Goal: Task Accomplishment & Management: Use online tool/utility

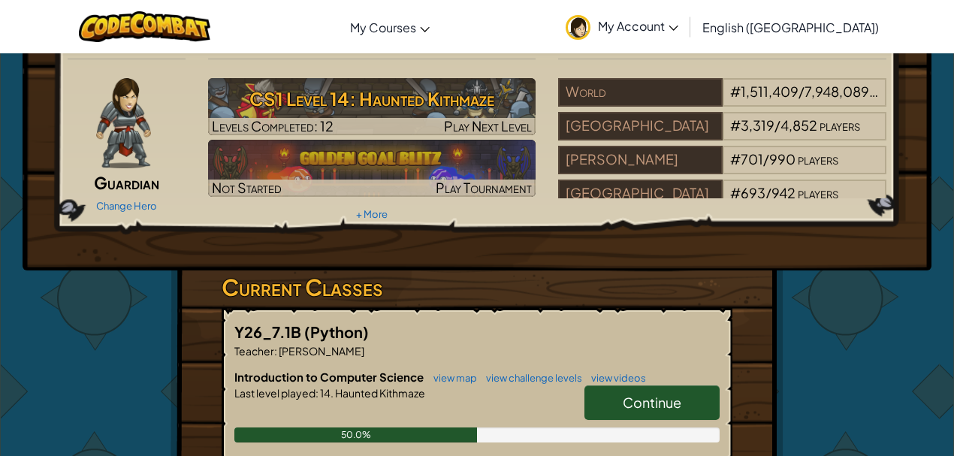
scroll to position [350, 0]
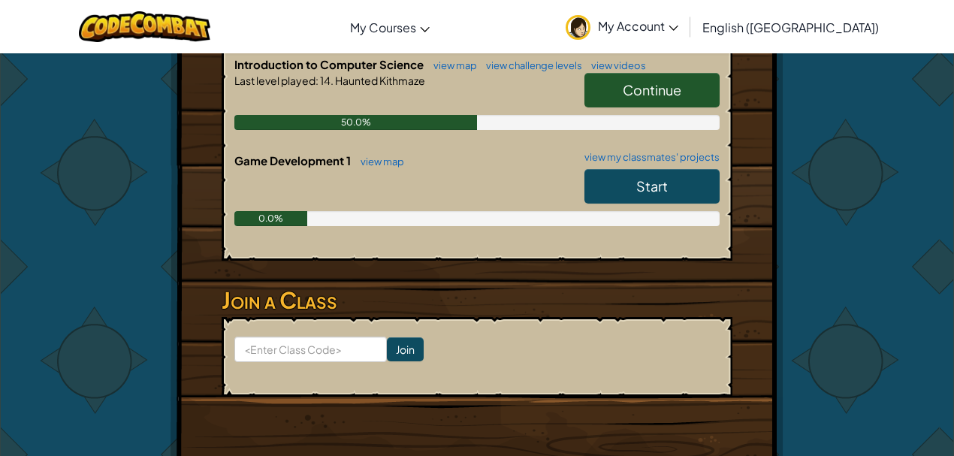
click at [632, 89] on span "Continue" at bounding box center [652, 89] width 59 height 17
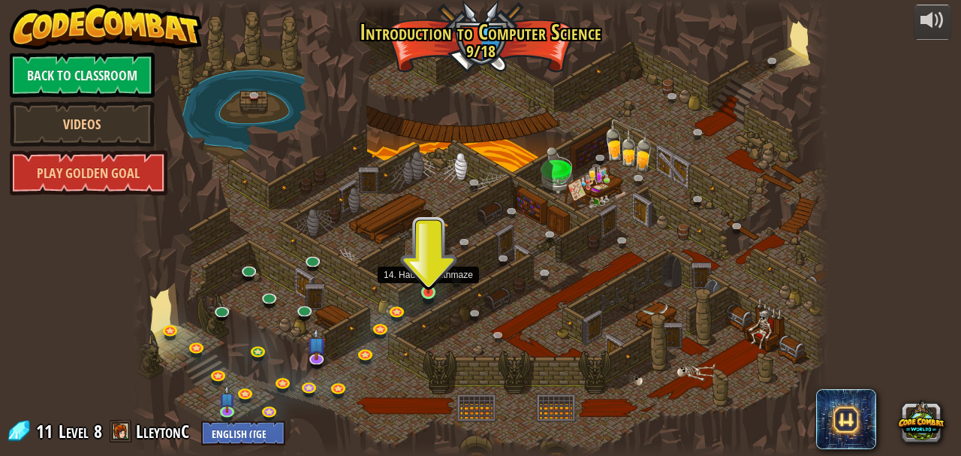
click at [427, 291] on img at bounding box center [429, 275] width 16 height 37
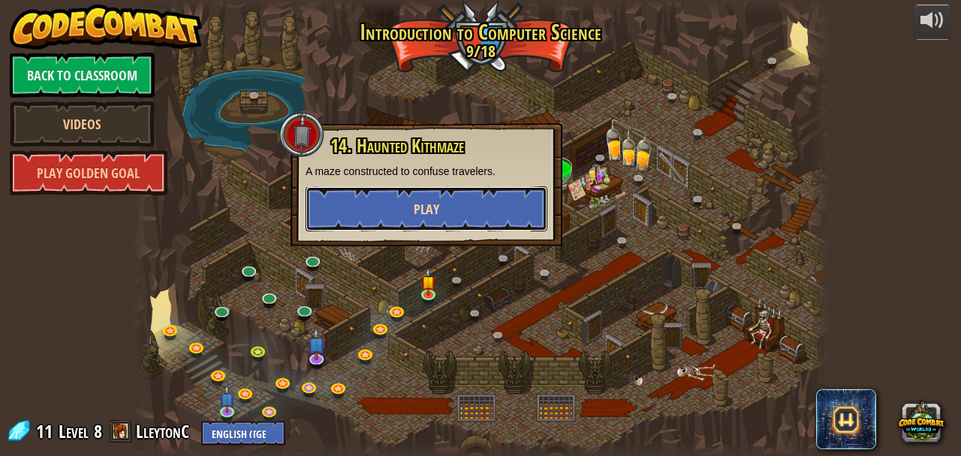
click at [421, 205] on span "Play" at bounding box center [427, 209] width 26 height 19
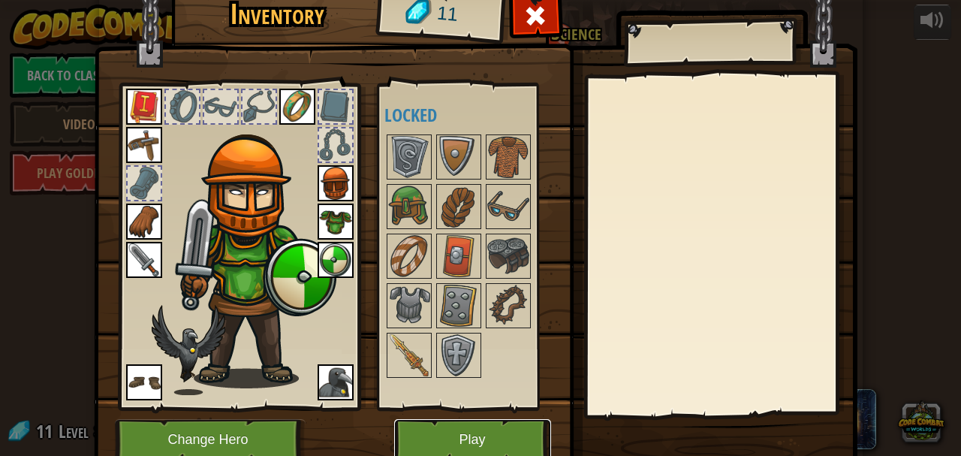
click at [476, 433] on button "Play" at bounding box center [472, 439] width 157 height 41
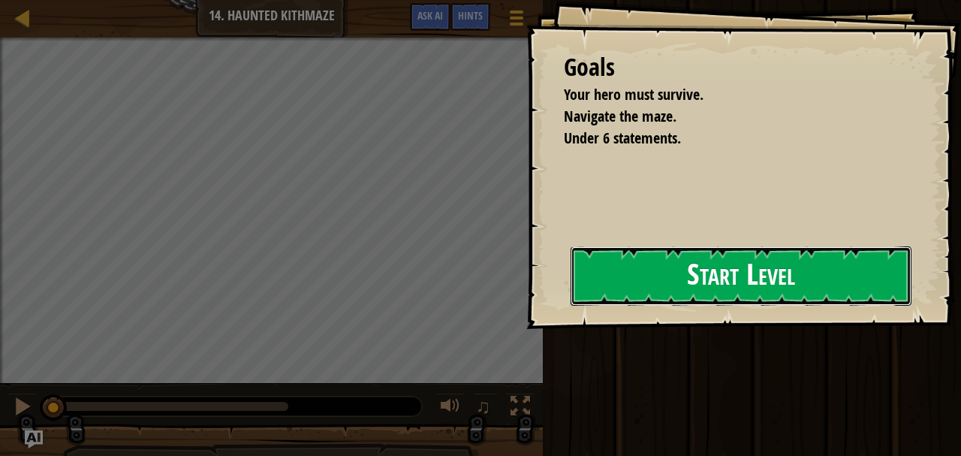
click at [685, 285] on button "Start Level" at bounding box center [741, 275] width 341 height 59
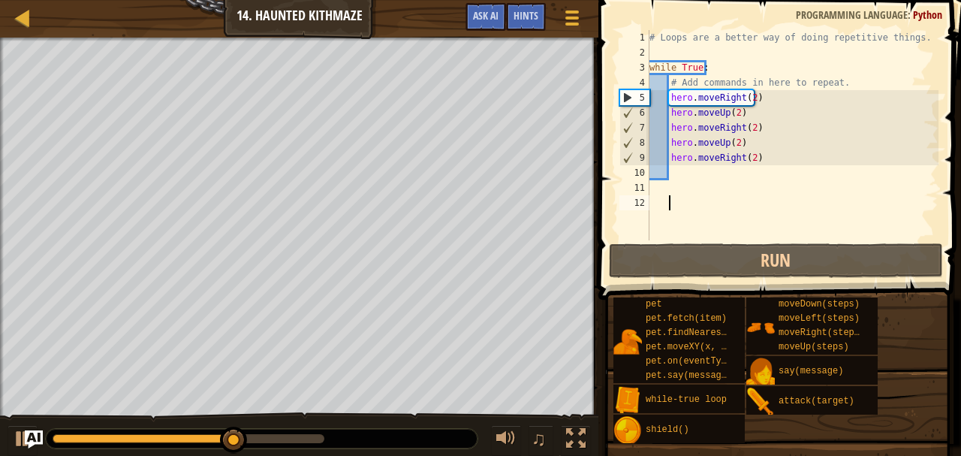
click at [683, 167] on div "# Loops are a better way of doing repetitive things. while True : # Add command…" at bounding box center [793, 150] width 292 height 240
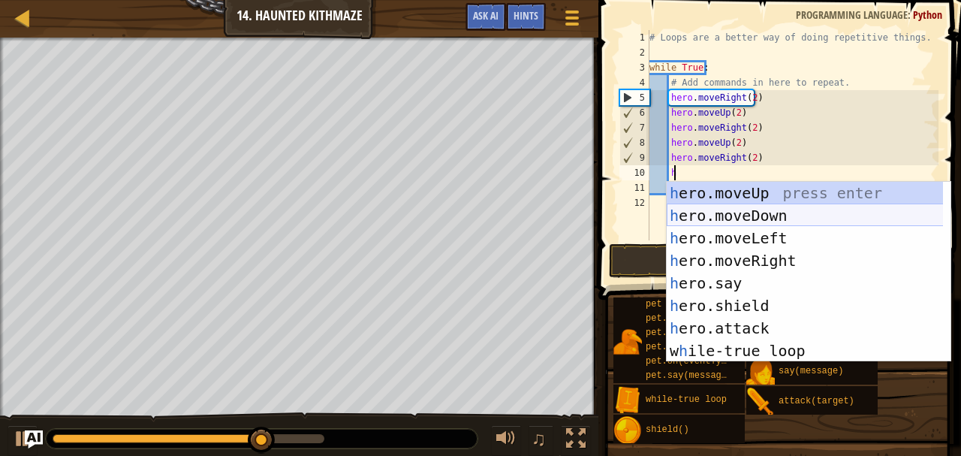
type textarea "he"
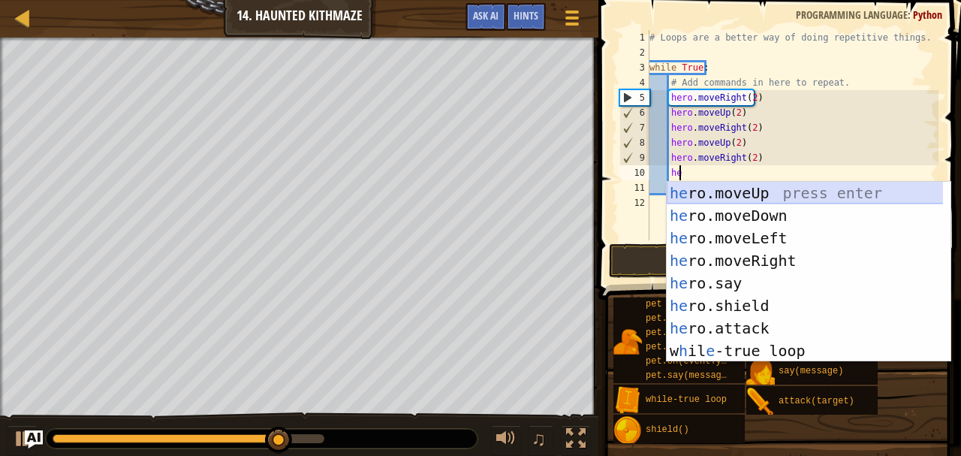
click at [757, 195] on div "he ro.moveUp press enter he ro.moveDown press enter he ro.moveLeft press enter …" at bounding box center [805, 294] width 277 height 225
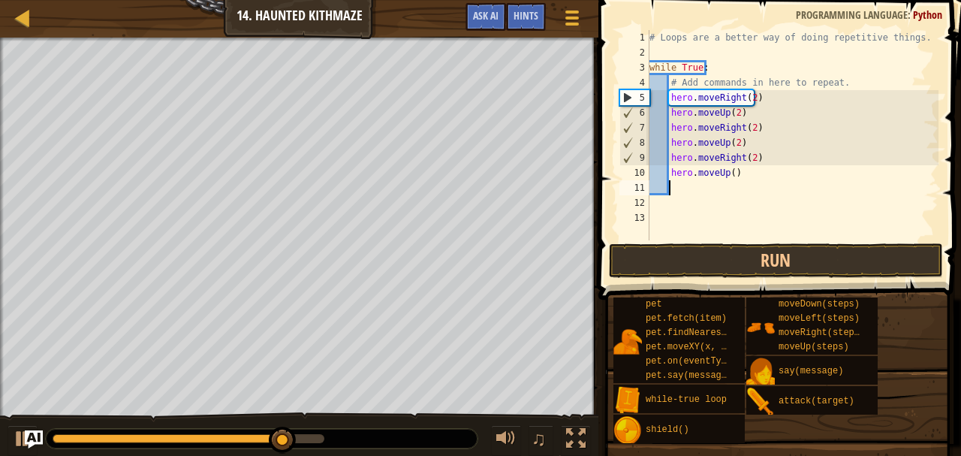
scroll to position [7, 1]
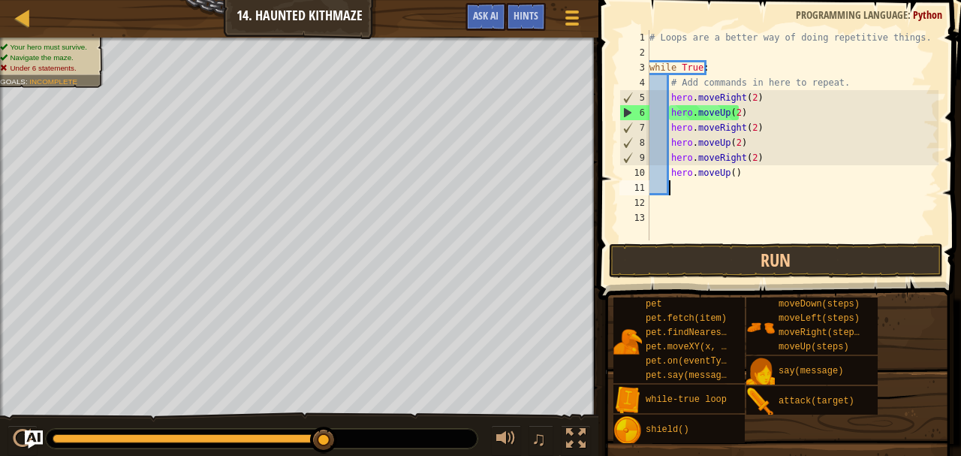
click at [746, 173] on div "# Loops are a better way of doing repetitive things. while True : # Add command…" at bounding box center [793, 150] width 292 height 240
type textarea "h"
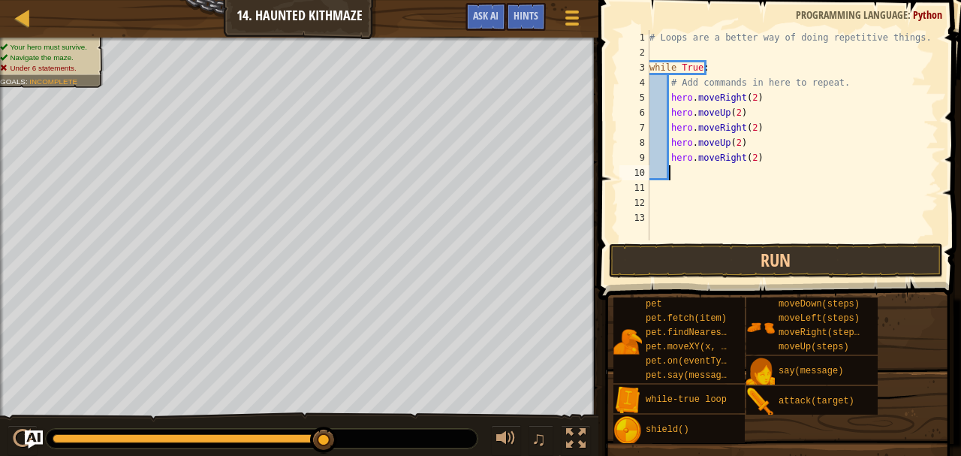
type textarea "c"
type textarea "/"
click at [788, 248] on button "Run" at bounding box center [776, 260] width 334 height 35
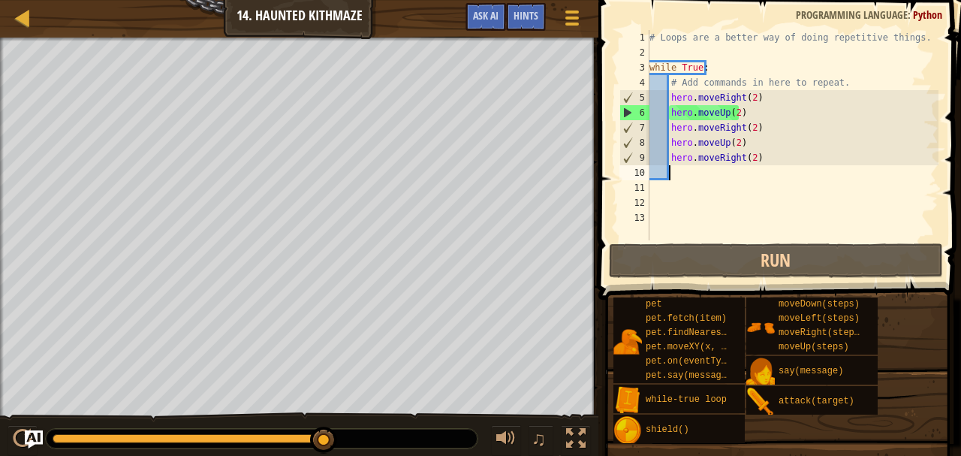
click at [784, 158] on div "# Loops are a better way of doing repetitive things. while True : # Add command…" at bounding box center [793, 150] width 292 height 240
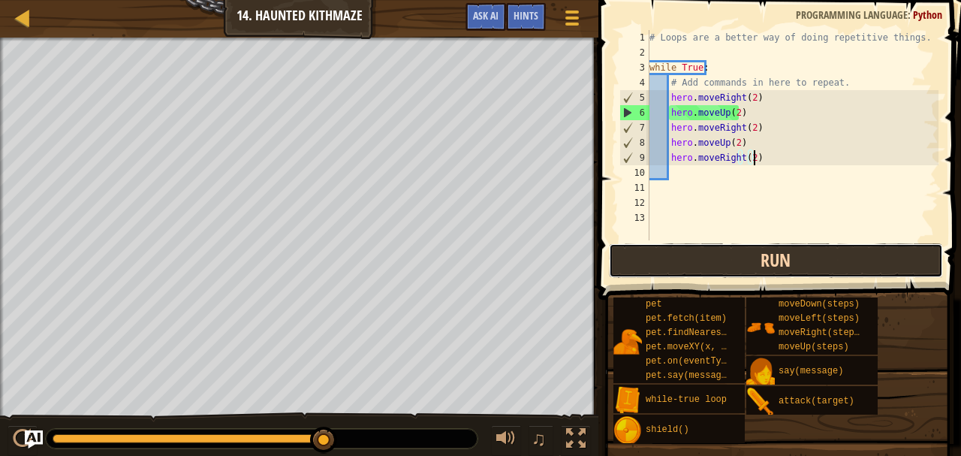
click at [750, 264] on button "Run" at bounding box center [776, 260] width 334 height 35
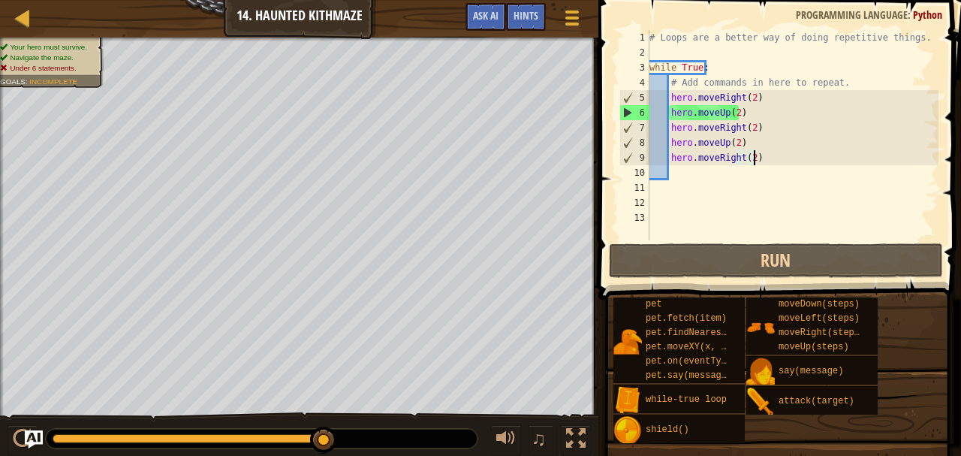
click at [631, 112] on div "6" at bounding box center [634, 112] width 29 height 15
type textarea "hero.moveUp(2)"
click at [686, 171] on div "# Loops are a better way of doing repetitive things. while True : # Add command…" at bounding box center [793, 150] width 292 height 240
type textarea "h"
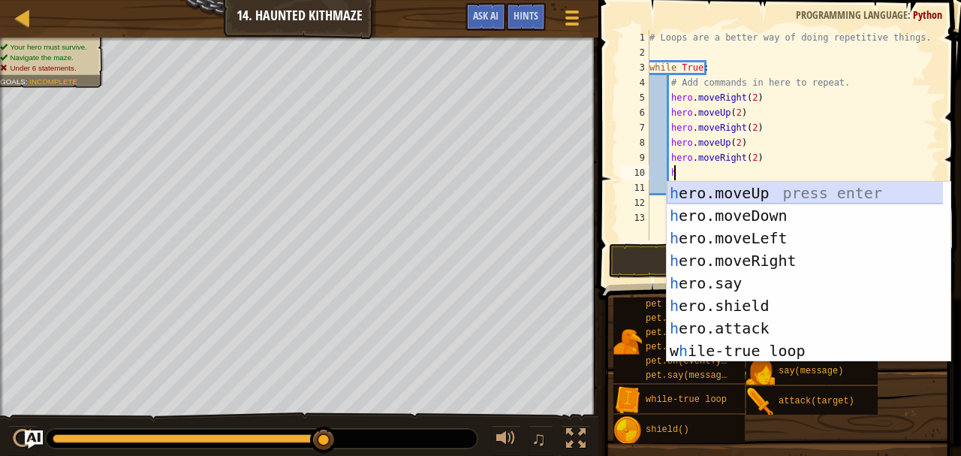
click at [743, 197] on div "h ero.moveUp press enter h ero.moveDown press enter h ero.moveLeft press enter …" at bounding box center [809, 294] width 285 height 225
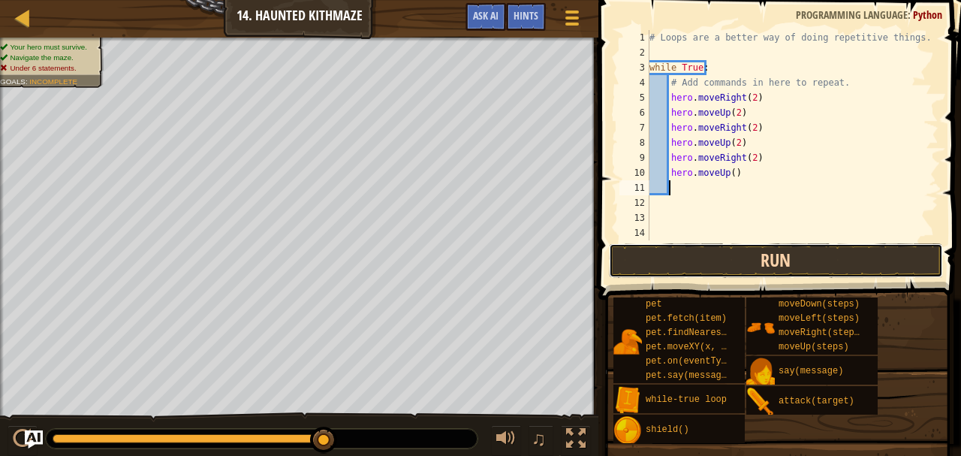
click at [755, 259] on button "Run" at bounding box center [776, 260] width 334 height 35
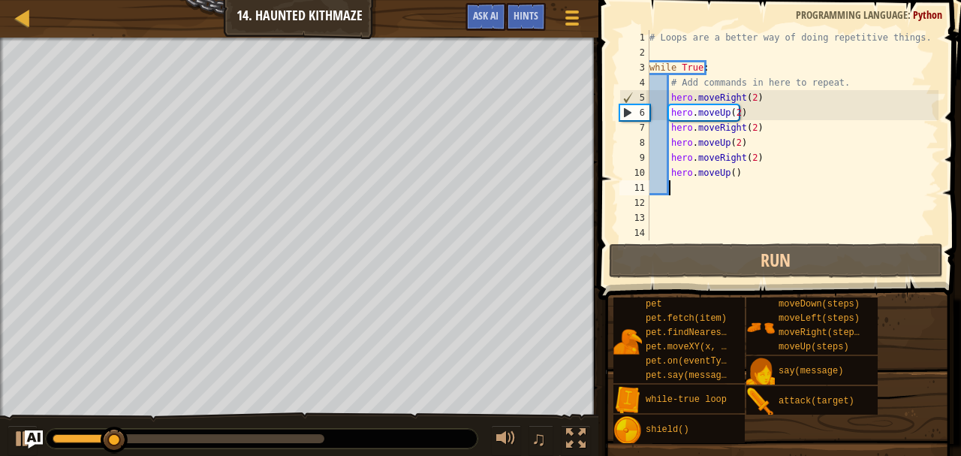
click at [729, 171] on div "# Loops are a better way of doing repetitive things. while True : # Add command…" at bounding box center [793, 150] width 292 height 240
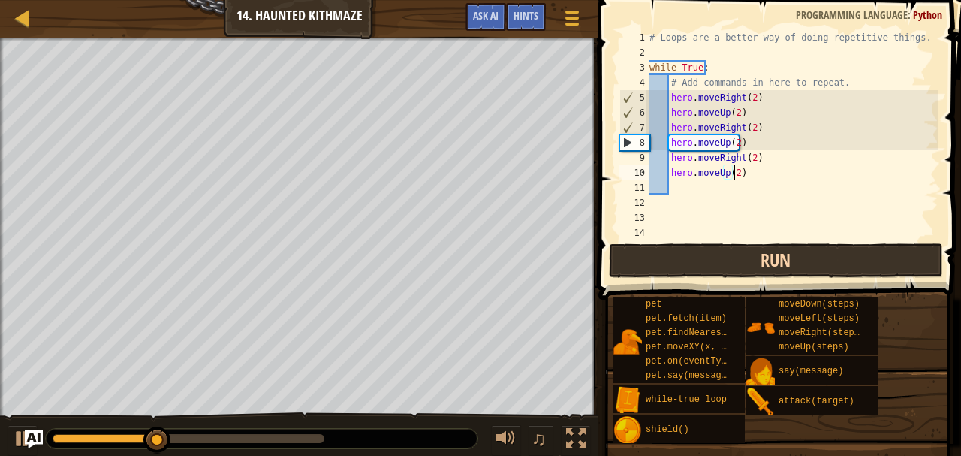
scroll to position [7, 6]
type textarea "hero.moveUp(2)"
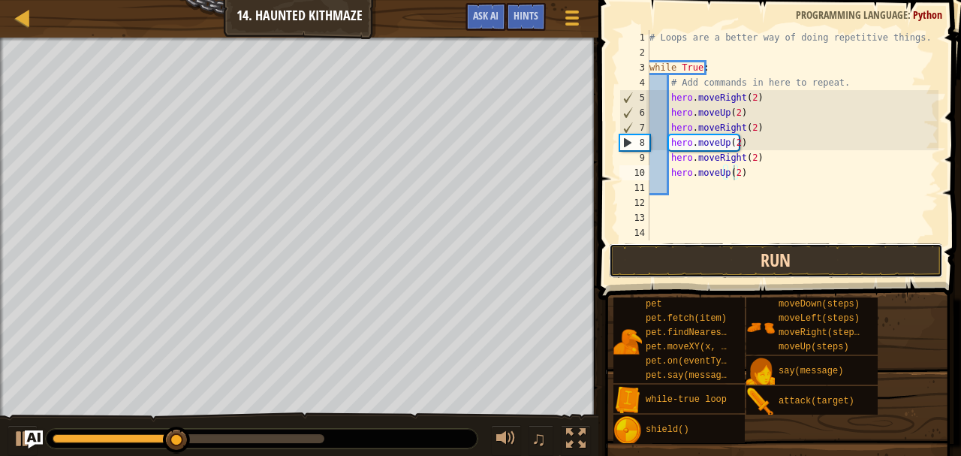
click at [766, 259] on button "Run" at bounding box center [776, 260] width 334 height 35
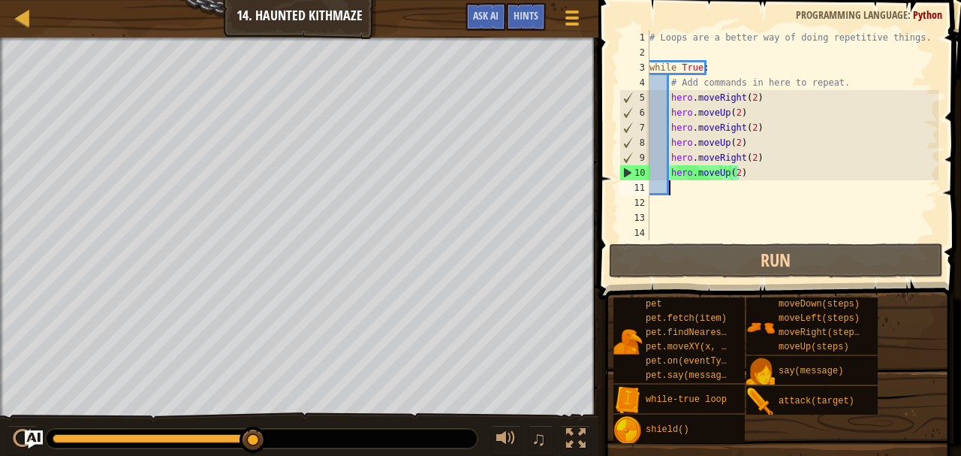
click at [754, 184] on div "# Loops are a better way of doing repetitive things. while True : # Add command…" at bounding box center [793, 150] width 292 height 240
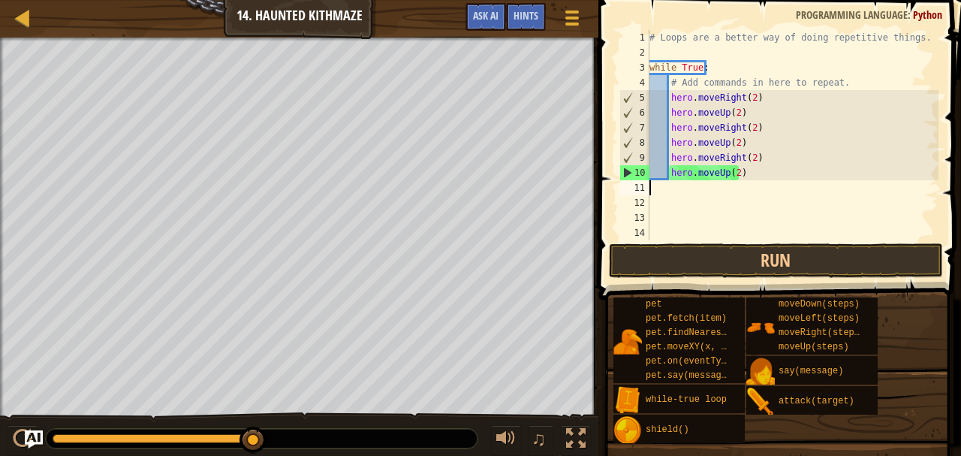
scroll to position [7, 0]
click at [751, 167] on div "# Loops are a better way of doing repetitive things. while True : # Add command…" at bounding box center [793, 150] width 292 height 240
type textarea "h"
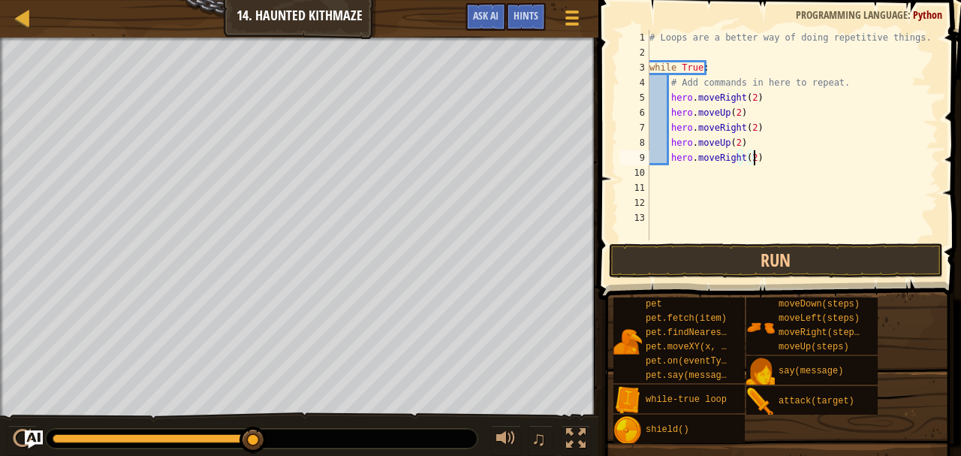
click at [804, 278] on span at bounding box center [781, 128] width 375 height 344
click at [789, 262] on button "Run" at bounding box center [776, 260] width 334 height 35
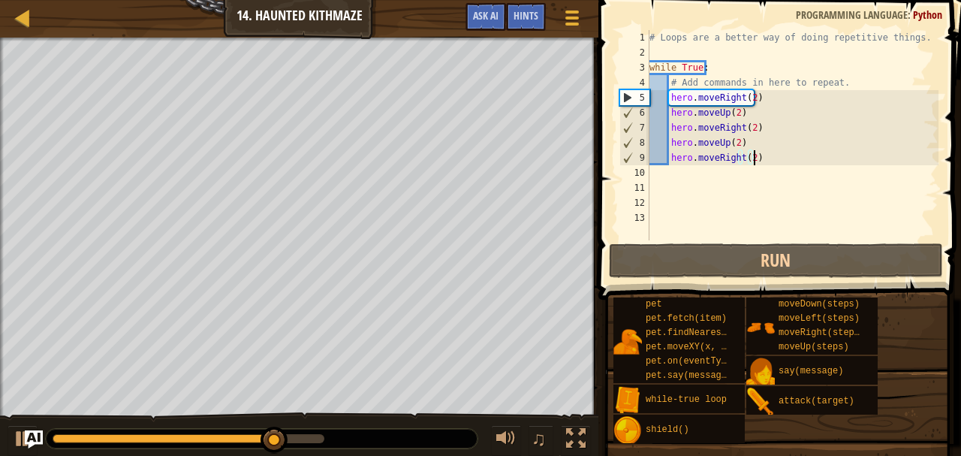
click at [720, 113] on div "# Loops are a better way of doing repetitive things. while True : # Add command…" at bounding box center [793, 150] width 292 height 240
click at [741, 113] on div "# Loops are a better way of doing repetitive things. while True : # Add command…" at bounding box center [793, 150] width 292 height 240
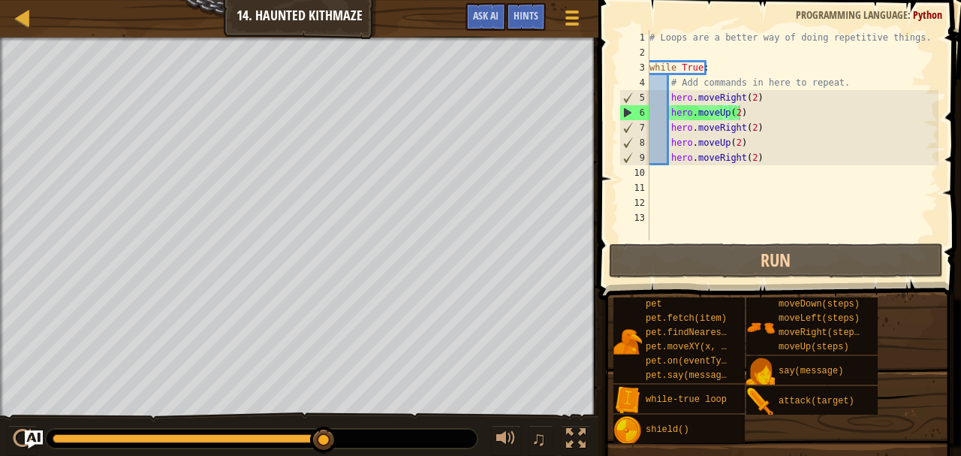
click at [65, 112] on div "Map Introduction to Computer Science 14. Haunted Kithmaze Game Menu Done Hints …" at bounding box center [480, 228] width 961 height 456
click at [755, 150] on div "# Loops are a better way of doing repetitive things. while True : # Add command…" at bounding box center [793, 150] width 292 height 240
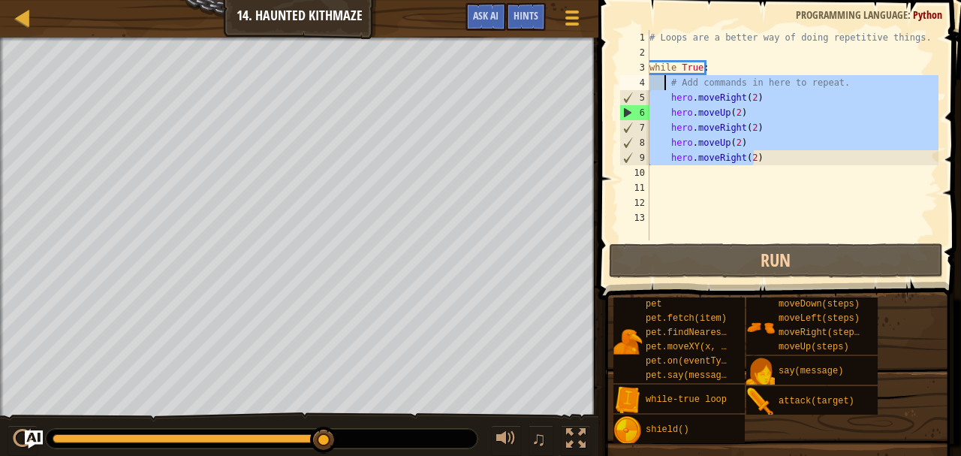
drag, startPoint x: 747, startPoint y: 155, endPoint x: 665, endPoint y: 86, distance: 107.1
click at [665, 86] on div "# Loops are a better way of doing repetitive things. while True : # Add command…" at bounding box center [793, 150] width 292 height 240
type textarea "# Add commands in here to repeat. hero.moveRight(2)"
type textarea "\"
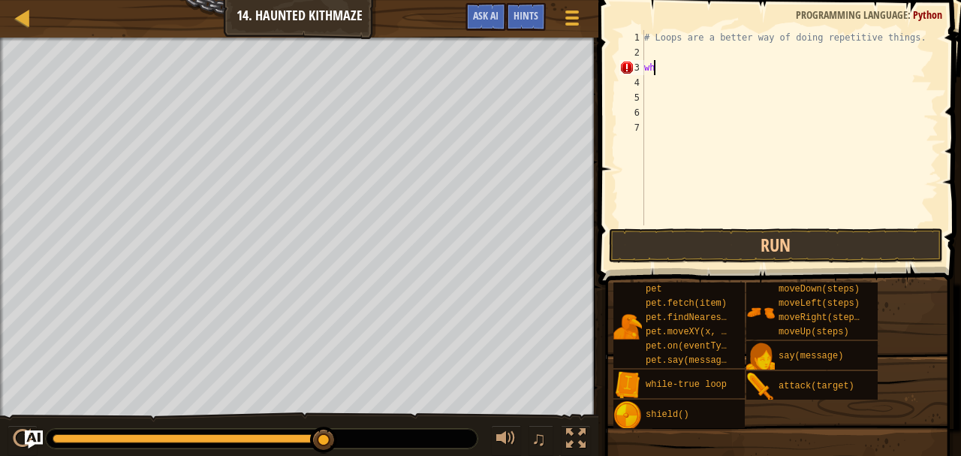
type textarea "w"
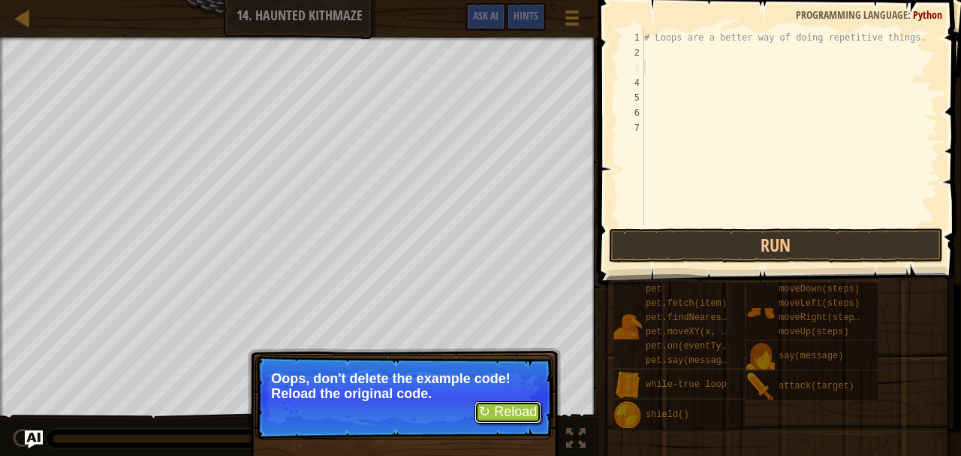
click at [510, 409] on button "↻ Reload" at bounding box center [508, 412] width 67 height 23
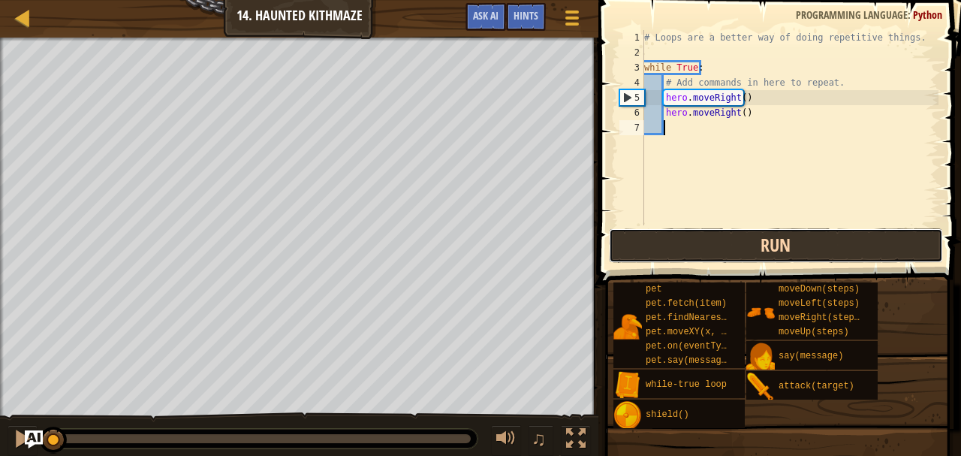
click at [747, 249] on button "Run" at bounding box center [776, 245] width 334 height 35
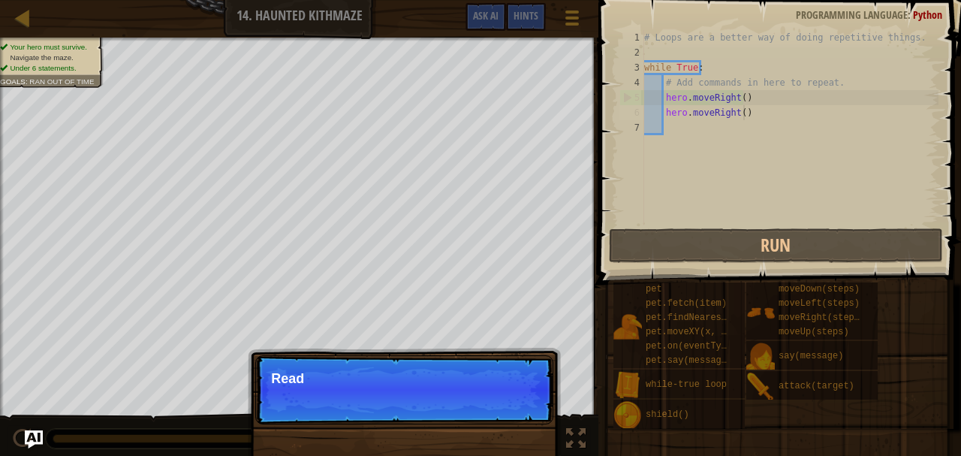
click at [753, 119] on div "# Loops are a better way of doing repetitive things. while True : # Add command…" at bounding box center [789, 142] width 297 height 225
type textarea "hero.moveRight()"
click at [753, 116] on div "# Loops are a better way of doing repetitive things. while True : # Add command…" at bounding box center [789, 142] width 297 height 225
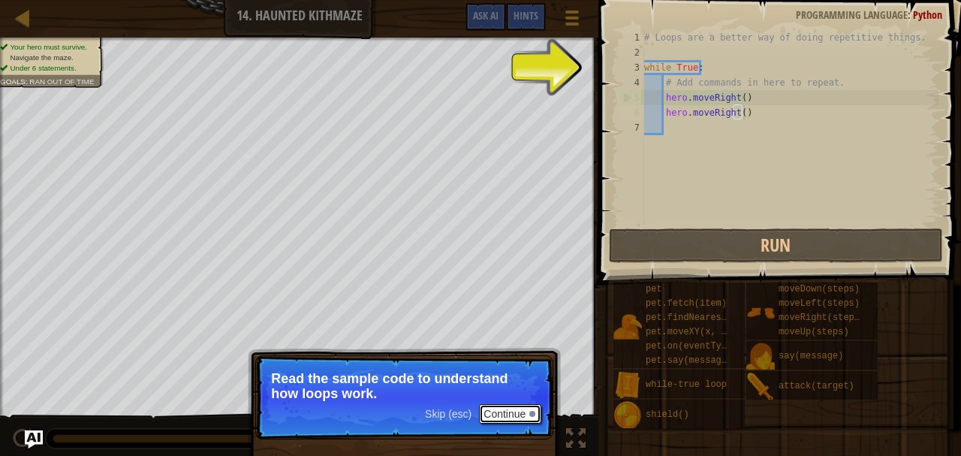
click at [522, 410] on button "Continue" at bounding box center [510, 414] width 62 height 20
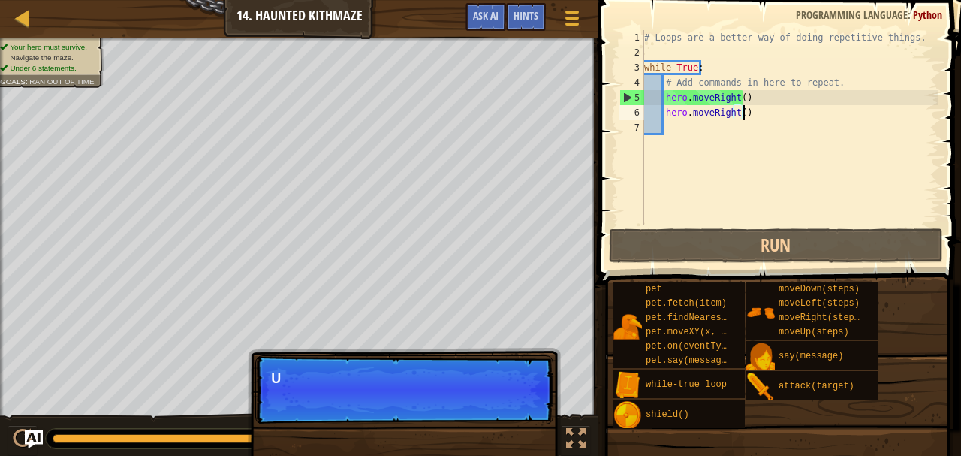
scroll to position [7, 8]
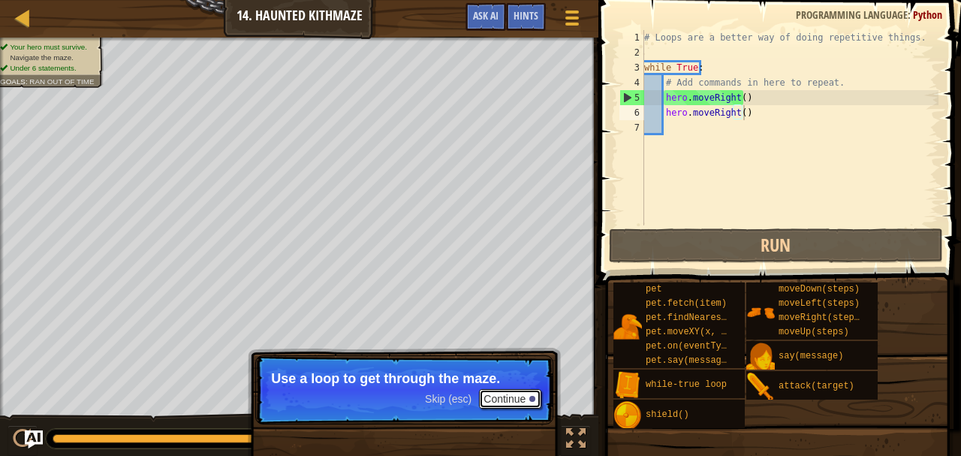
click at [514, 398] on button "Continue" at bounding box center [510, 399] width 62 height 20
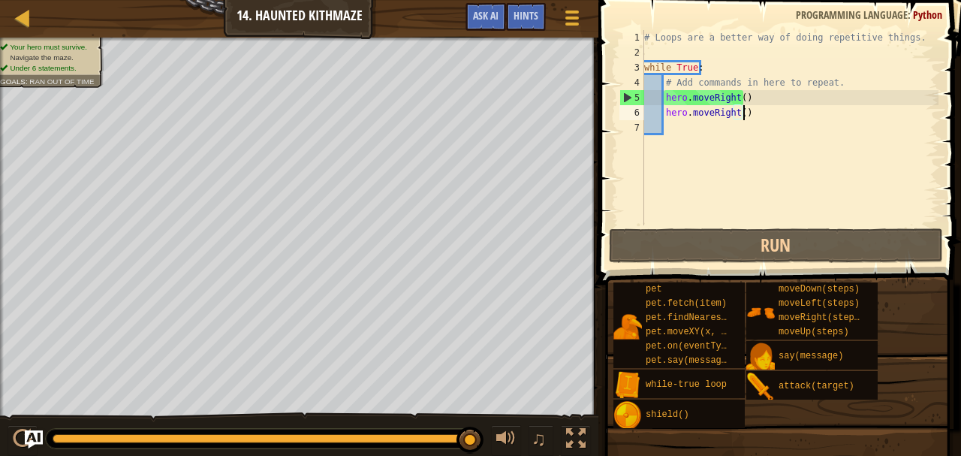
click at [687, 123] on div "# Loops are a better way of doing repetitive things. while True : # Add command…" at bounding box center [789, 142] width 297 height 225
type textarea "l"
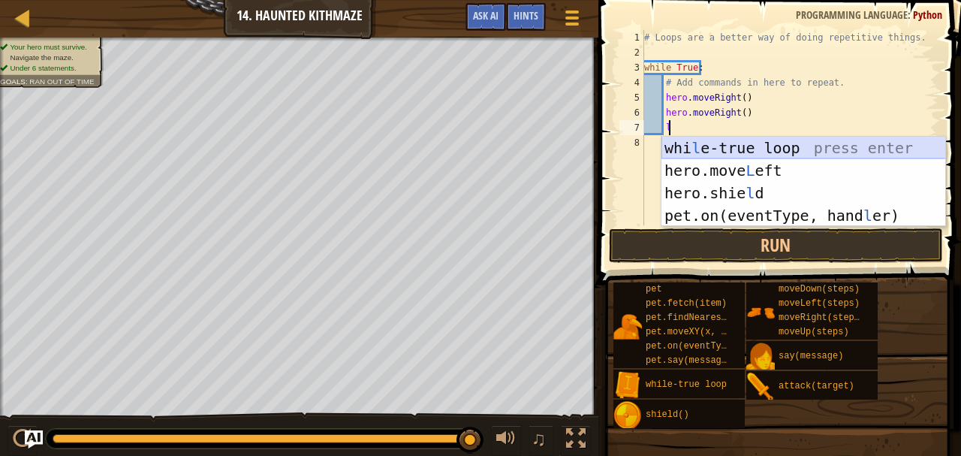
click at [742, 152] on div "whi l e-true loop press enter hero.move L eft press enter hero.[PERSON_NAME] pr…" at bounding box center [804, 204] width 285 height 135
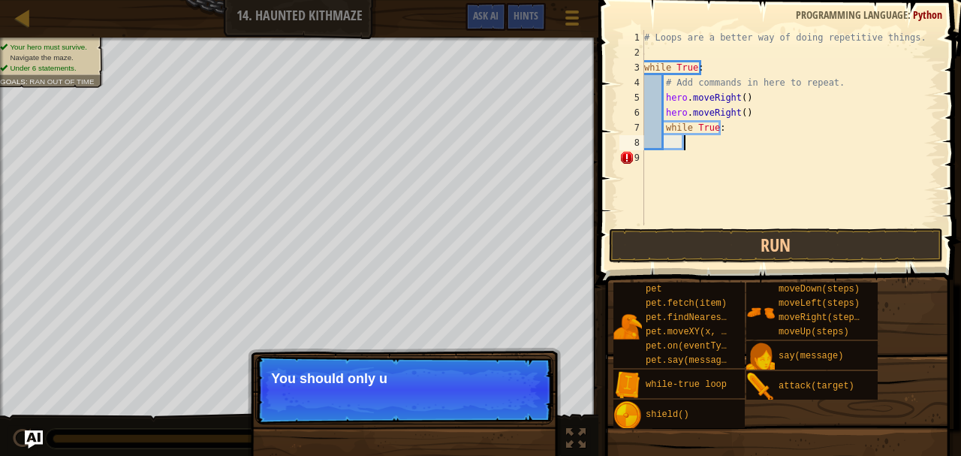
click at [730, 128] on div "# Loops are a better way of doing repetitive things. while True : # Add command…" at bounding box center [789, 142] width 297 height 225
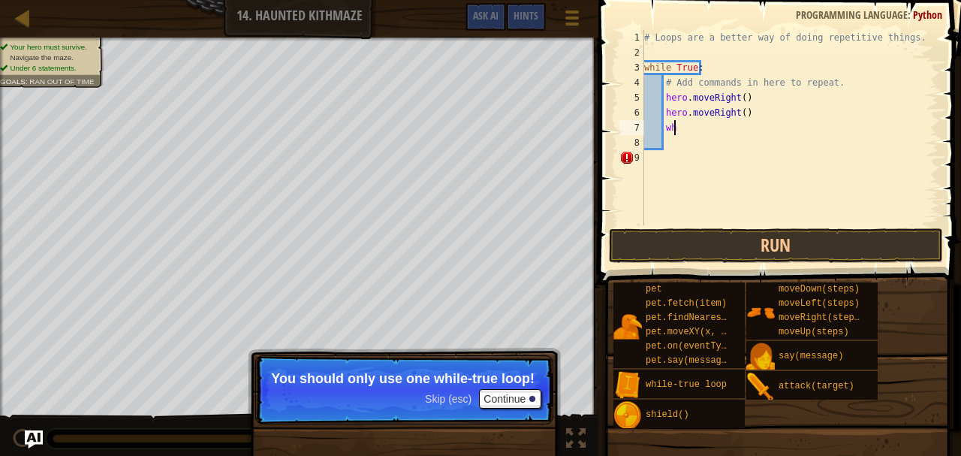
type textarea "w"
click at [705, 68] on div "# Loops are a better way of doing repetitive things. while True : # Add command…" at bounding box center [789, 142] width 297 height 225
click at [530, 399] on div at bounding box center [532, 399] width 6 height 6
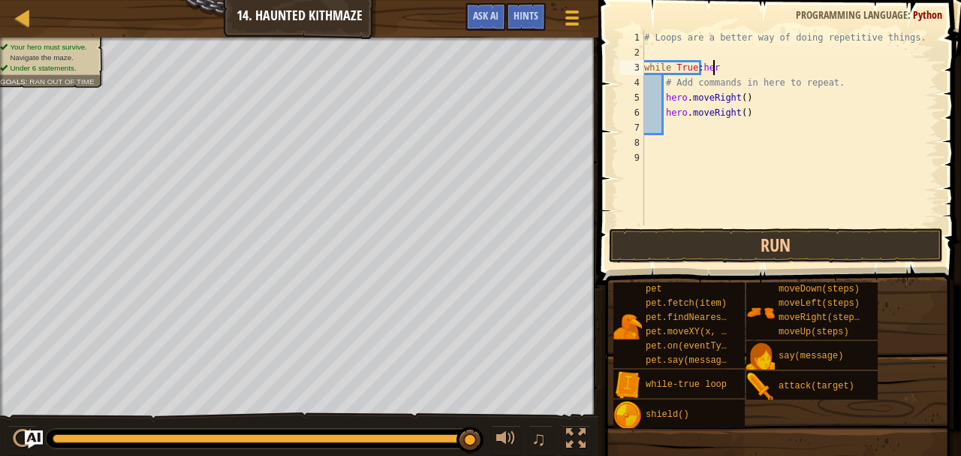
scroll to position [7, 5]
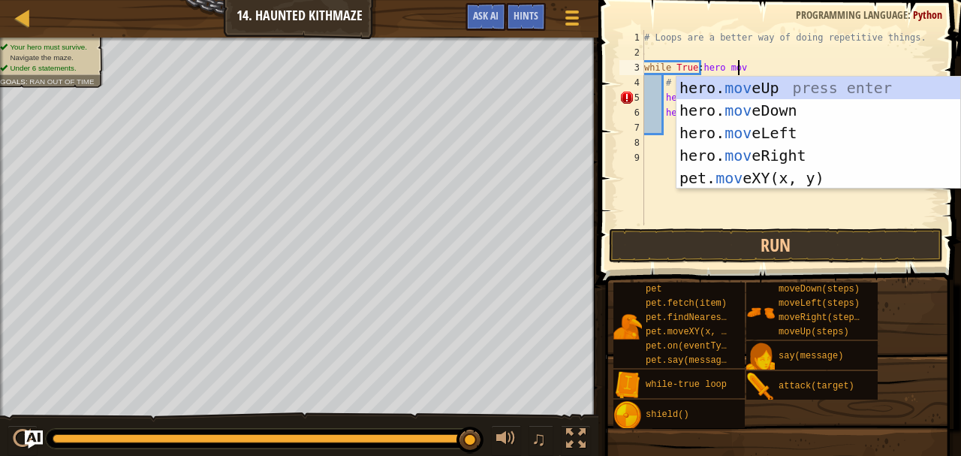
type textarea "while True:hero move"
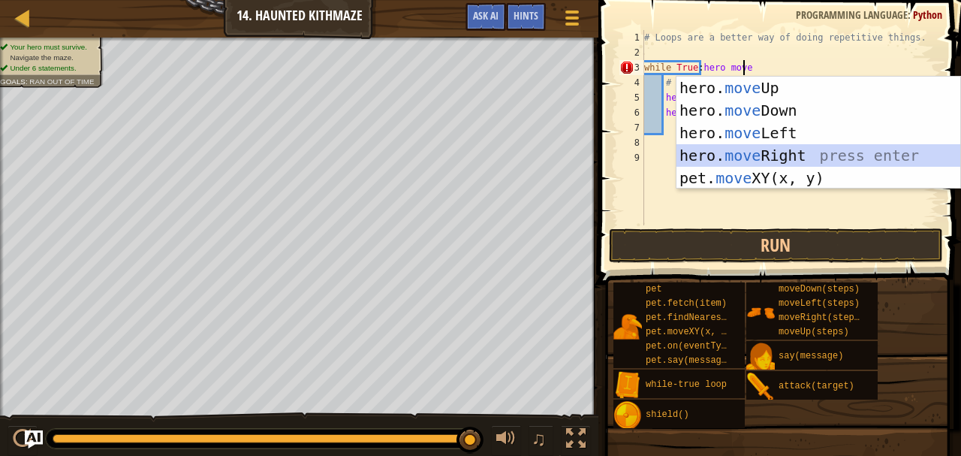
click at [795, 156] on div "hero. move Up press enter hero. move Down press enter hero. move Left press ent…" at bounding box center [819, 156] width 285 height 158
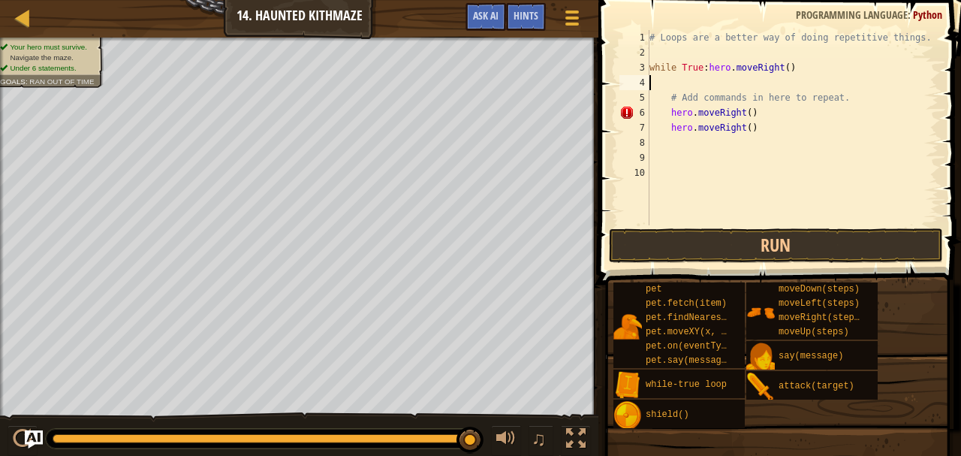
click at [659, 118] on div "# Loops are a better way of doing repetitive things. while True : hero . moveRi…" at bounding box center [793, 142] width 293 height 225
click at [765, 113] on div "# Loops are a better way of doing repetitive things. while True : hero . moveRi…" at bounding box center [793, 142] width 293 height 225
type textarea "h"
click at [753, 126] on div "# Loops are a better way of doing repetitive things. while True : hero . moveRi…" at bounding box center [793, 142] width 293 height 225
type textarea "h"
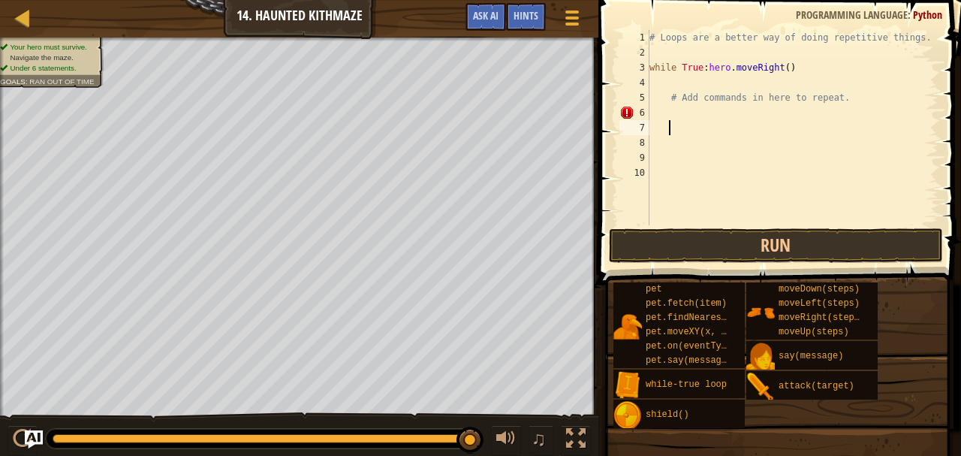
click at [664, 115] on div "# Loops are a better way of doing repetitive things. while True : hero . moveRi…" at bounding box center [793, 142] width 293 height 225
type textarea "t"
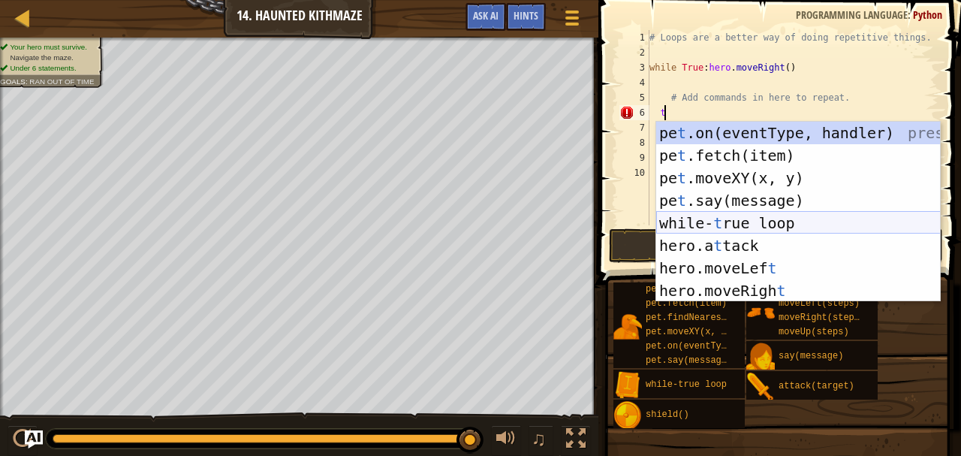
click at [761, 213] on div "pe t .on(eventType, handler) press enter pe t .fetch(item) press enter pe t .mo…" at bounding box center [798, 234] width 285 height 225
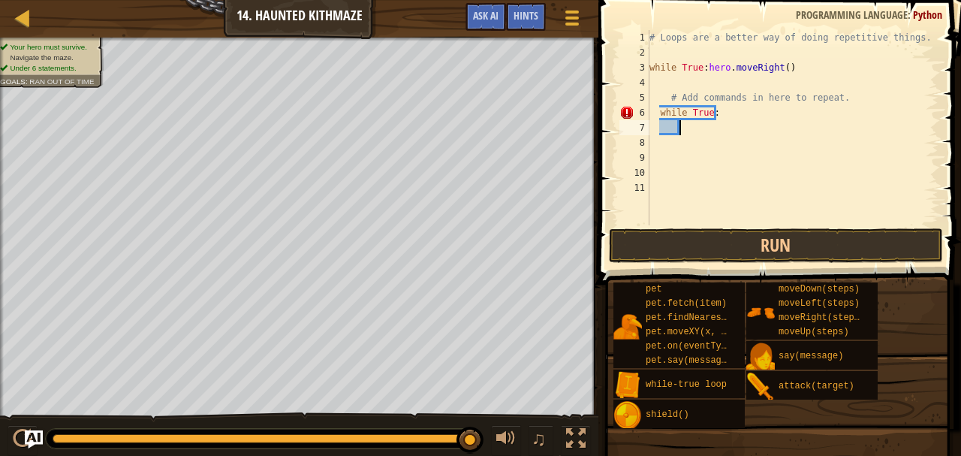
click at [727, 111] on div "# Loops are a better way of doing repetitive things. while True : hero . moveRi…" at bounding box center [793, 142] width 293 height 225
type textarea "while True:hero m"
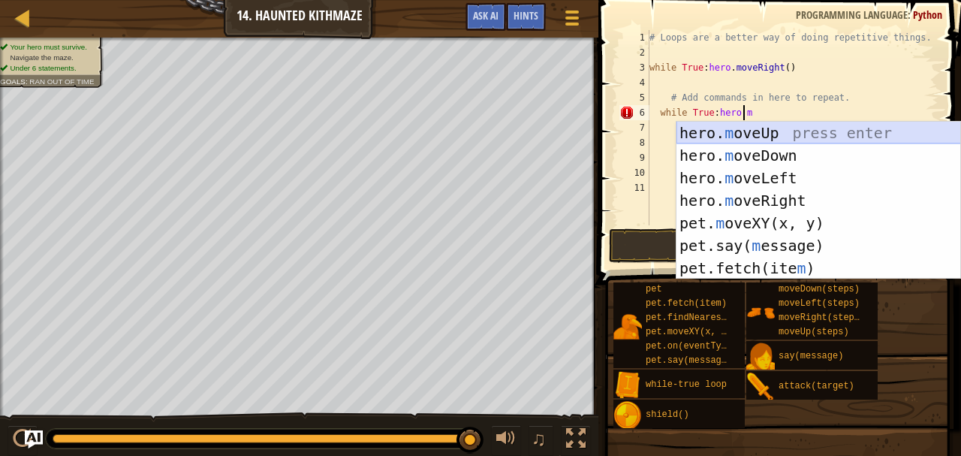
click at [774, 125] on div "hero. m oveUp press enter hero. m oveDown press enter hero. m oveLeft press ent…" at bounding box center [819, 223] width 285 height 203
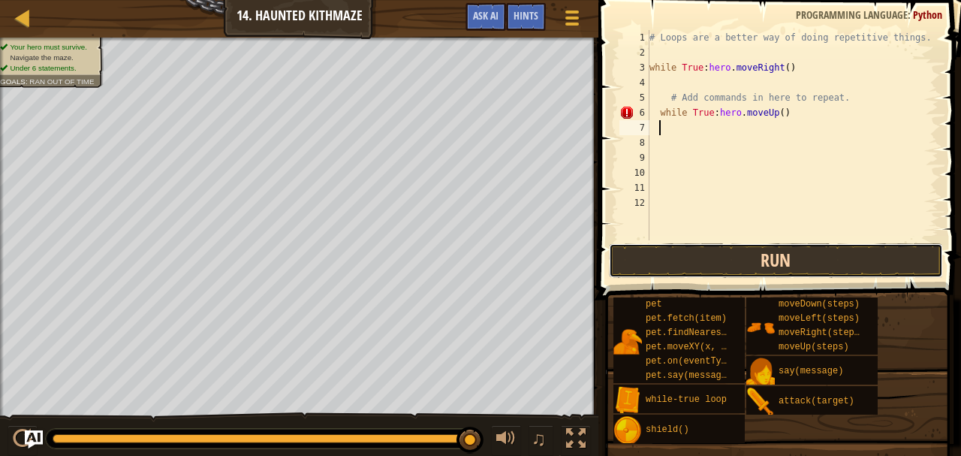
click at [817, 257] on button "Run" at bounding box center [776, 260] width 334 height 35
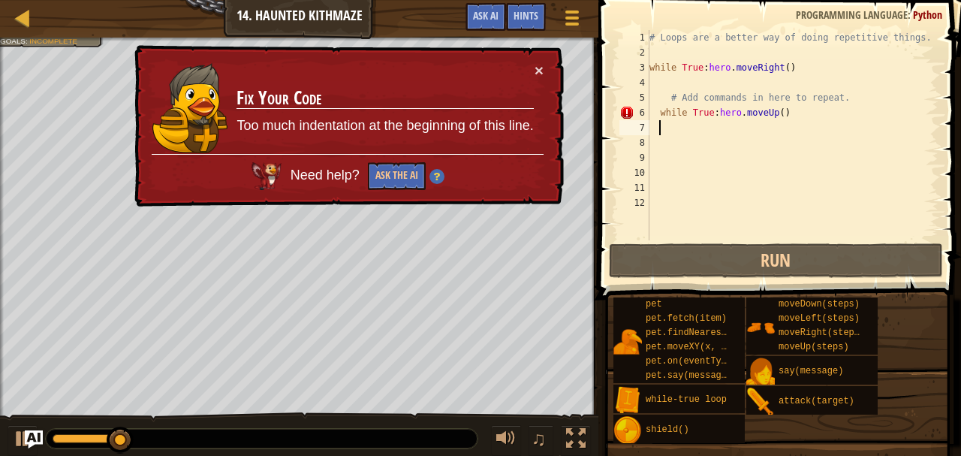
click at [802, 105] on div "# Loops are a better way of doing repetitive things. while True : hero . moveRi…" at bounding box center [793, 150] width 292 height 240
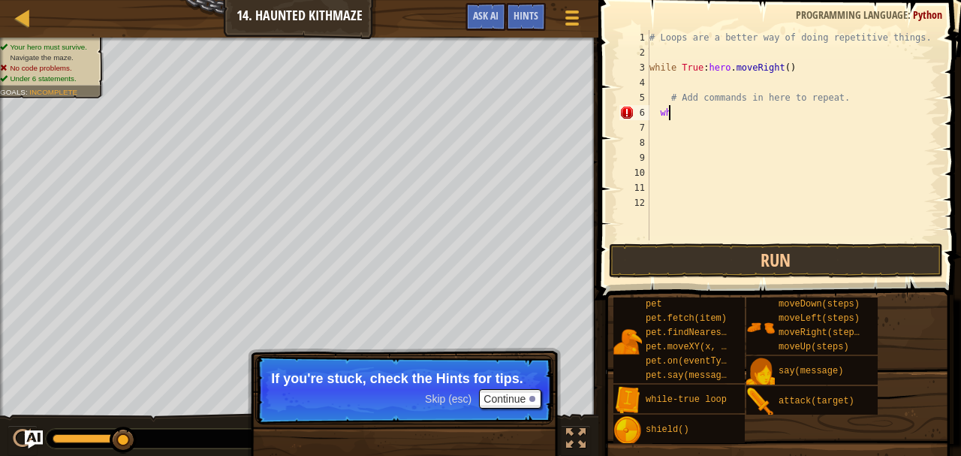
type textarea "w"
drag, startPoint x: 491, startPoint y: 380, endPoint x: 493, endPoint y: 415, distance: 34.6
click at [491, 390] on p "Skip (esc) Continue If you're stuck, check the Hints for tips." at bounding box center [404, 389] width 298 height 69
click at [496, 395] on button "Continue" at bounding box center [510, 399] width 62 height 20
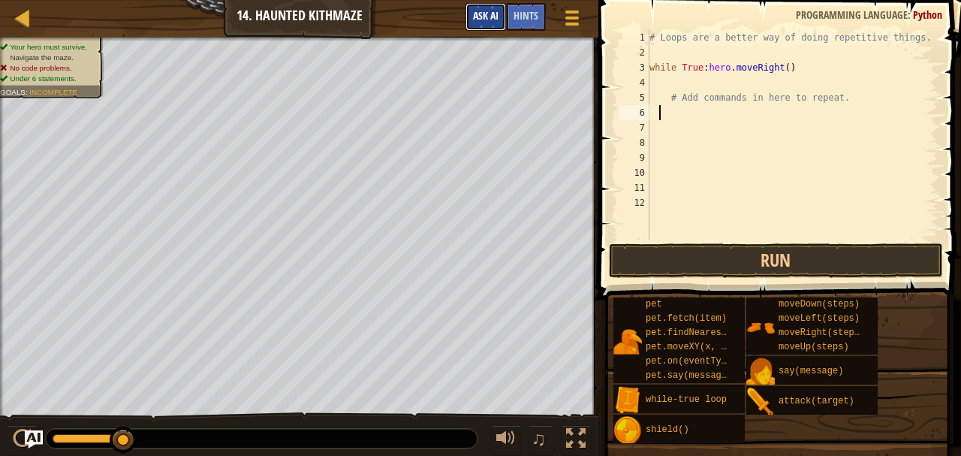
click at [490, 23] on button "Ask AI" at bounding box center [486, 17] width 41 height 28
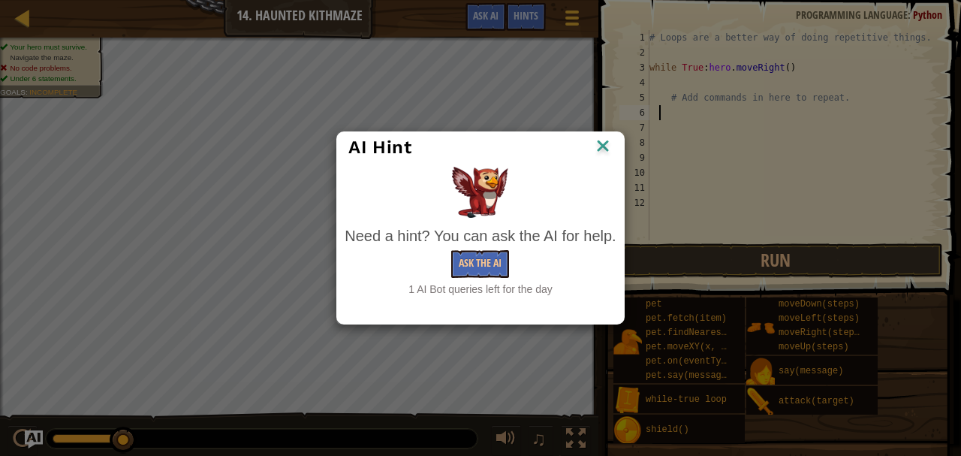
click at [604, 143] on img at bounding box center [603, 147] width 20 height 23
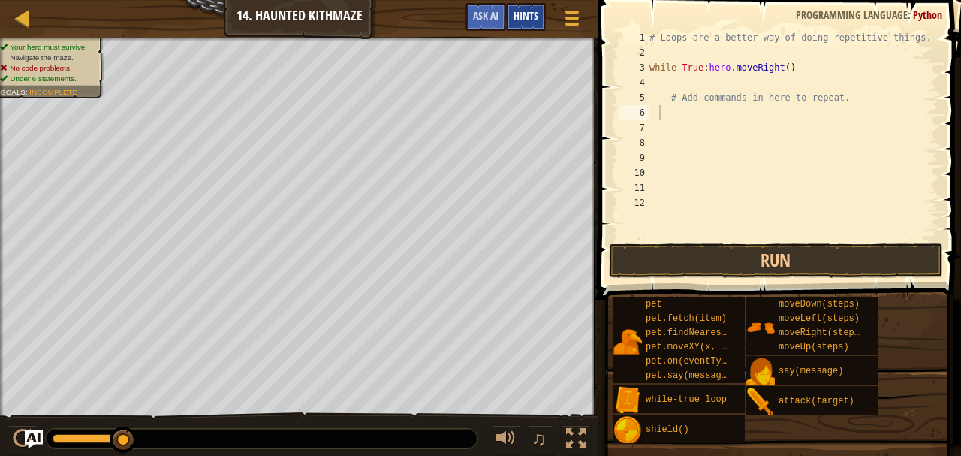
click at [511, 6] on div "Hints" at bounding box center [526, 17] width 40 height 28
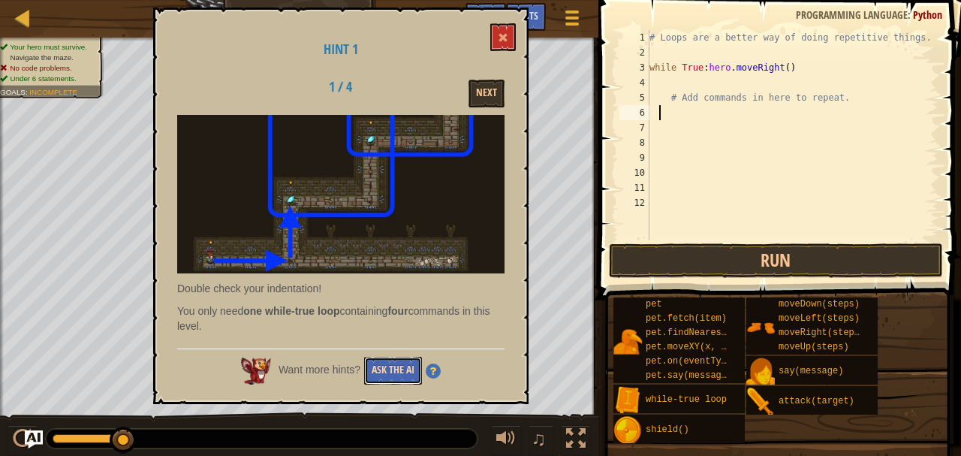
click at [395, 380] on button "Ask the AI" at bounding box center [393, 371] width 58 height 28
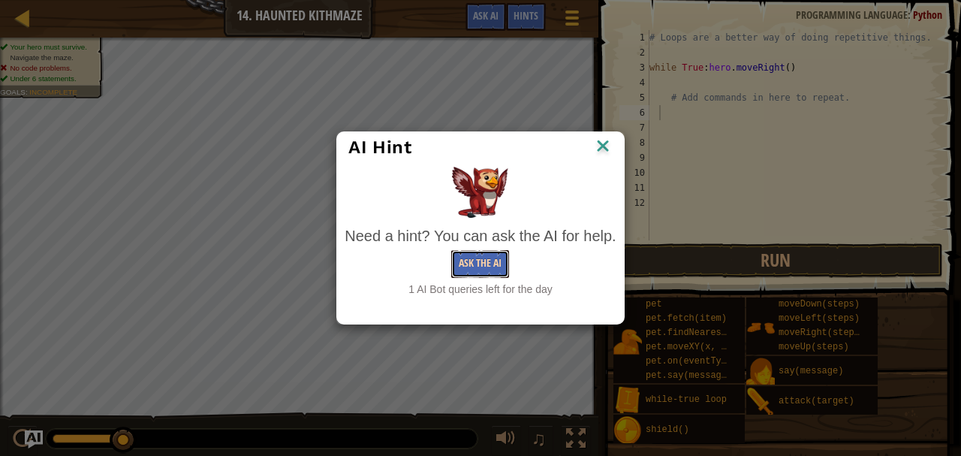
click at [463, 273] on button "Ask the AI" at bounding box center [480, 264] width 58 height 28
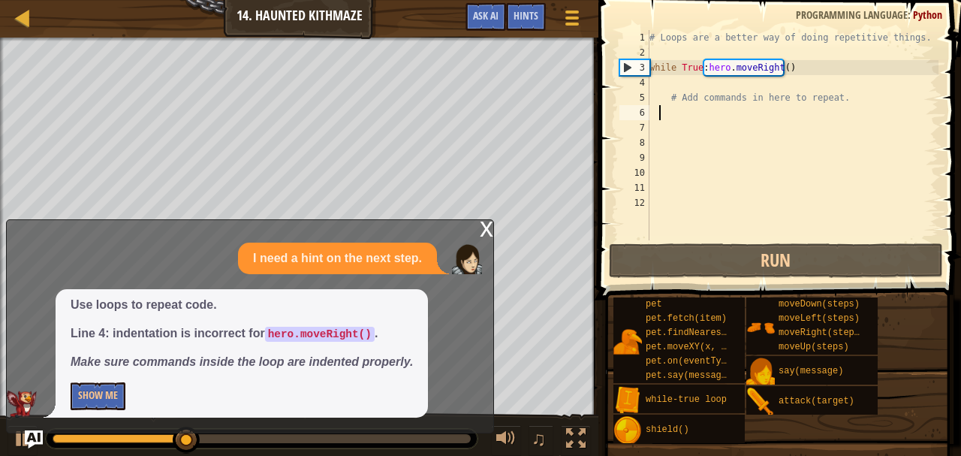
click at [807, 77] on div "# Loops are a better way of doing repetitive things. while True : hero . moveRi…" at bounding box center [793, 150] width 292 height 240
click at [783, 65] on div "# Loops are a better way of doing repetitive things. while True : hero . moveRi…" at bounding box center [793, 150] width 292 height 240
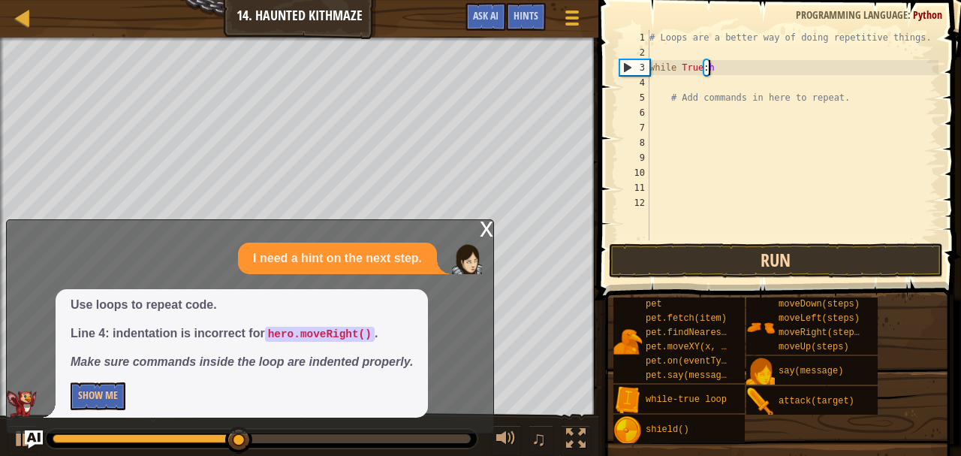
type textarea "while True:"
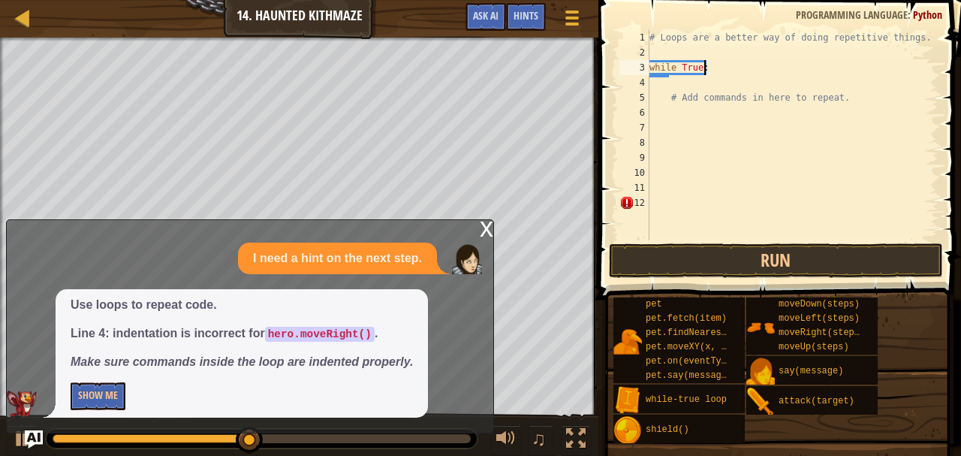
click at [681, 126] on div "# Loops are a better way of doing repetitive things. while True : # Add command…" at bounding box center [793, 150] width 292 height 240
click at [669, 116] on div "# Loops are a better way of doing repetitive things. while True : # Add command…" at bounding box center [793, 150] width 292 height 240
click at [666, 110] on div "# Loops are a better way of doing repetitive things. while True : # Add command…" at bounding box center [793, 150] width 292 height 240
click at [666, 105] on div "# Loops are a better way of doing repetitive things. while True : # Add command…" at bounding box center [793, 150] width 292 height 240
click at [77, 400] on button "Show Me" at bounding box center [98, 396] width 55 height 28
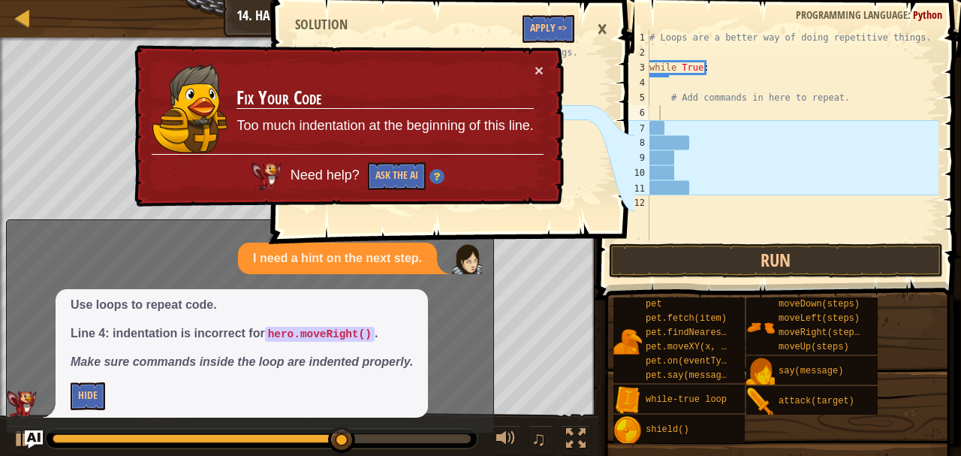
click at [670, 109] on div "# Loops are a better way of doing repetitive things. while True : # Add command…" at bounding box center [793, 150] width 292 height 240
click at [539, 68] on button "×" at bounding box center [540, 73] width 10 height 16
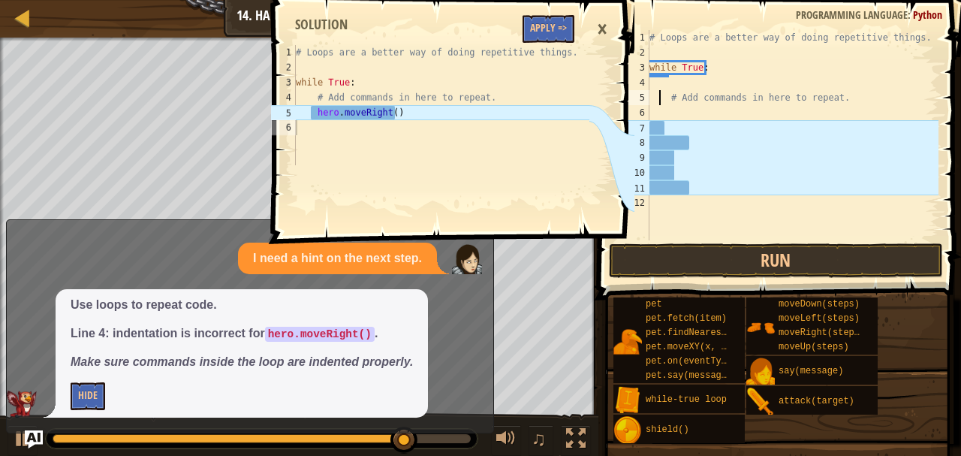
click at [659, 92] on div "# Loops are a better way of doing repetitive things. while True : # Add command…" at bounding box center [793, 150] width 292 height 240
type textarea "# Add commands in here to repeat."
click at [859, 105] on div "# Loops are a better way of doing repetitive things. while True : # Add command…" at bounding box center [793, 150] width 292 height 240
type textarea "h"
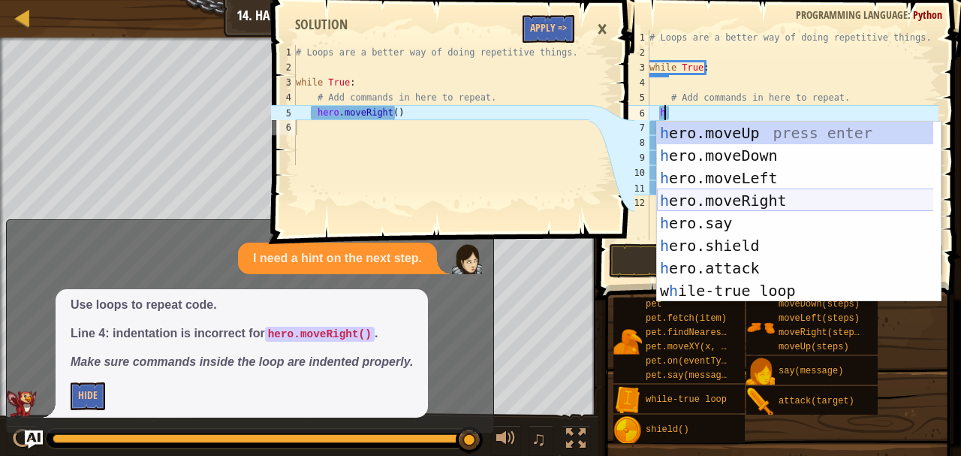
click at [752, 197] on div "h ero.moveUp press enter h ero.moveDown press enter h ero.moveLeft press enter …" at bounding box center [795, 234] width 277 height 225
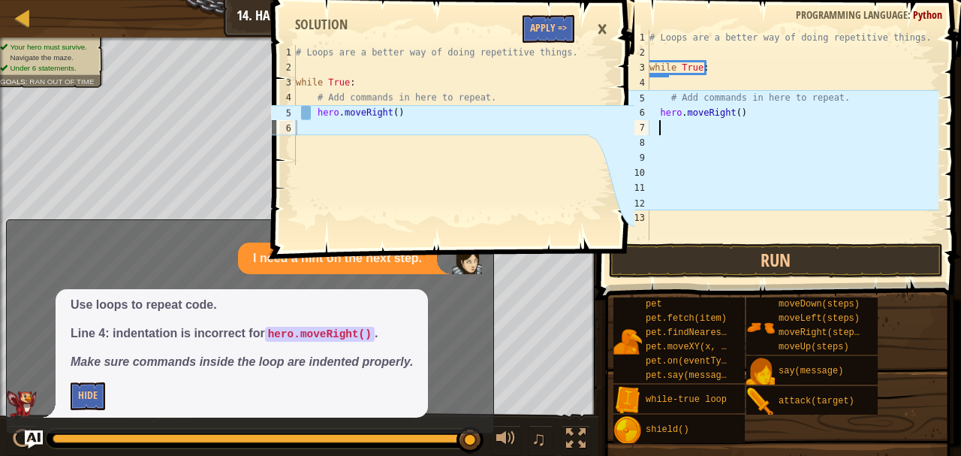
click at [688, 134] on div "# Loops are a better way of doing repetitive things. while True : # Add command…" at bounding box center [793, 150] width 292 height 240
type textarea "u"
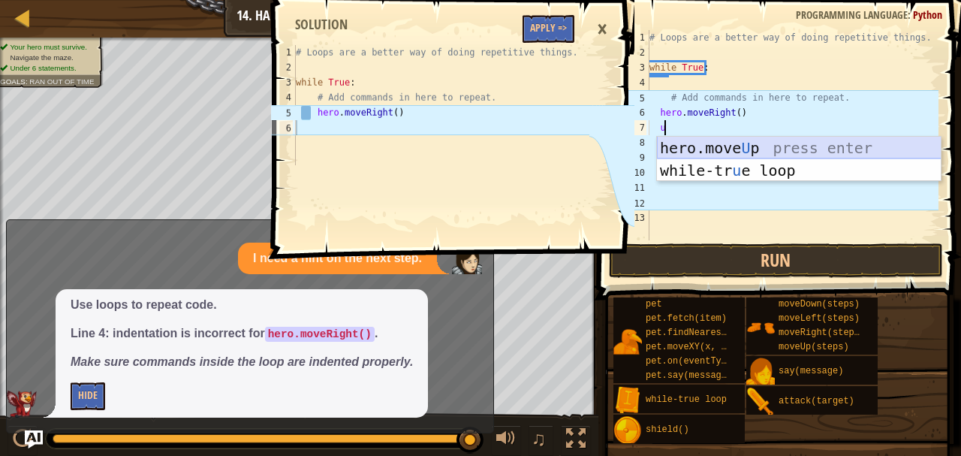
click at [741, 147] on div "hero.move U p press enter while-tr u e loop press enter" at bounding box center [799, 182] width 285 height 90
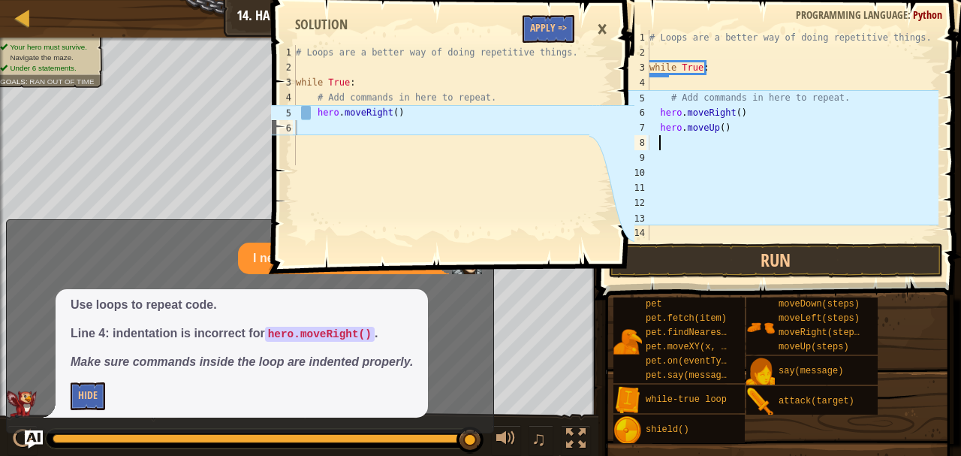
click at [732, 111] on div "# Loops are a better way of doing repetitive things. while True : # Add command…" at bounding box center [793, 150] width 292 height 240
click at [734, 111] on div "# Loops are a better way of doing repetitive things. while True : # Add command…" at bounding box center [793, 150] width 292 height 240
click at [718, 130] on div "# Loops are a better way of doing repetitive things. while True : # Add command…" at bounding box center [793, 150] width 292 height 240
type textarea "hero.moveUp(2)"
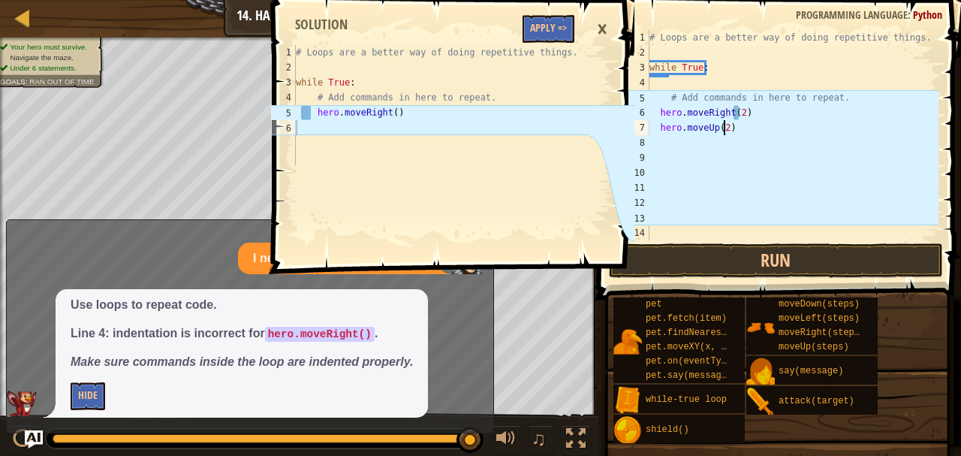
click at [691, 142] on div "# Loops are a better way of doing repetitive things. while True : # Add command…" at bounding box center [793, 150] width 292 height 240
type textarea "h"
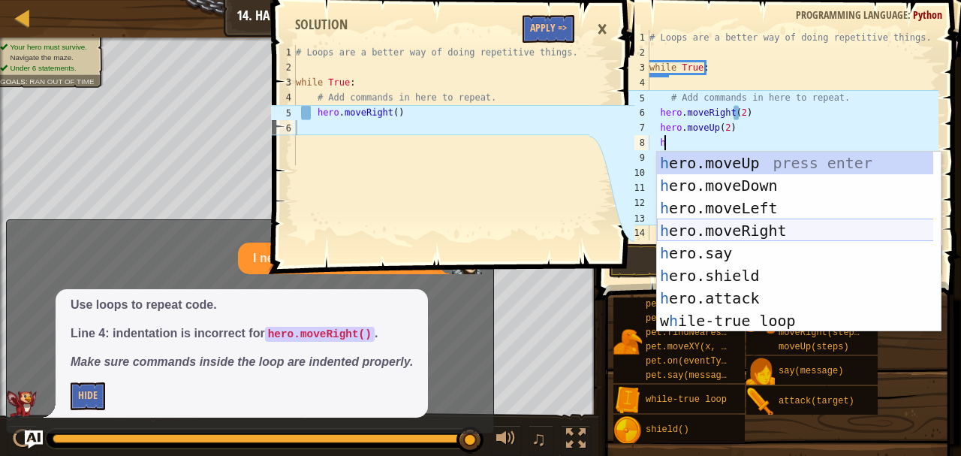
click at [762, 228] on div "h ero.moveUp press enter h ero.moveDown press enter h ero.moveLeft press enter …" at bounding box center [799, 264] width 285 height 225
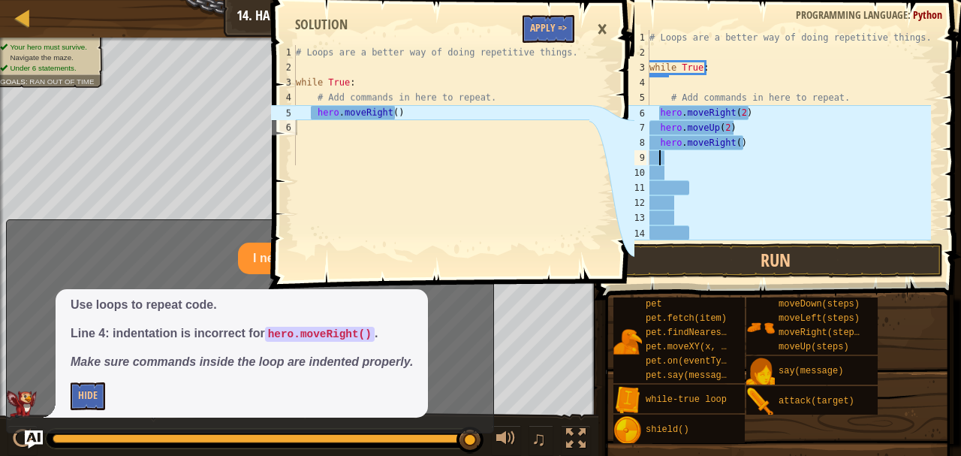
click at [732, 144] on div "# Loops are a better way of doing repetitive things. while True : # Add command…" at bounding box center [789, 150] width 285 height 240
click at [604, 21] on div "×" at bounding box center [603, 29] width 26 height 35
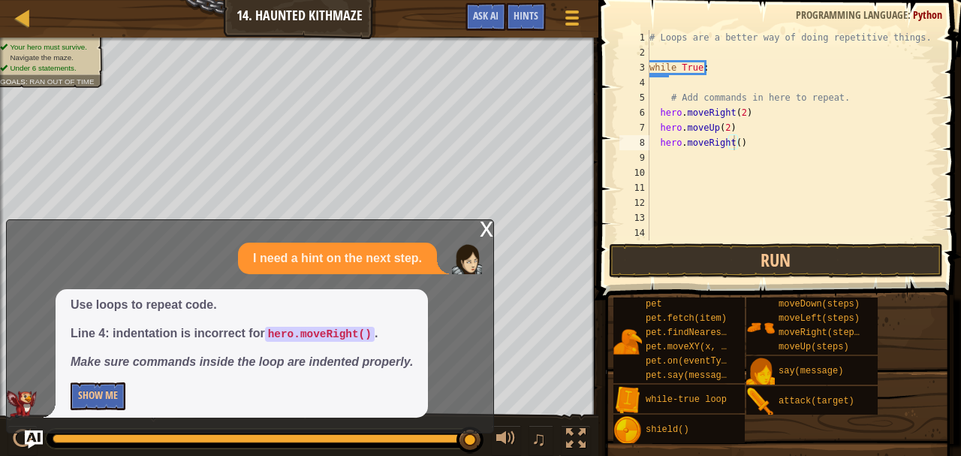
click at [488, 229] on div "x" at bounding box center [487, 227] width 14 height 15
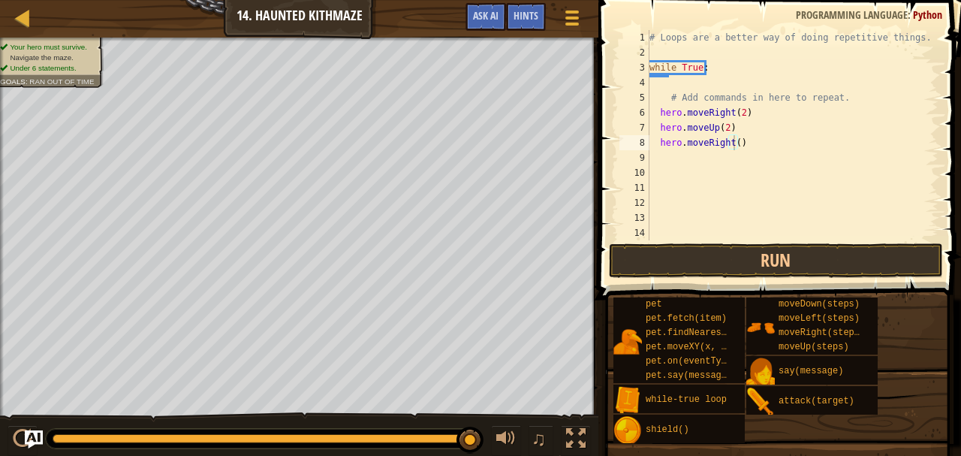
click at [732, 144] on div "# Loops are a better way of doing repetitive things. while True : # Add command…" at bounding box center [789, 150] width 285 height 240
type textarea "hero.moveRight(2)"
click at [674, 161] on div "# Loops are a better way of doing repetitive things. while True : # Add command…" at bounding box center [789, 150] width 285 height 240
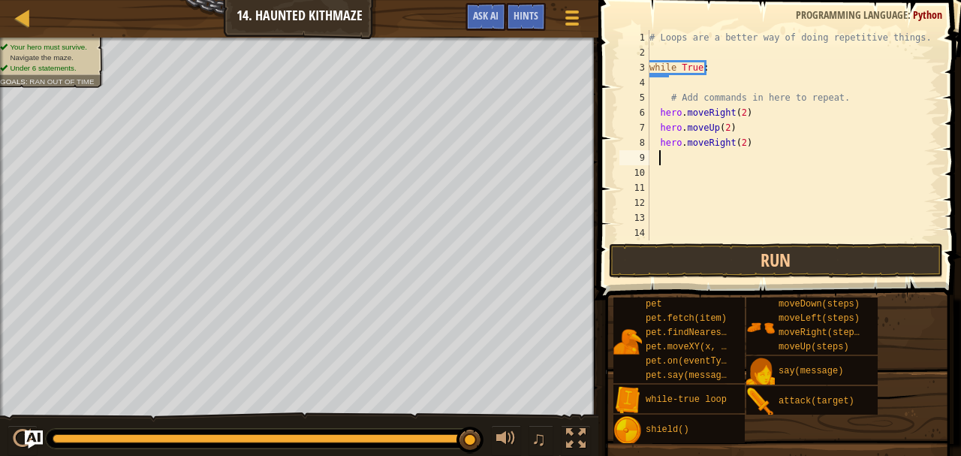
type textarea "m"
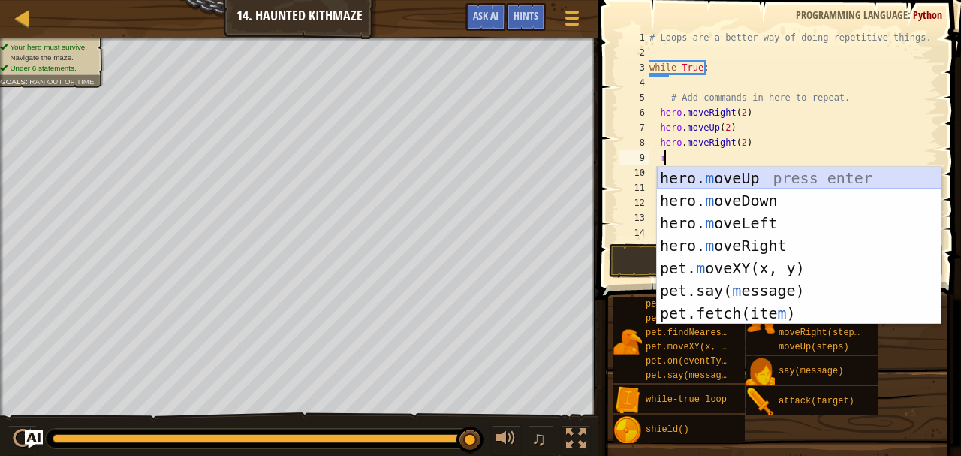
click at [745, 175] on div "hero. m oveUp press enter hero. m oveDown press enter hero. m oveLeft press ent…" at bounding box center [799, 268] width 285 height 203
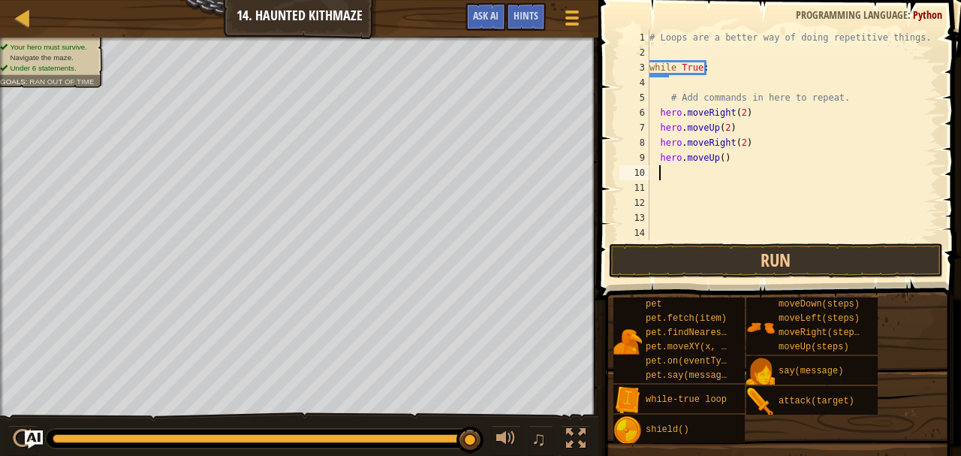
click at [718, 156] on div "# Loops are a better way of doing repetitive things. while True : # Add command…" at bounding box center [789, 150] width 285 height 240
type textarea "hero.moveUp(2)"
click at [695, 173] on div "# Loops are a better way of doing repetitive things. while True : # Add command…" at bounding box center [789, 150] width 285 height 240
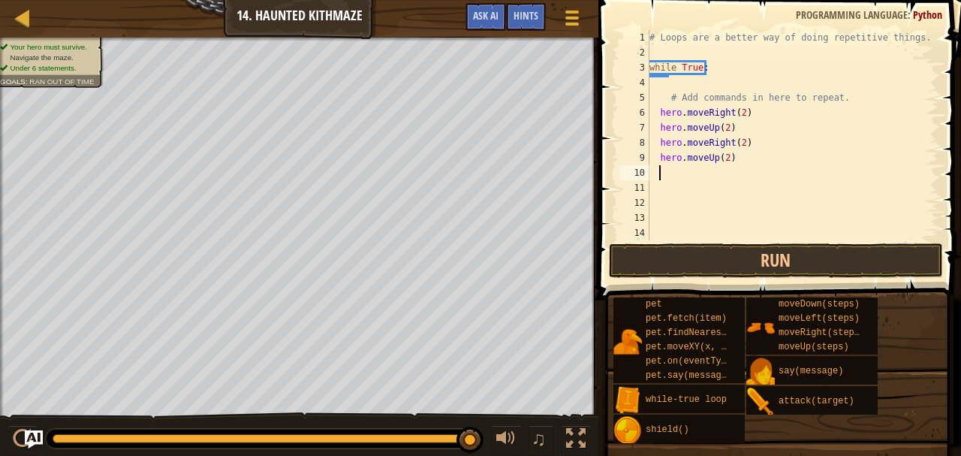
type textarea "m"
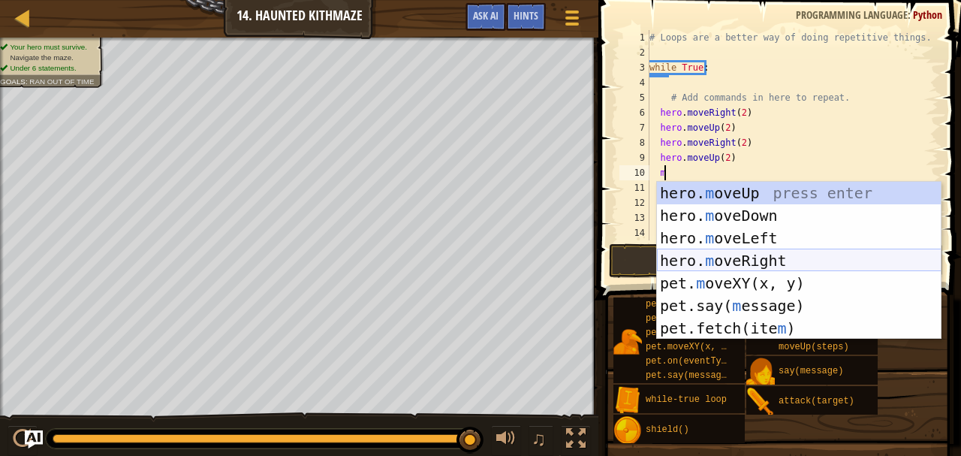
click at [748, 258] on div "hero. m oveUp press enter hero. m oveDown press enter hero. m oveLeft press ent…" at bounding box center [799, 283] width 285 height 203
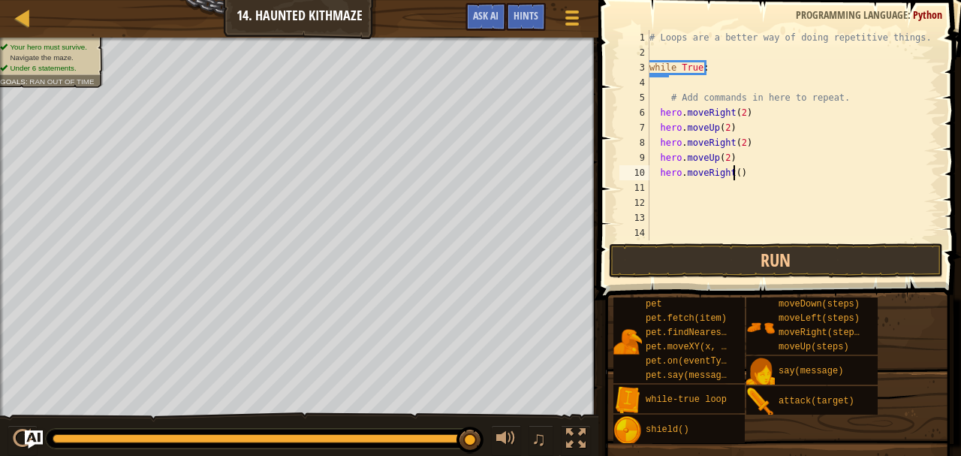
click at [733, 171] on div "# Loops are a better way of doing repetitive things. while True : # Add command…" at bounding box center [789, 150] width 285 height 240
type textarea "hero.moveRight(2)"
click at [692, 186] on div "# Loops are a better way of doing repetitive things. while True : # Add command…" at bounding box center [789, 150] width 285 height 240
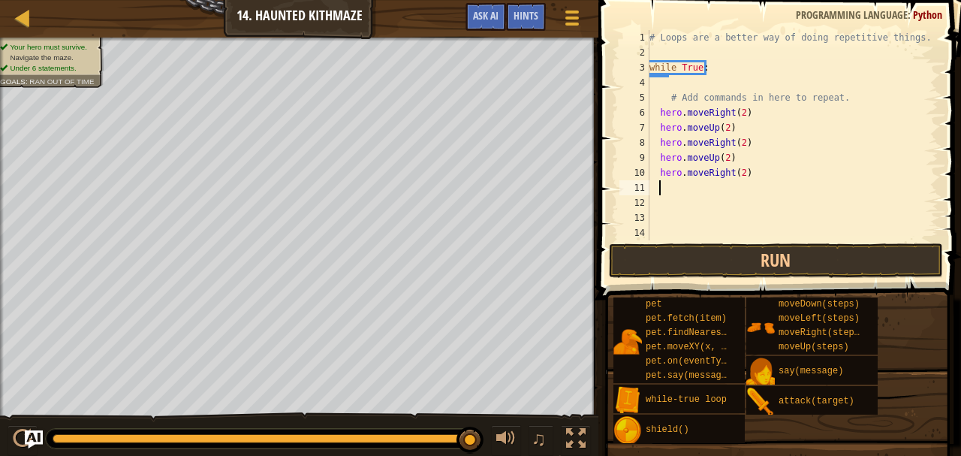
type textarea "m"
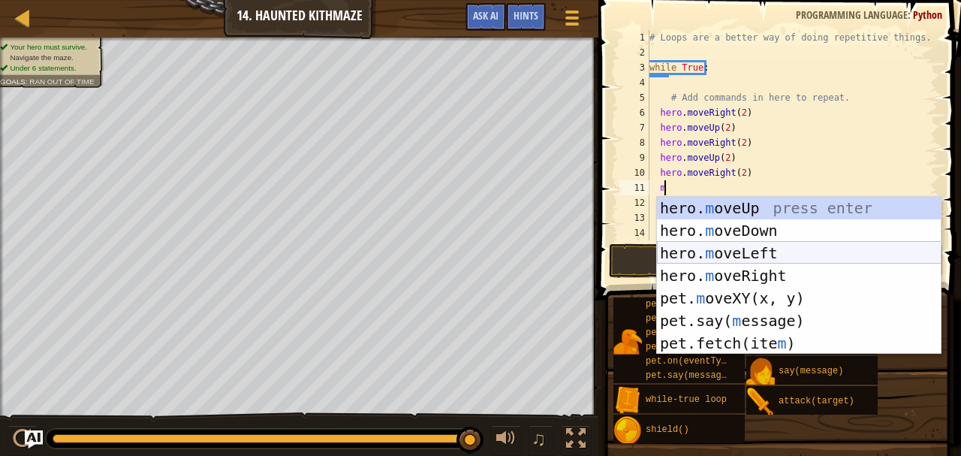
click at [745, 252] on div "hero. m oveUp press enter hero. m oveDown press enter hero. m oveLeft press ent…" at bounding box center [799, 298] width 285 height 203
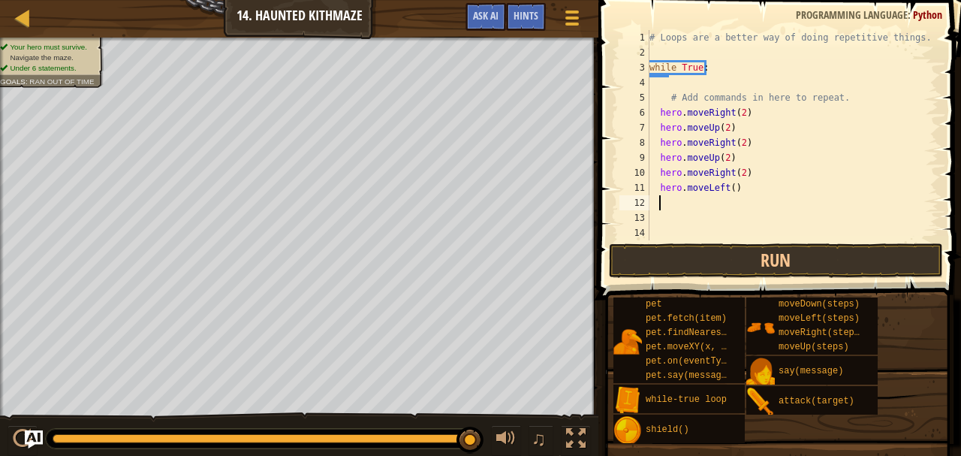
click at [733, 188] on div "# Loops are a better way of doing repetitive things. while True : # Add command…" at bounding box center [789, 150] width 285 height 240
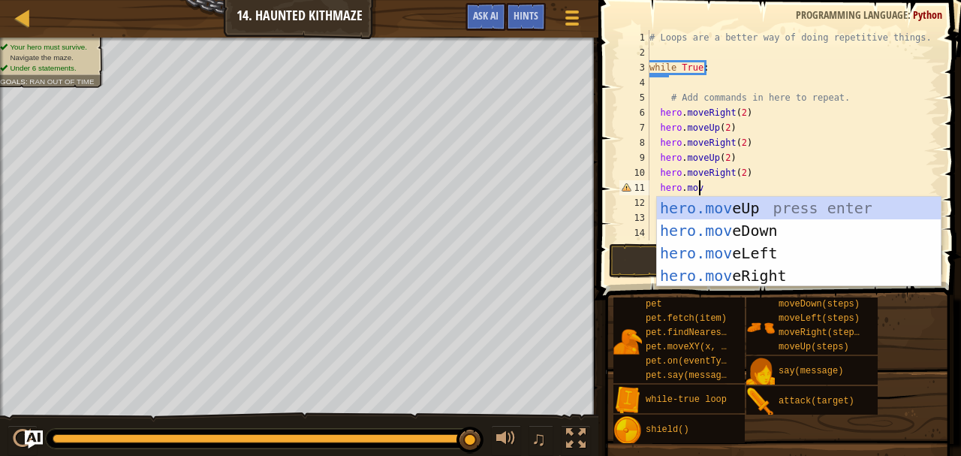
type textarea "hero.move"
click at [727, 202] on div "hero.move Up press enter hero.move Down press enter hero.move Left press enter …" at bounding box center [799, 264] width 285 height 135
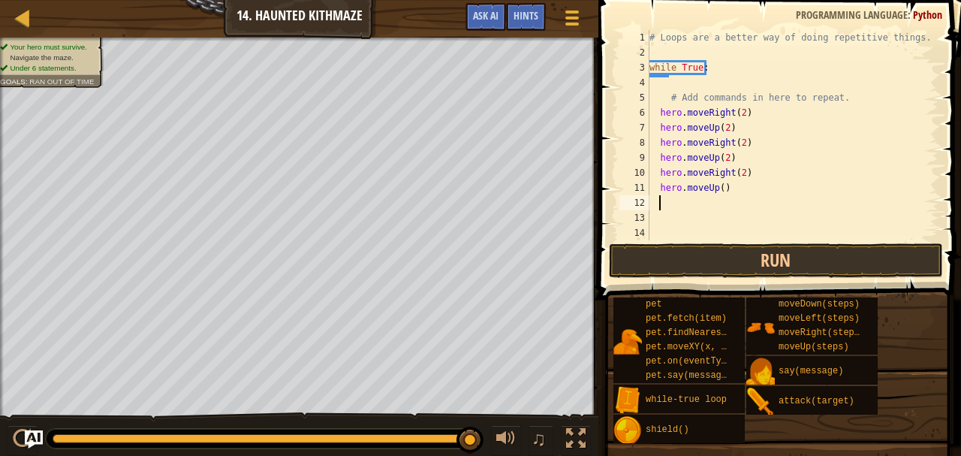
click at [720, 186] on div "# Loops are a better way of doing repetitive things. while True : # Add command…" at bounding box center [789, 150] width 285 height 240
type textarea "hero.moveUp(1)"
click at [826, 278] on span at bounding box center [781, 128] width 375 height 344
click at [819, 275] on button "Run" at bounding box center [776, 260] width 334 height 35
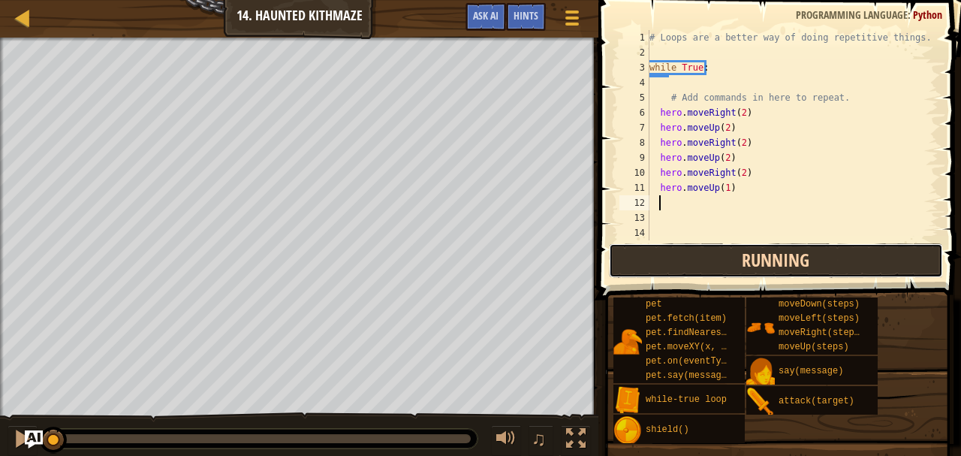
click at [813, 265] on button "Running" at bounding box center [776, 260] width 334 height 35
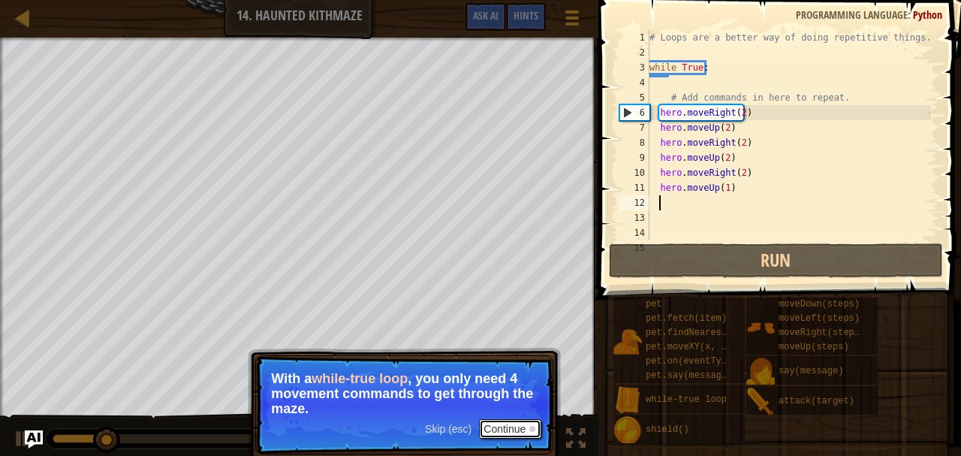
click at [517, 433] on button "Continue" at bounding box center [510, 429] width 62 height 20
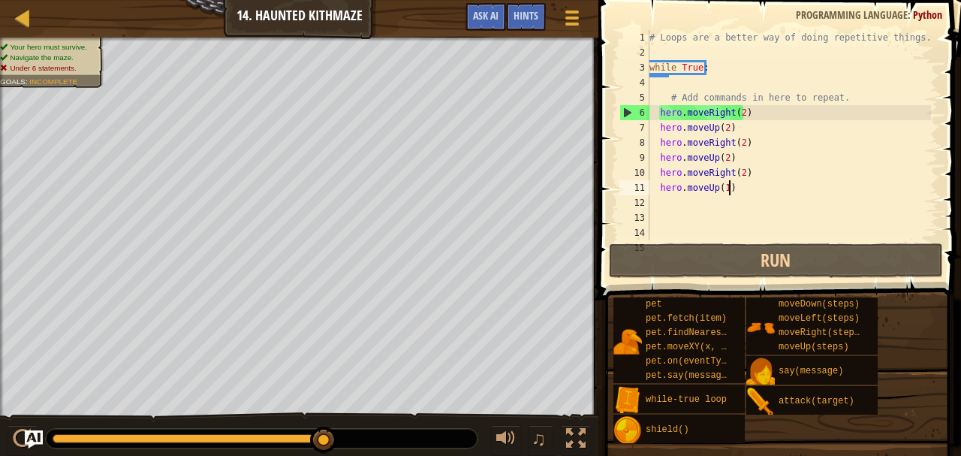
click at [744, 193] on div "# Loops are a better way of doing repetitive things. while True : # Add command…" at bounding box center [789, 150] width 285 height 240
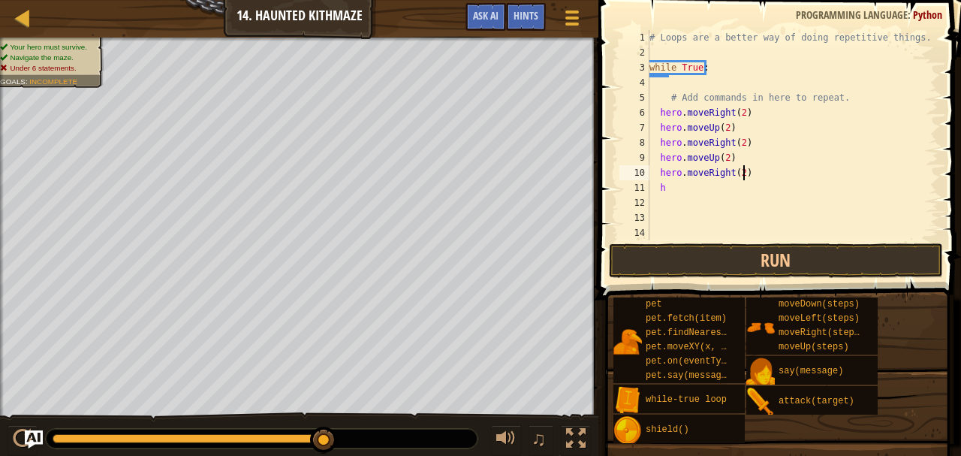
click at [747, 170] on div "# Loops are a better way of doing repetitive things. while True : # Add command…" at bounding box center [789, 150] width 285 height 240
click at [679, 194] on div "# Loops are a better way of doing repetitive things. while True : # Add command…" at bounding box center [789, 150] width 285 height 240
type textarea "h"
click at [753, 171] on div "# Loops are a better way of doing repetitive things. while True : # Add command…" at bounding box center [789, 150] width 285 height 240
type textarea "h"
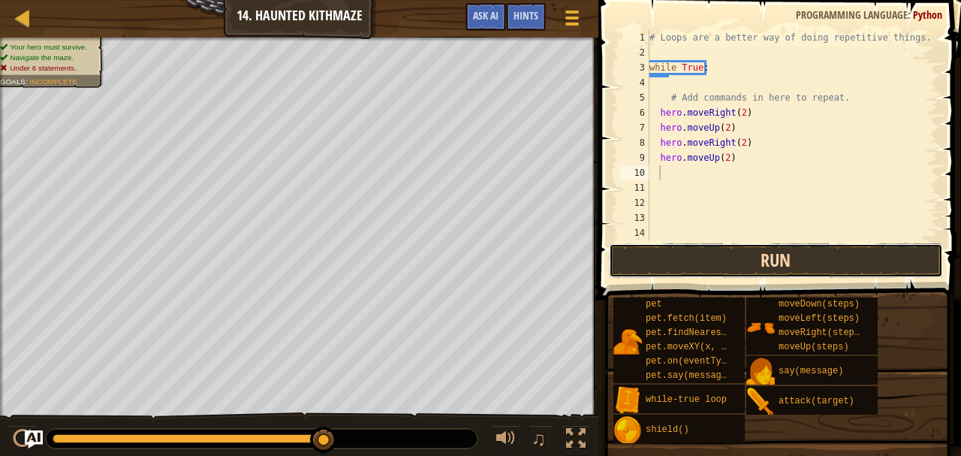
click at [756, 243] on button "Run" at bounding box center [776, 260] width 334 height 35
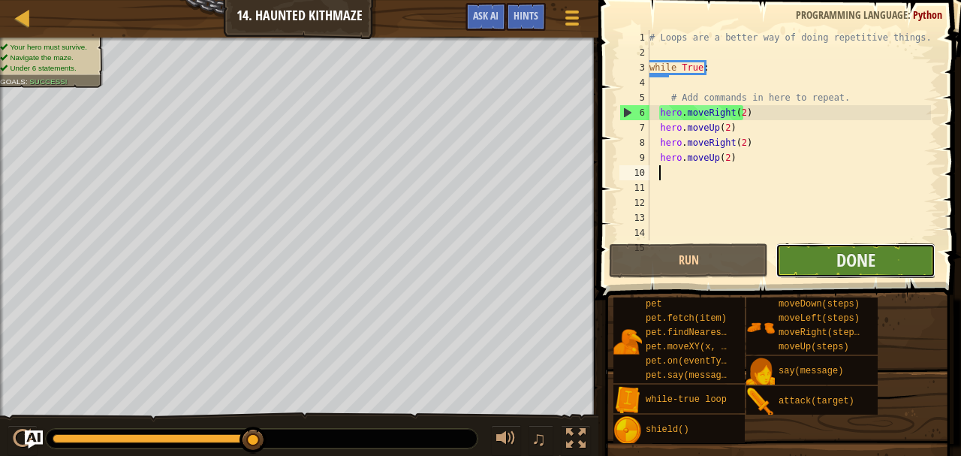
click at [898, 266] on button "Done" at bounding box center [855, 260] width 159 height 35
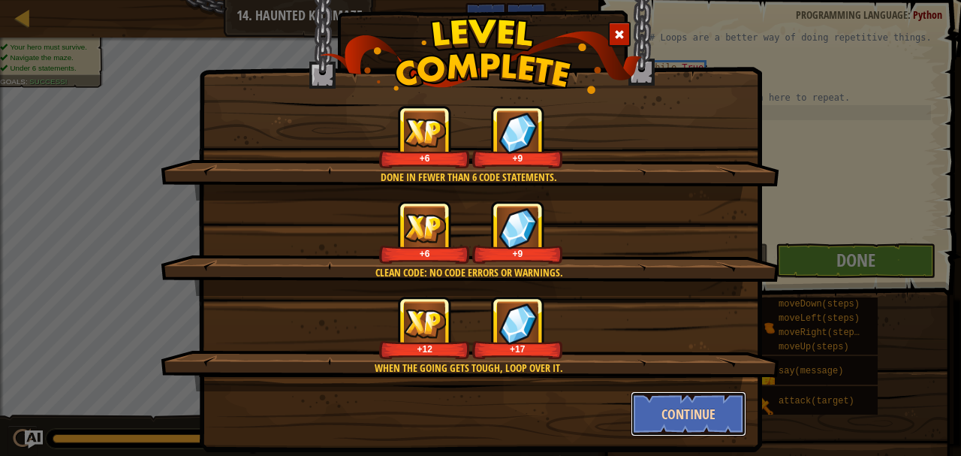
click at [693, 402] on button "Continue" at bounding box center [689, 413] width 116 height 45
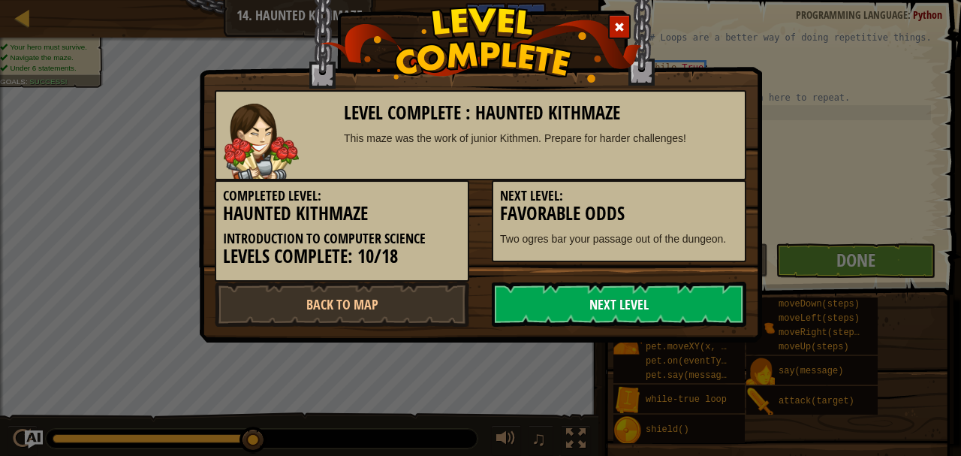
click at [622, 293] on link "Next Level" at bounding box center [619, 304] width 255 height 45
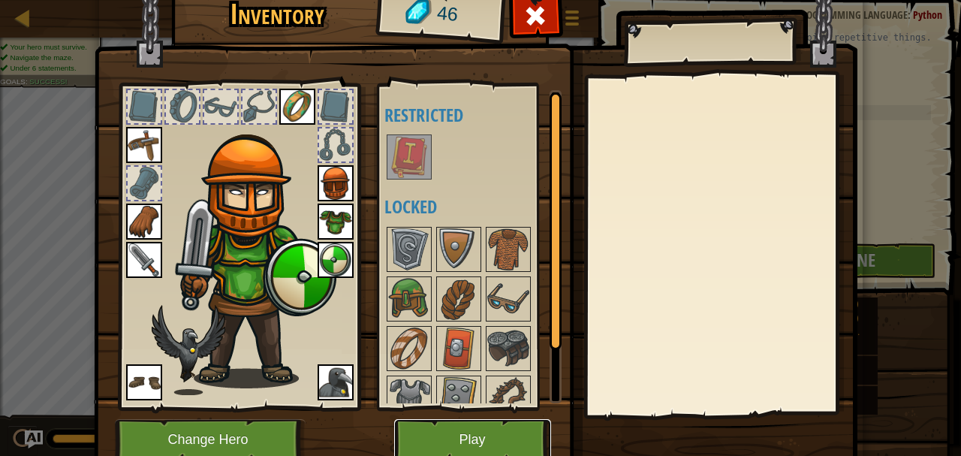
click at [514, 433] on button "Play" at bounding box center [472, 439] width 157 height 41
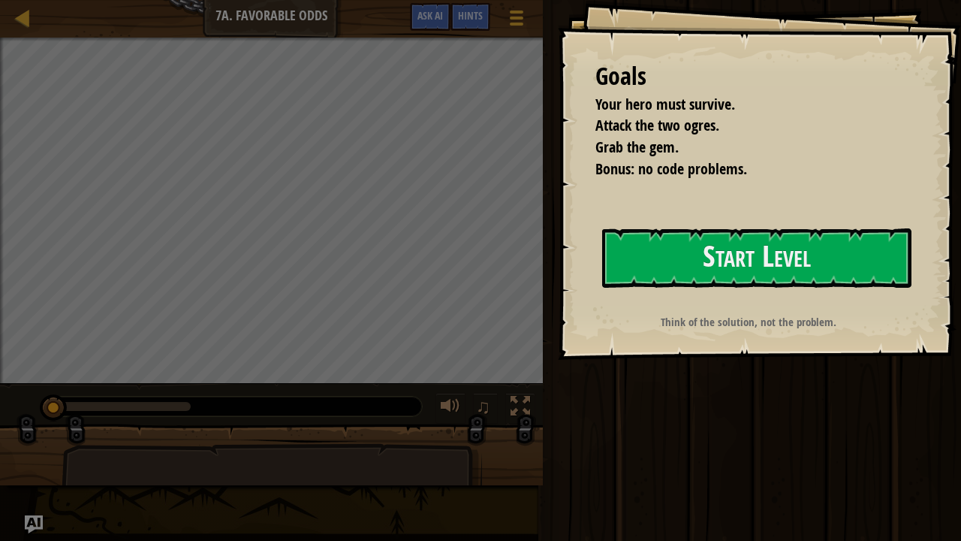
click at [715, 221] on div "Goals Your hero must survive. Attack the two ogres. Grab the gem. Bonus: no cod…" at bounding box center [759, 180] width 403 height 360
click at [726, 256] on button "Start Level" at bounding box center [756, 257] width 309 height 59
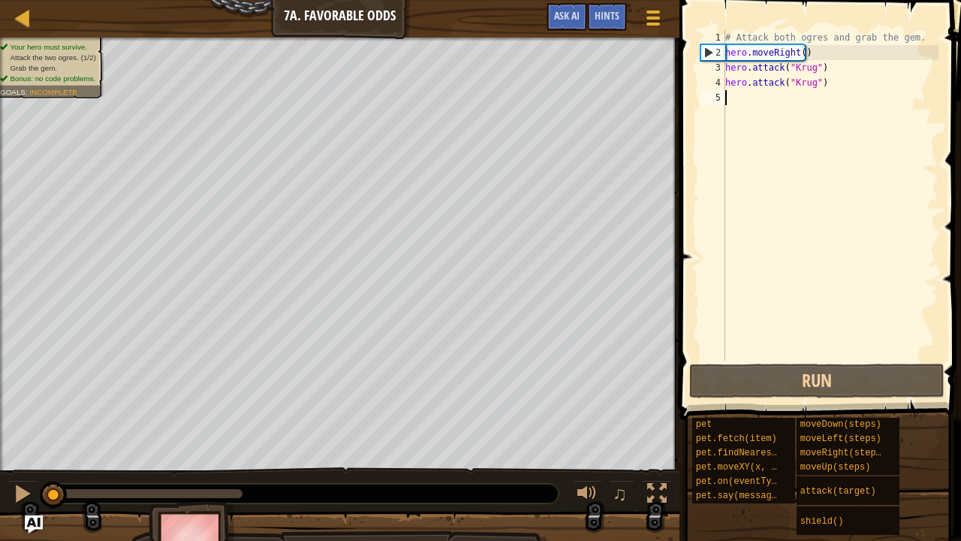
type textarea "r"
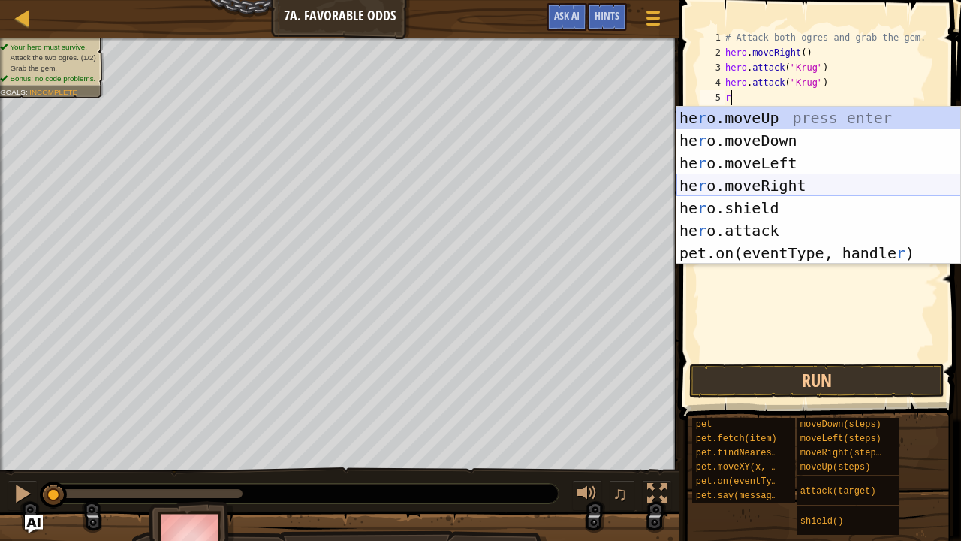
click at [781, 189] on div "he r o.moveUp press enter he r o.moveDown press enter he r o.moveLeft press ent…" at bounding box center [819, 208] width 285 height 203
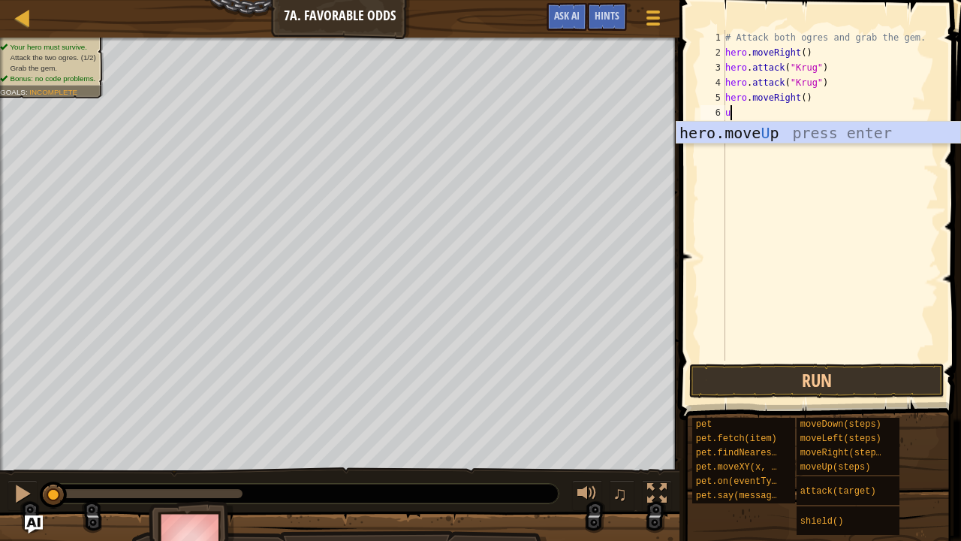
type textarea "u"
click at [756, 130] on div "hero.move U p press enter" at bounding box center [819, 156] width 285 height 68
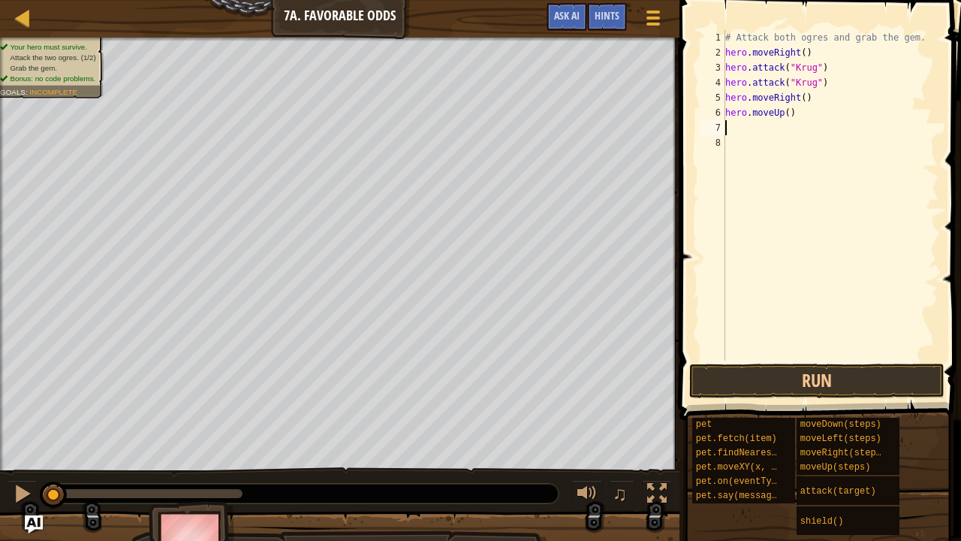
type textarea "l"
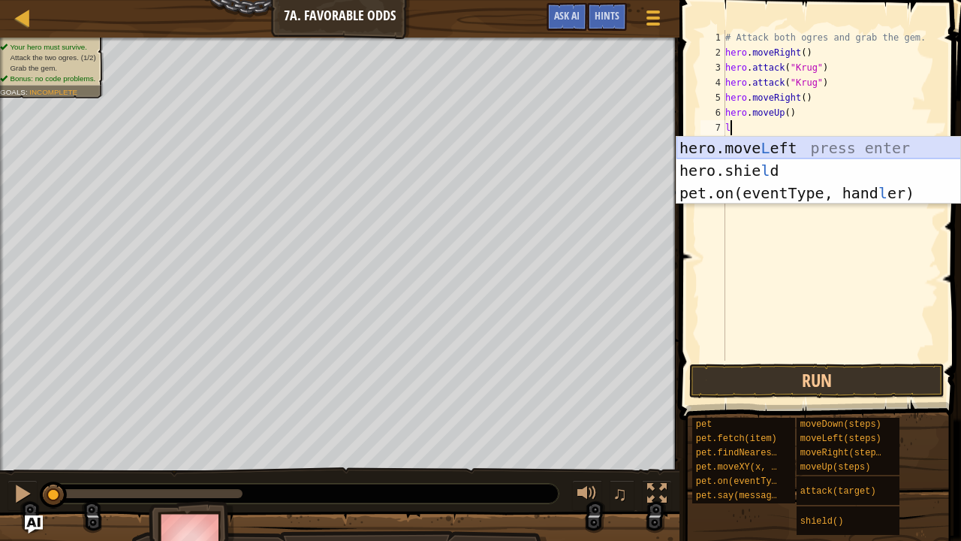
click at [766, 148] on div "hero.move L eft press enter hero.[PERSON_NAME] press enter pet.on(eventType, ha…" at bounding box center [819, 193] width 285 height 113
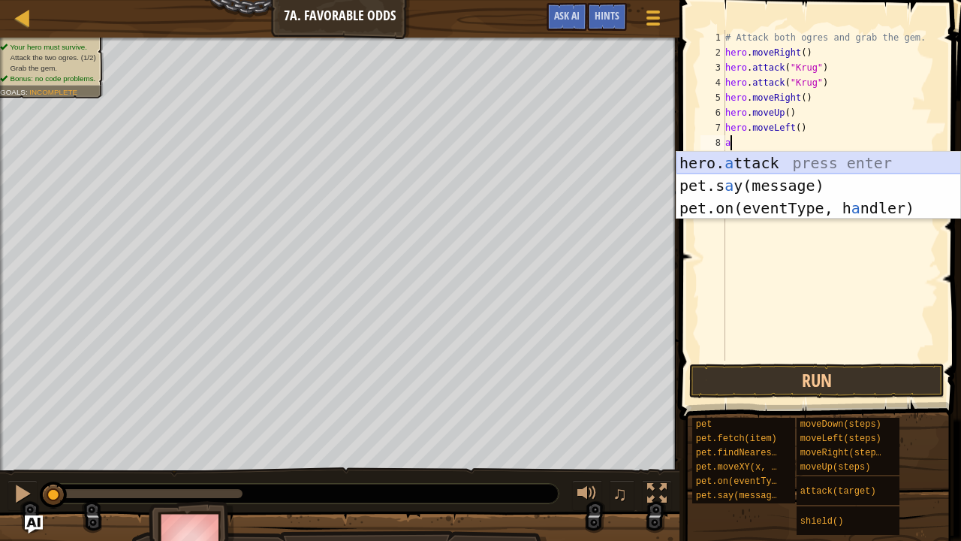
click at [773, 161] on div "hero. a ttack press enter pet.s a y(message) press enter pet.on(eventType, h a …" at bounding box center [819, 208] width 285 height 113
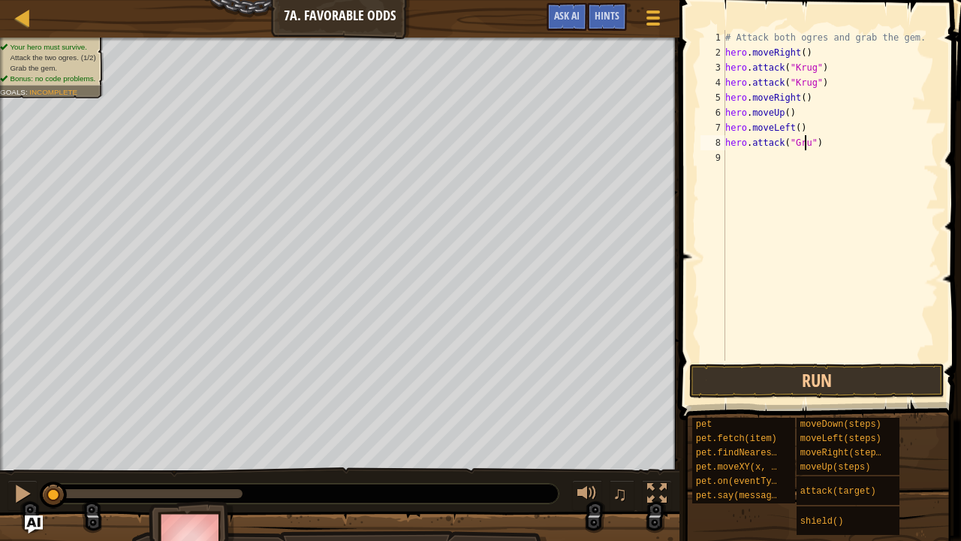
scroll to position [7, 7]
type textarea "hero.attack("Grump")"
click at [782, 161] on div "# Attack both ogres and grab the gem. hero . moveRight ( ) hero . attack ( "Kru…" at bounding box center [831, 210] width 216 height 361
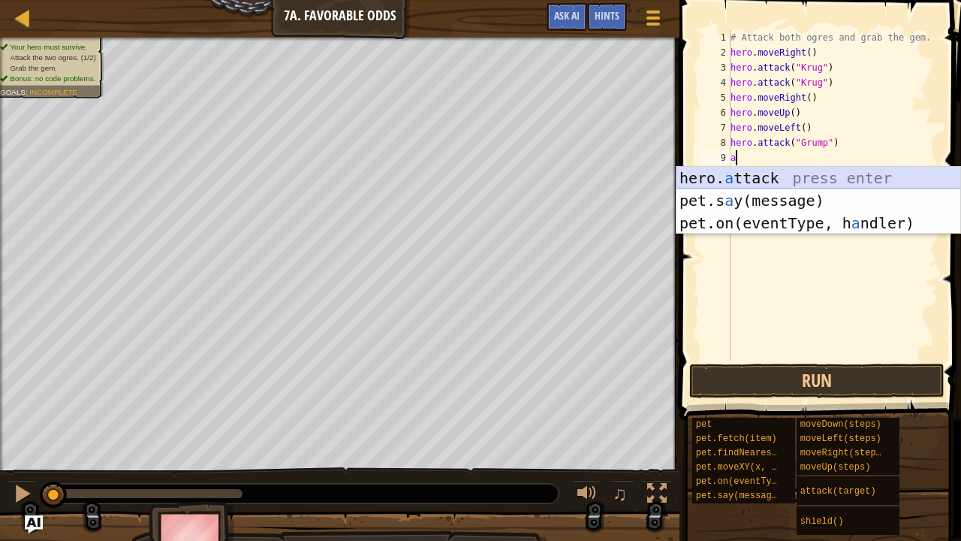
click at [793, 182] on div "hero. a ttack press enter pet.s a y(message) press enter pet.on(eventType, h a …" at bounding box center [819, 223] width 285 height 113
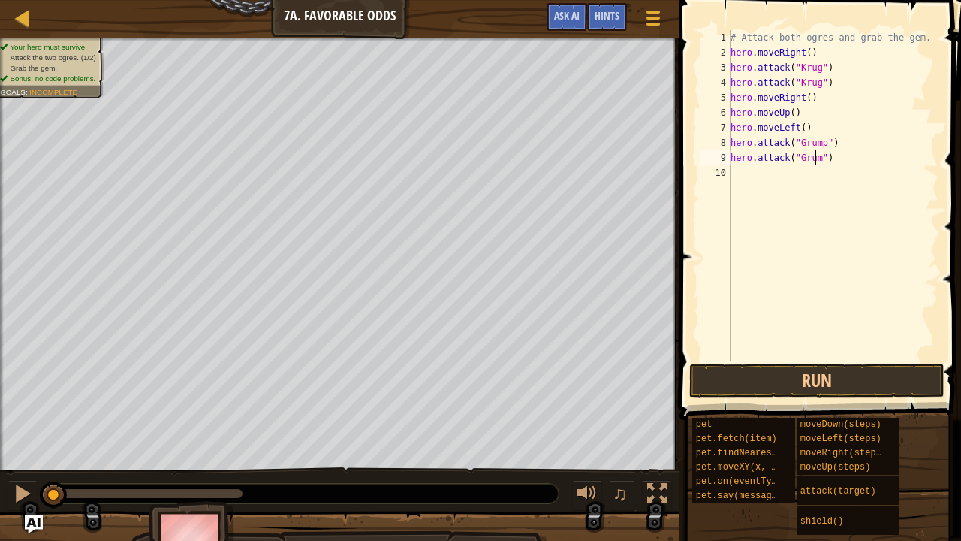
scroll to position [7, 7]
type textarea "hero.attack("Grump")"
click at [825, 384] on button "Run" at bounding box center [816, 381] width 255 height 35
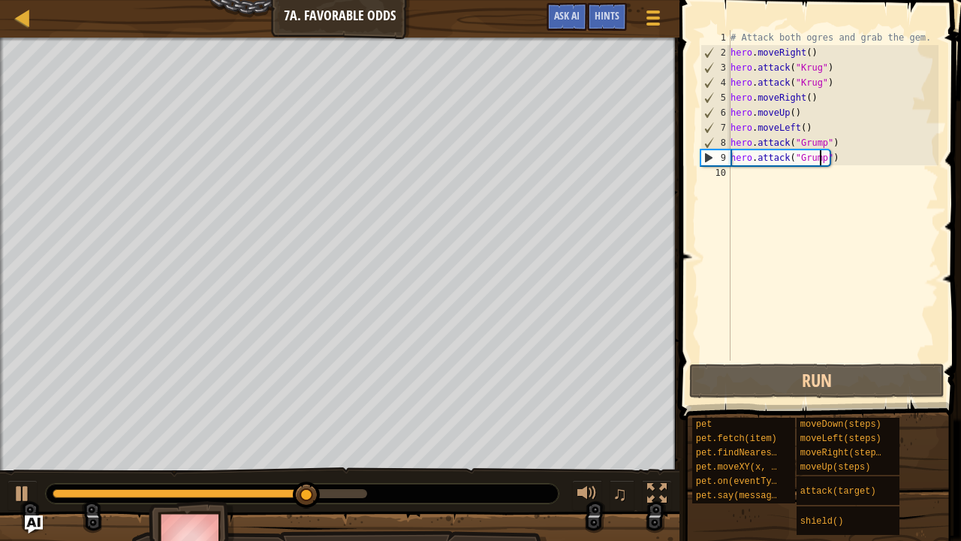
click at [750, 173] on div "# Attack both ogres and grab the gem. hero . moveRight ( ) hero . attack ( "Kru…" at bounding box center [834, 210] width 212 height 361
type textarea "l"
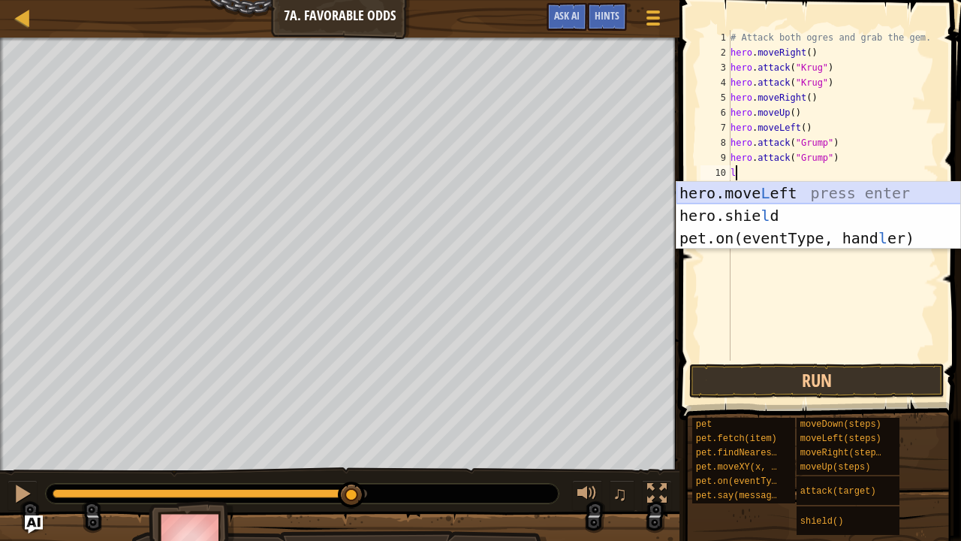
click at [771, 189] on div "hero.move L eft press enter hero.[PERSON_NAME] press enter pet.on(eventType, ha…" at bounding box center [819, 238] width 285 height 113
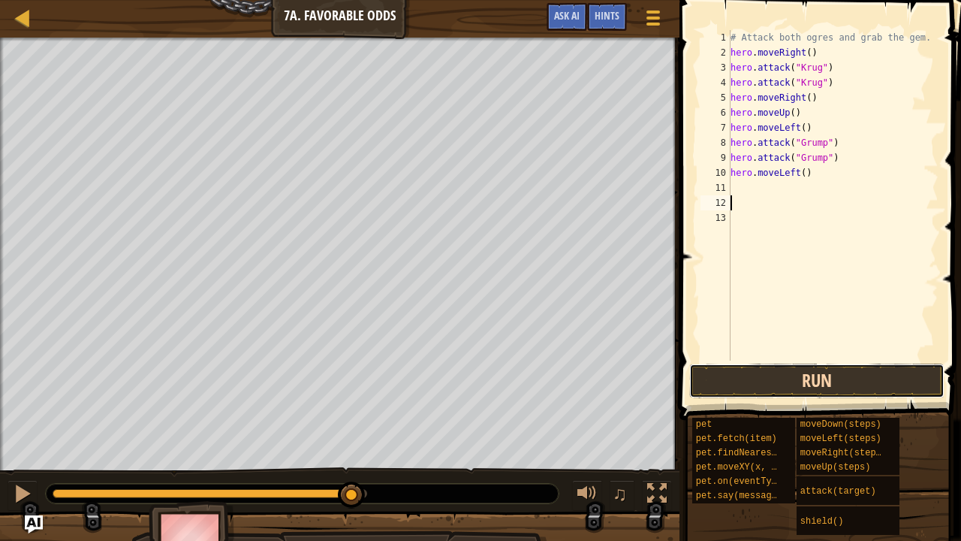
click at [883, 374] on button "Run" at bounding box center [816, 381] width 255 height 35
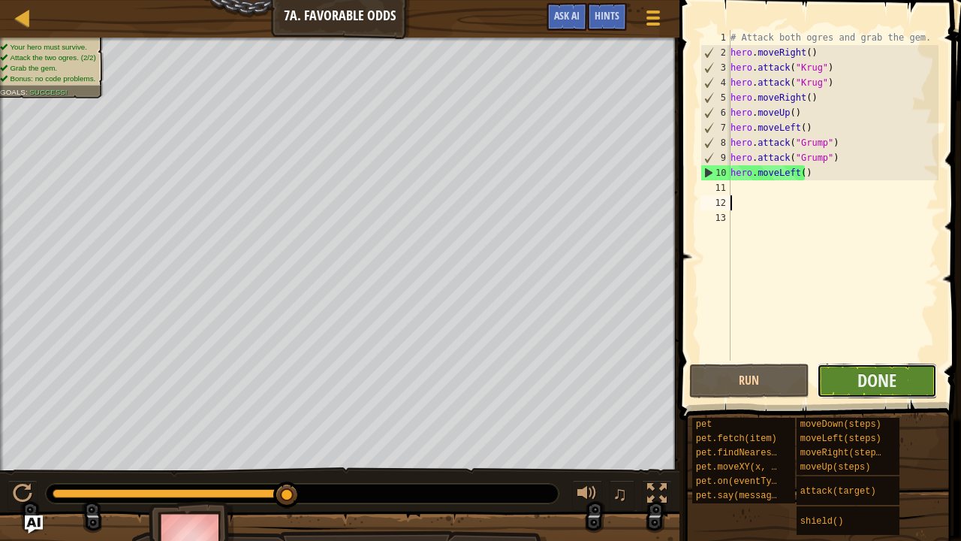
click at [881, 396] on button "Done" at bounding box center [877, 381] width 120 height 35
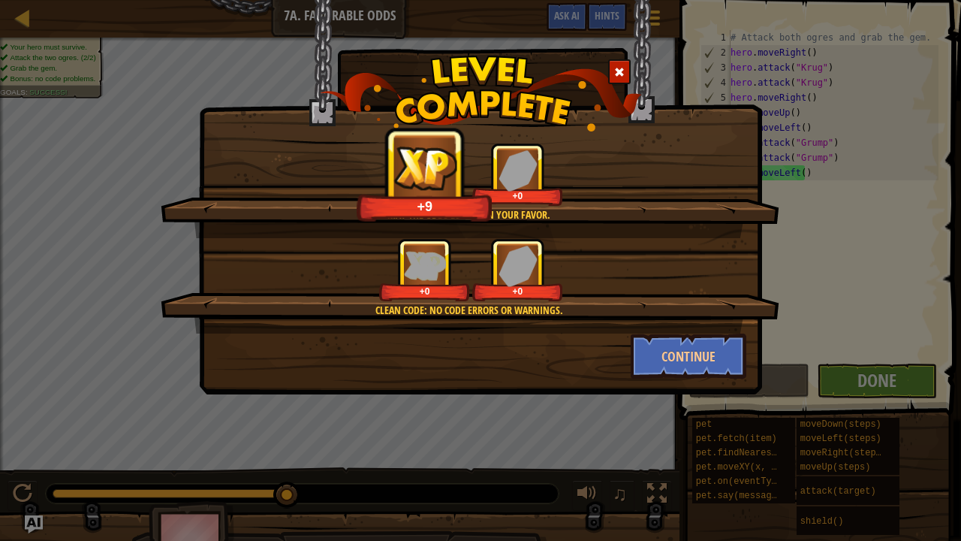
click at [535, 272] on img at bounding box center [518, 265] width 39 height 41
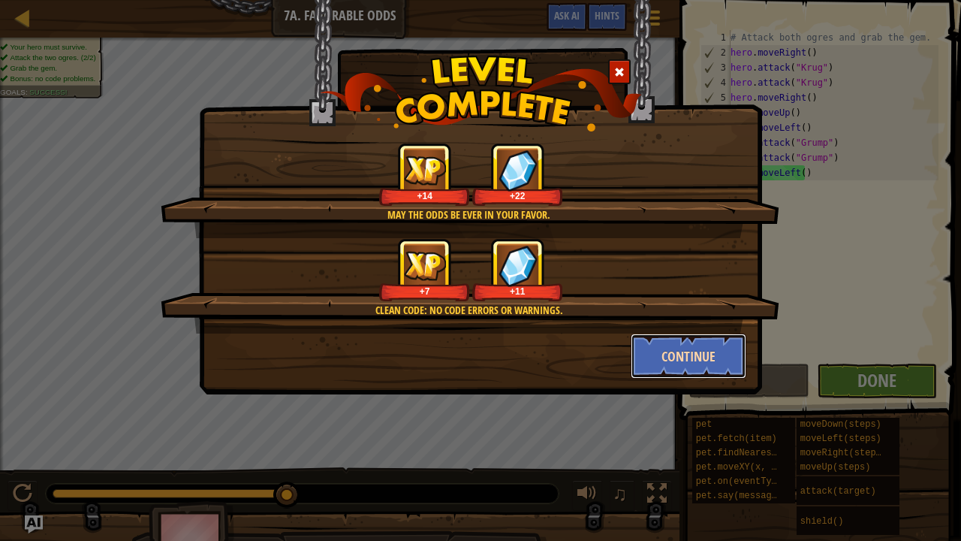
click at [689, 351] on button "Continue" at bounding box center [689, 355] width 116 height 45
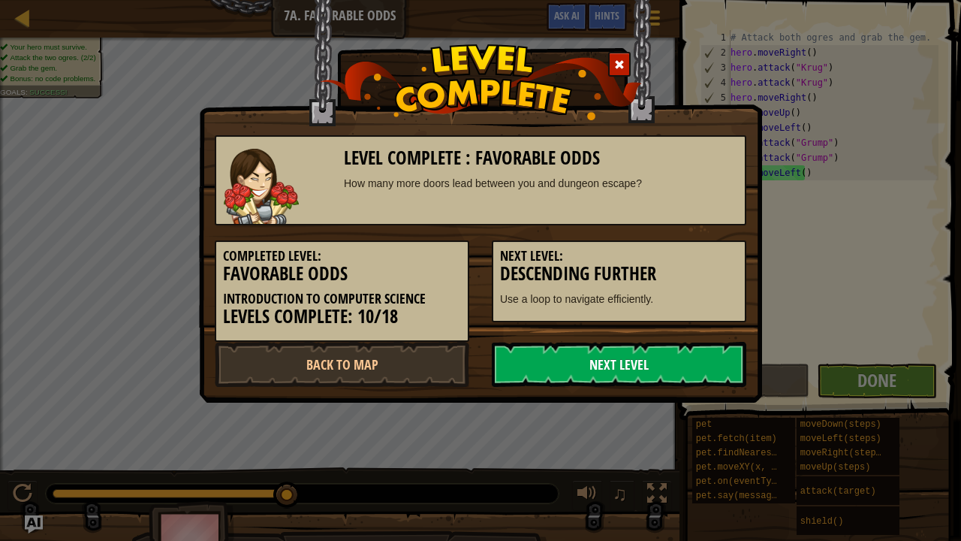
click at [667, 361] on link "Next Level" at bounding box center [619, 364] width 255 height 45
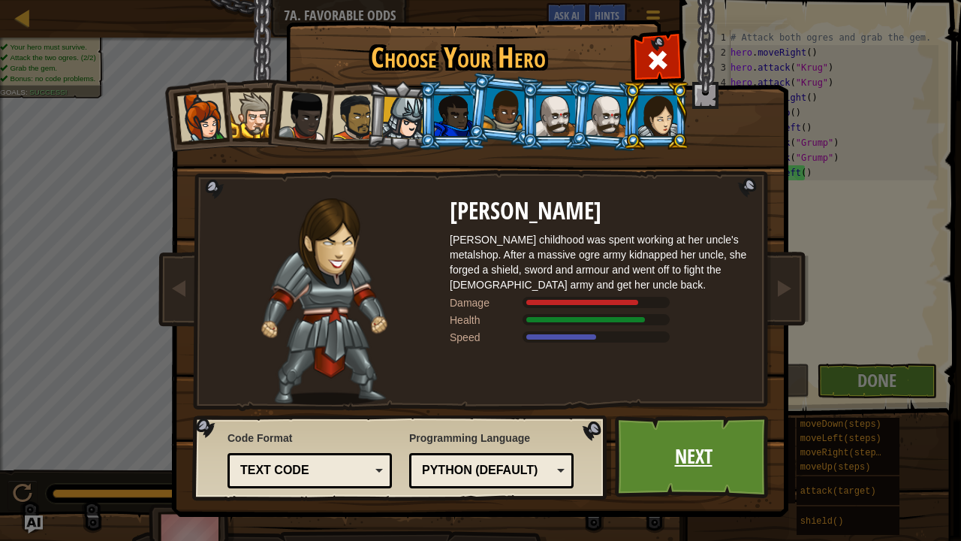
click at [707, 455] on link "Next" at bounding box center [693, 456] width 157 height 83
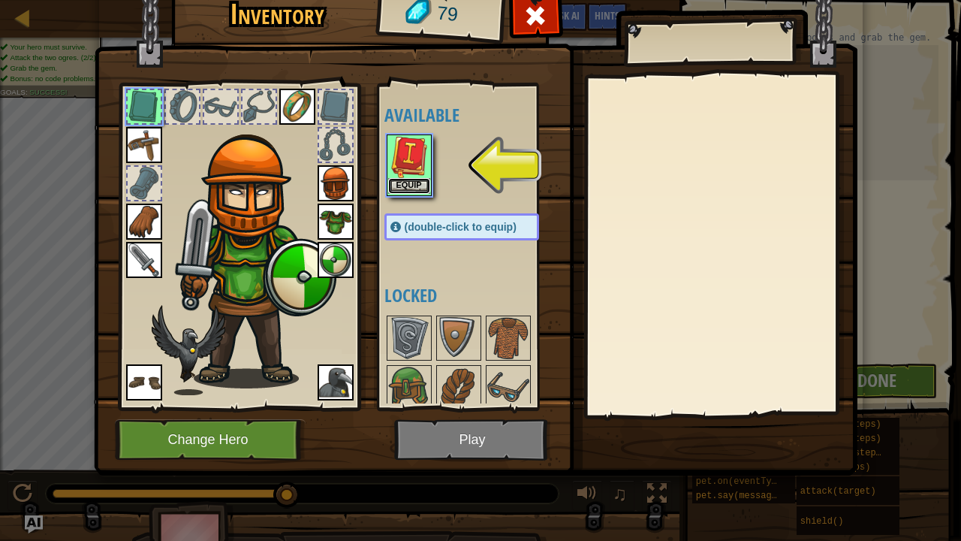
click at [407, 188] on button "Equip" at bounding box center [409, 186] width 42 height 16
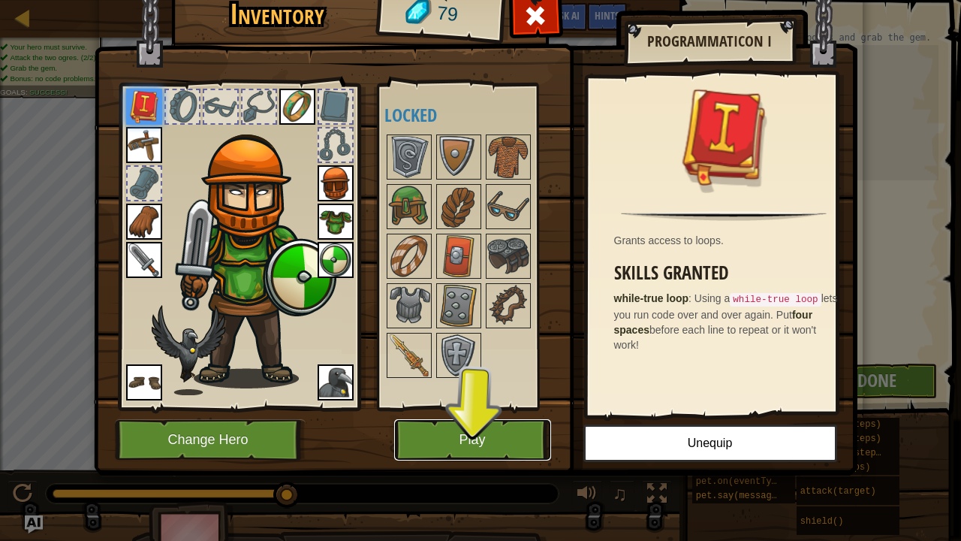
click at [490, 435] on button "Play" at bounding box center [472, 439] width 157 height 41
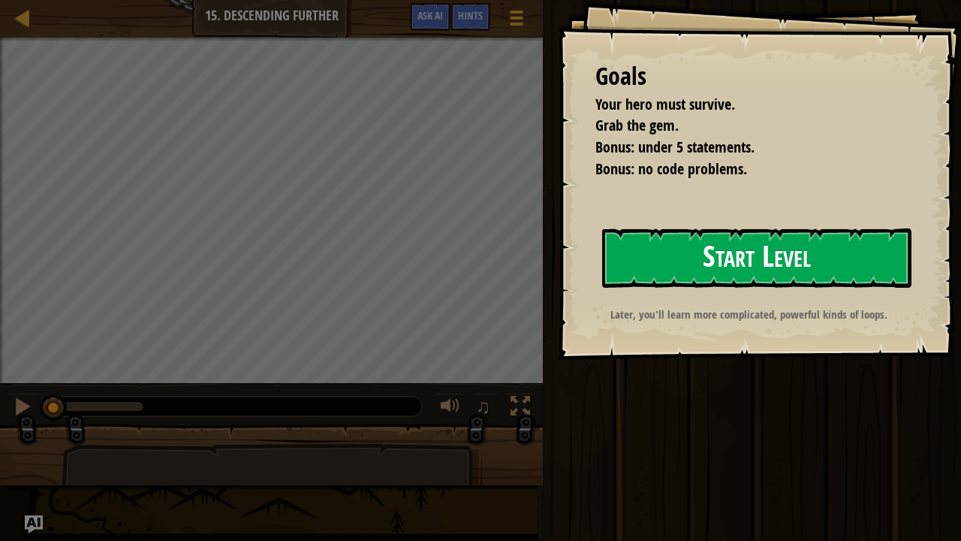
click at [734, 243] on button "Start Level" at bounding box center [756, 257] width 309 height 59
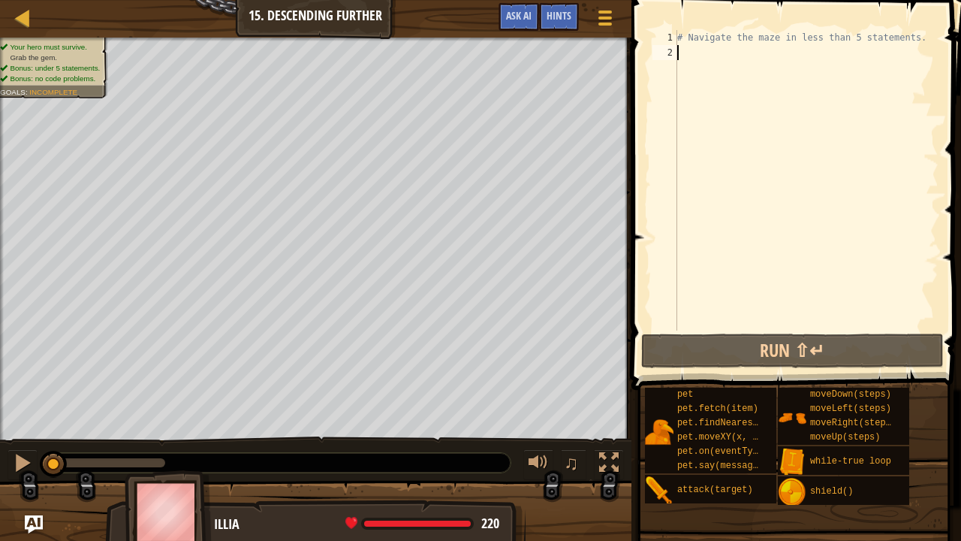
type textarea "t"
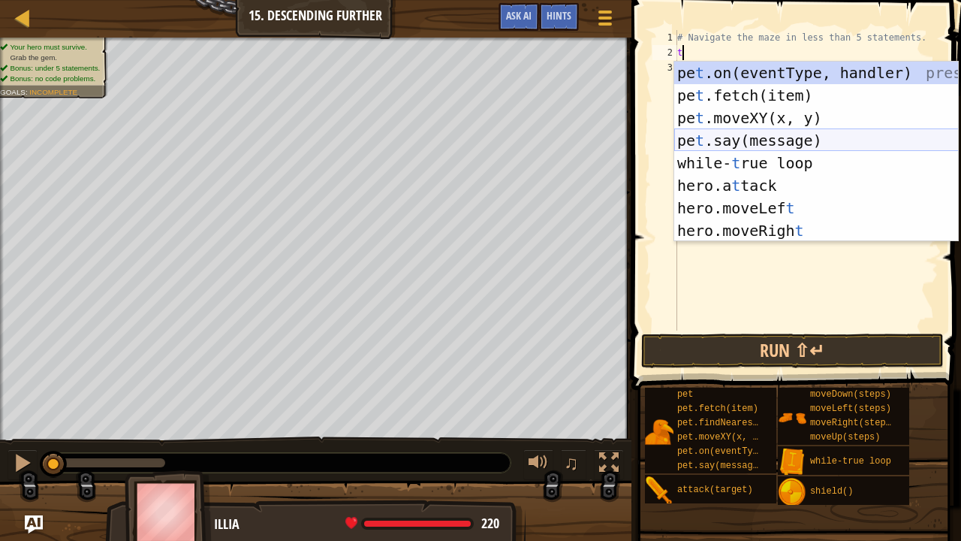
click at [789, 158] on div "pe t .on(eventType, handler) press enter pe t .fetch(item) press enter pe t .mo…" at bounding box center [816, 174] width 285 height 225
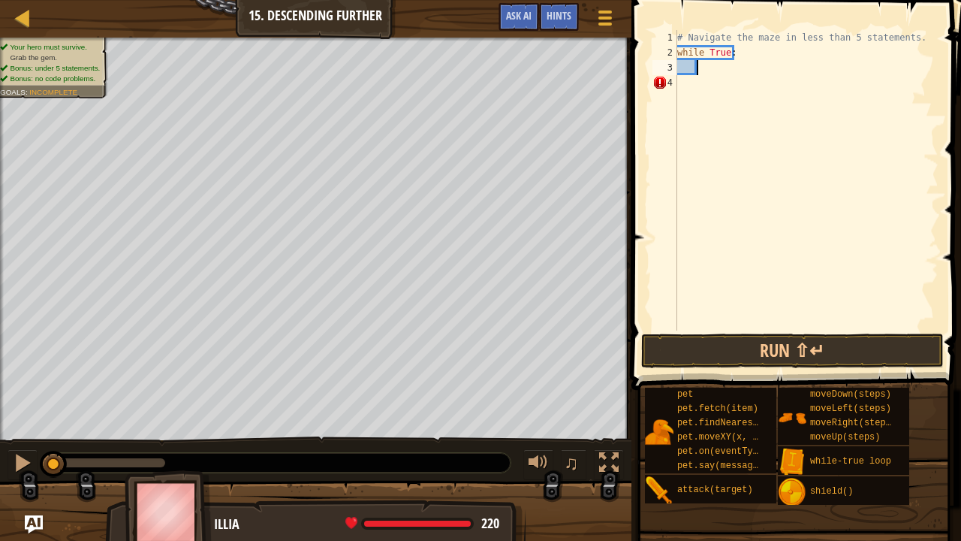
type textarea "r"
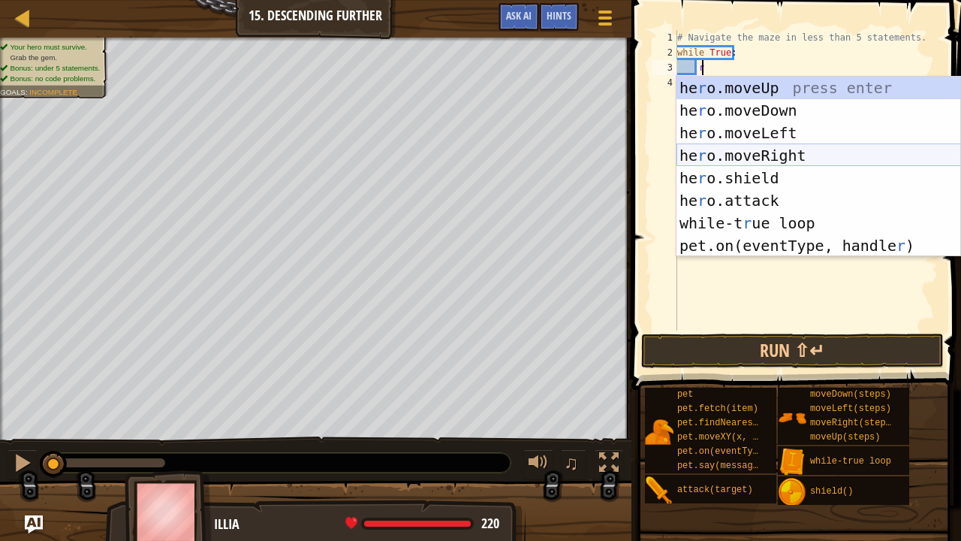
click at [769, 158] on div "he r o.moveUp press enter he r o.moveDown press enter he r o.moveLeft press ent…" at bounding box center [819, 189] width 285 height 225
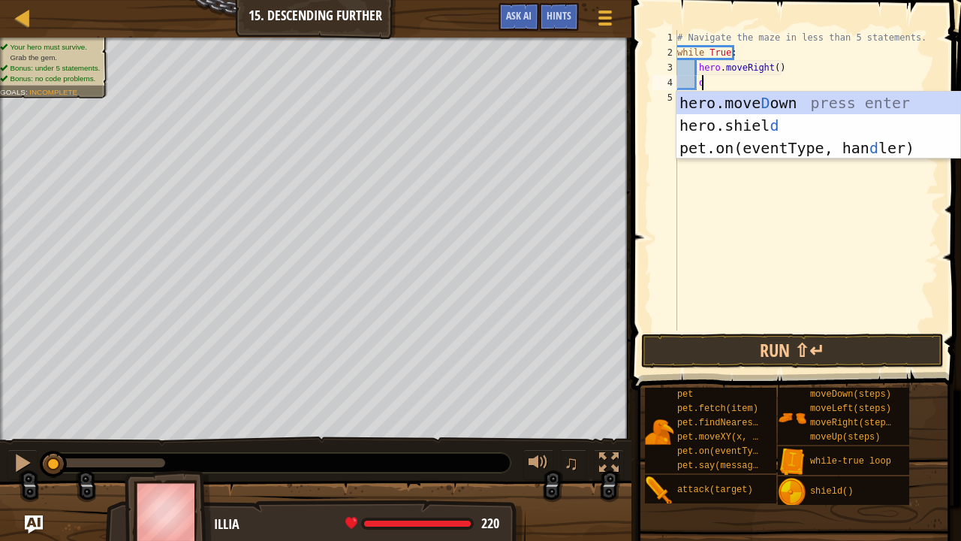
type textarea "d"
click at [770, 102] on div "hero.[PERSON_NAME] own press enter hero.[PERSON_NAME] d press enter pet.on(even…" at bounding box center [819, 148] width 285 height 113
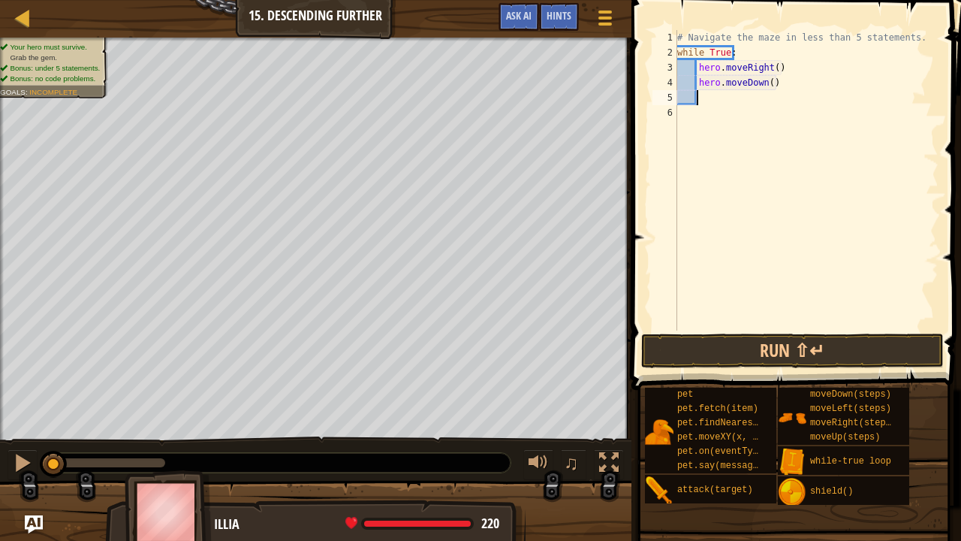
click at [773, 66] on div "# Navigate the maze in less than 5 statements. while True : hero . moveRight ( …" at bounding box center [806, 195] width 264 height 330
type textarea "hero.moveRight(2)"
click at [790, 355] on button "Run ⇧↵" at bounding box center [792, 350] width 303 height 35
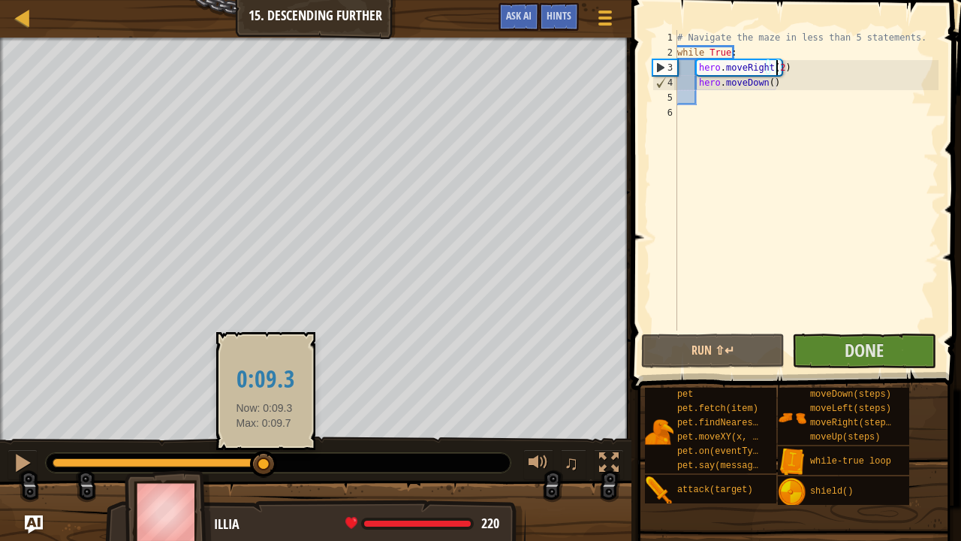
drag, startPoint x: 222, startPoint y: 466, endPoint x: 320, endPoint y: 484, distance: 100.0
click at [320, 455] on div "Your hero must survive. Grab the gem. Bonus: under 5 statements. Bonus: no code…" at bounding box center [480, 290] width 961 height 504
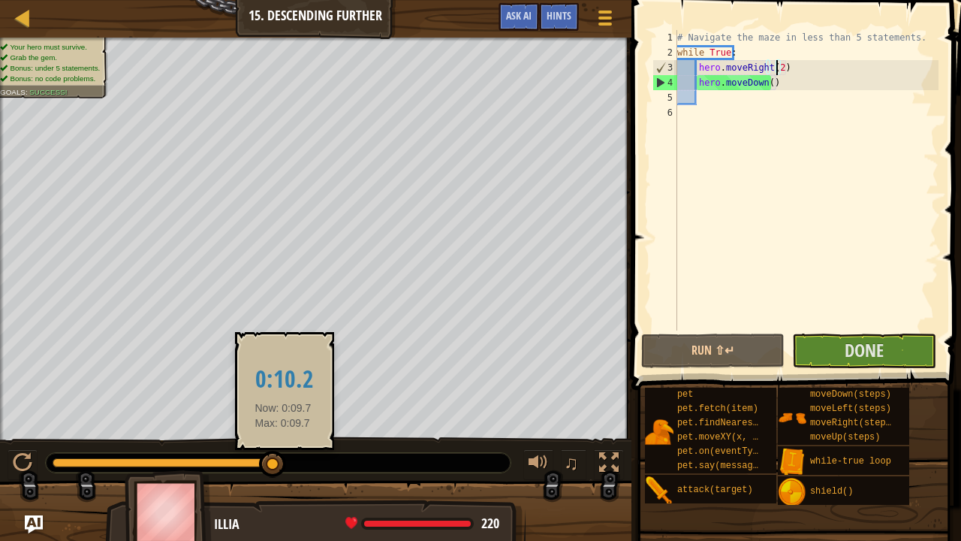
drag, startPoint x: 244, startPoint y: 466, endPoint x: 299, endPoint y: 467, distance: 54.8
click at [284, 455] on div at bounding box center [272, 464] width 27 height 27
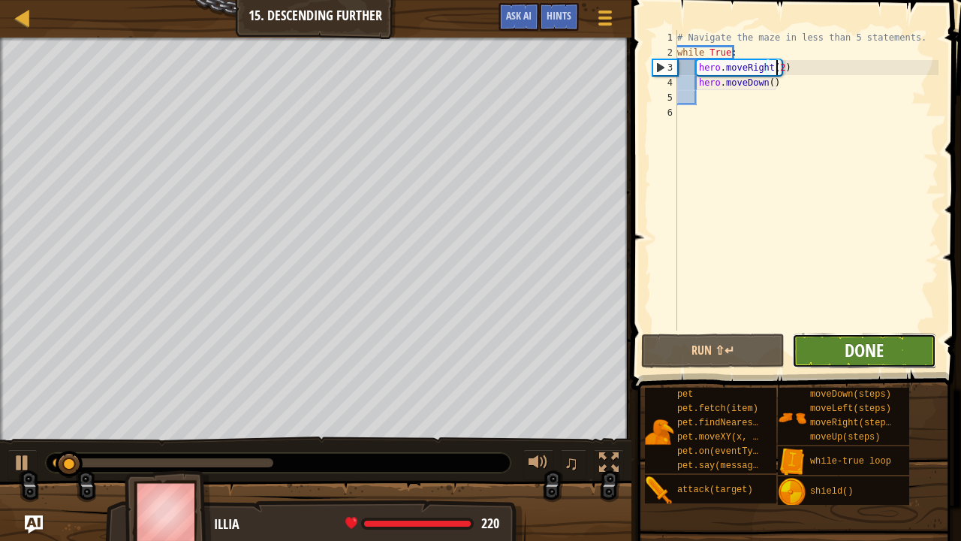
click at [846, 345] on span "Done" at bounding box center [864, 350] width 39 height 24
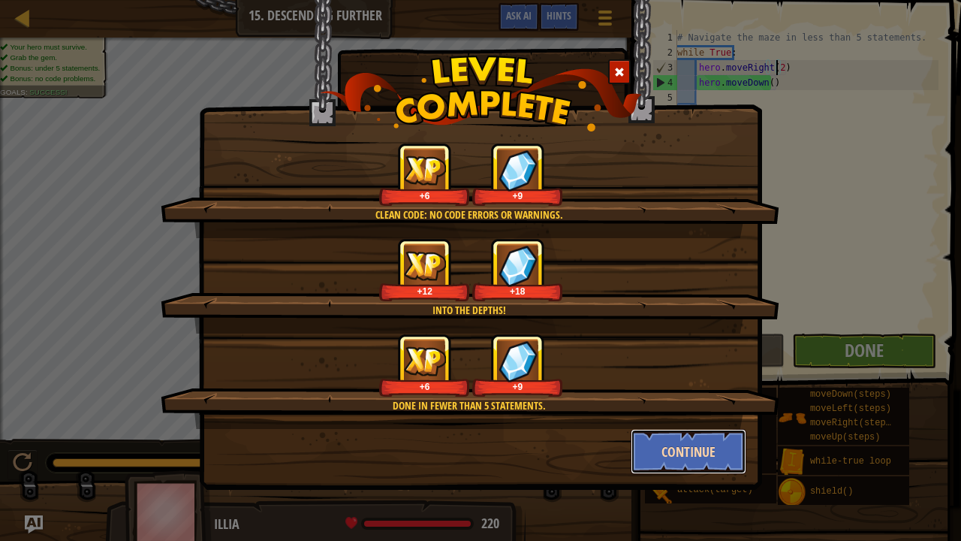
click at [681, 446] on button "Continue" at bounding box center [689, 451] width 116 height 45
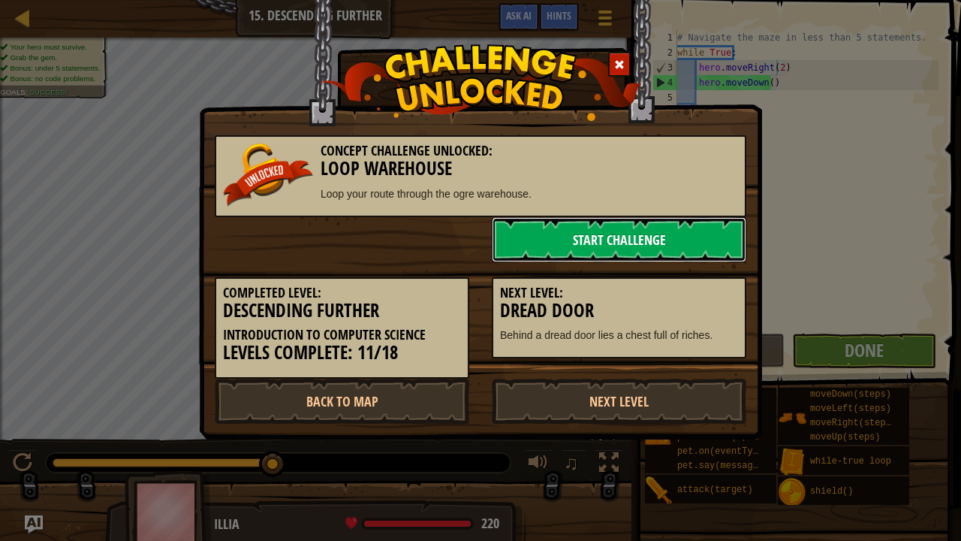
click at [624, 236] on link "Start Challenge" at bounding box center [619, 239] width 255 height 45
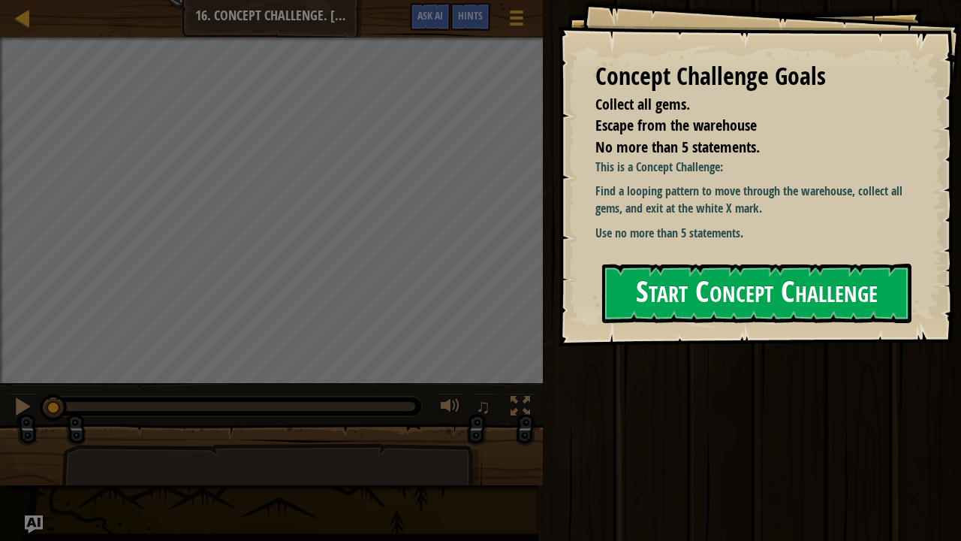
click at [741, 264] on button "Start Concept Challenge" at bounding box center [756, 293] width 309 height 59
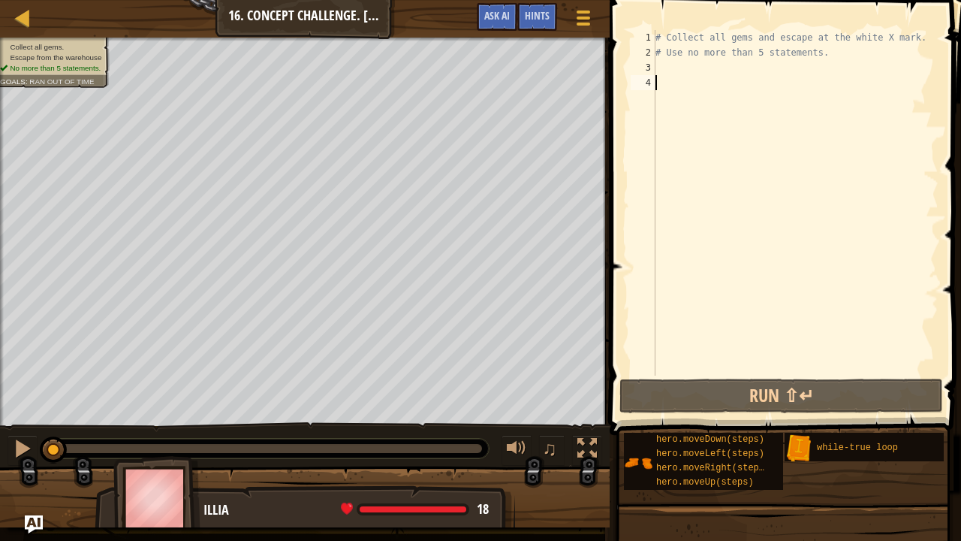
click at [686, 69] on div "# Collect all gems and escape at the white X mark. # Use no more than 5 stateme…" at bounding box center [796, 218] width 286 height 376
type textarea "u"
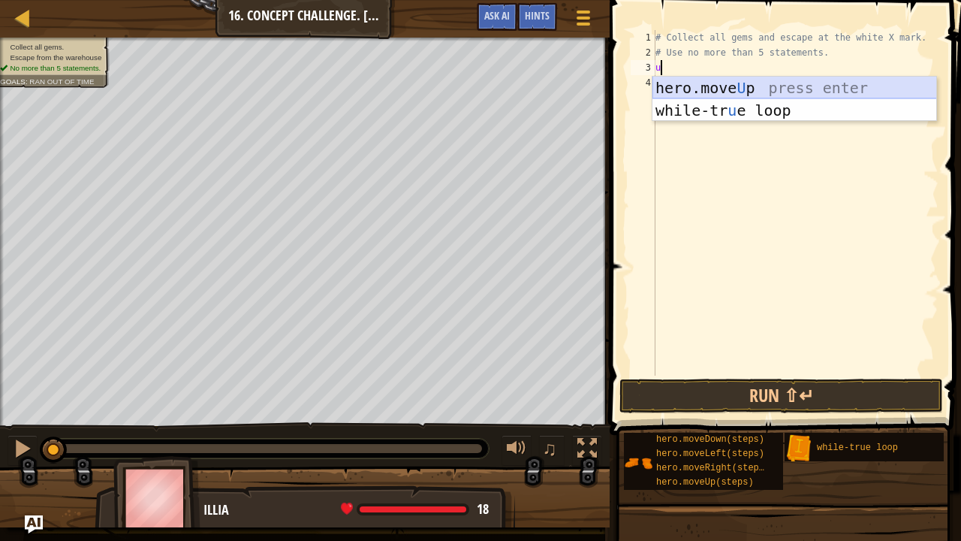
click at [759, 87] on div "hero.move U p press enter while-tr u e loop press enter" at bounding box center [795, 122] width 285 height 90
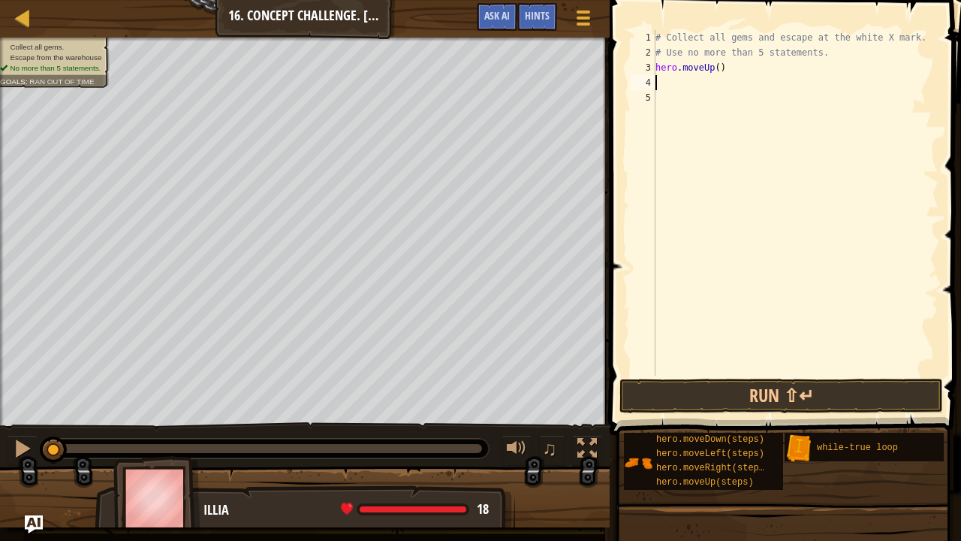
type textarea "r"
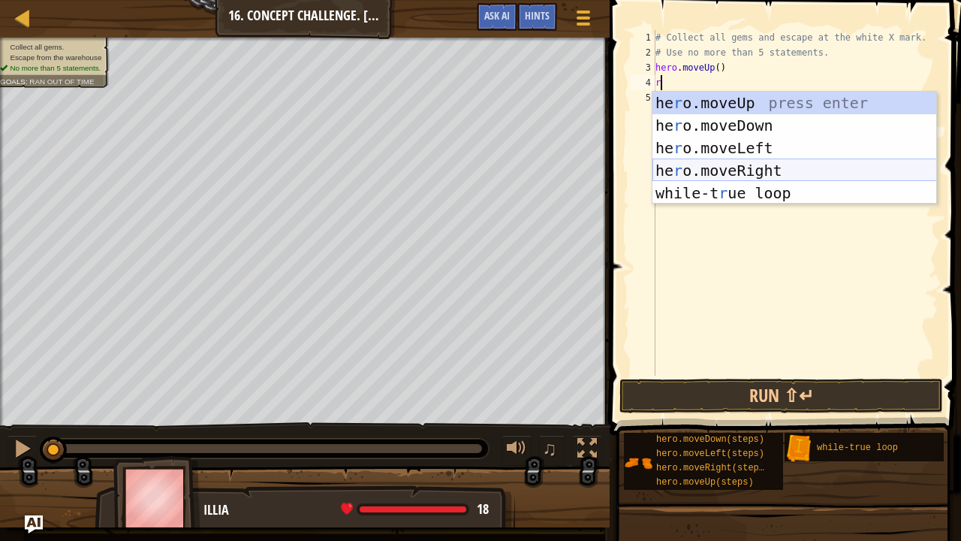
click at [750, 170] on div "he r o.moveUp press enter he r o.moveDown press enter he r o.moveLeft press ent…" at bounding box center [795, 171] width 285 height 158
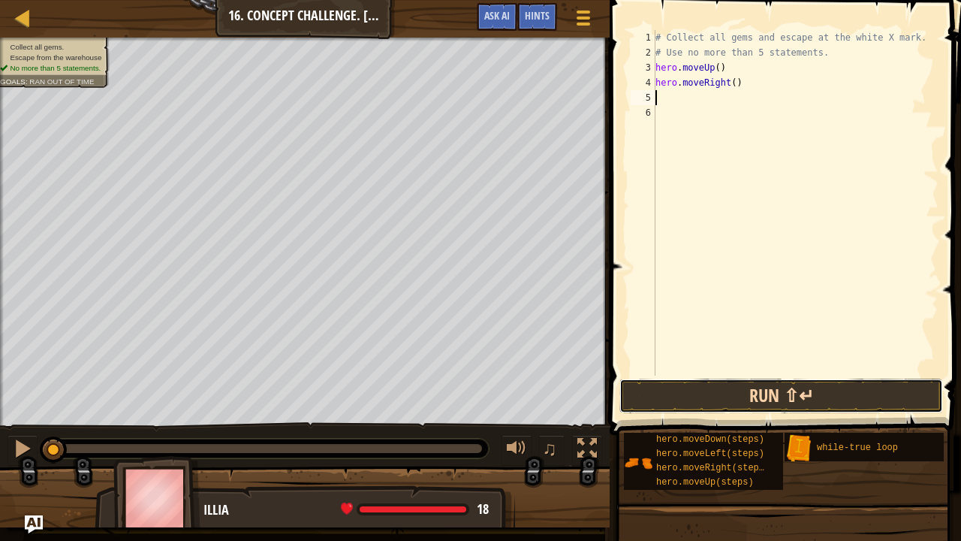
click at [774, 406] on button "Run ⇧↵" at bounding box center [782, 396] width 324 height 35
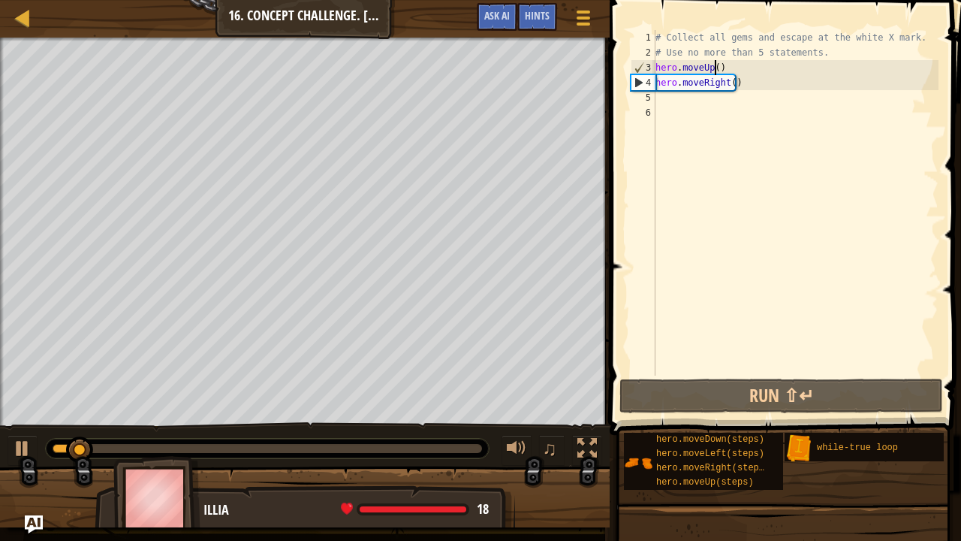
click at [713, 66] on div "# Collect all gems and escape at the white X mark. # Use no more than 5 stateme…" at bounding box center [796, 218] width 286 height 376
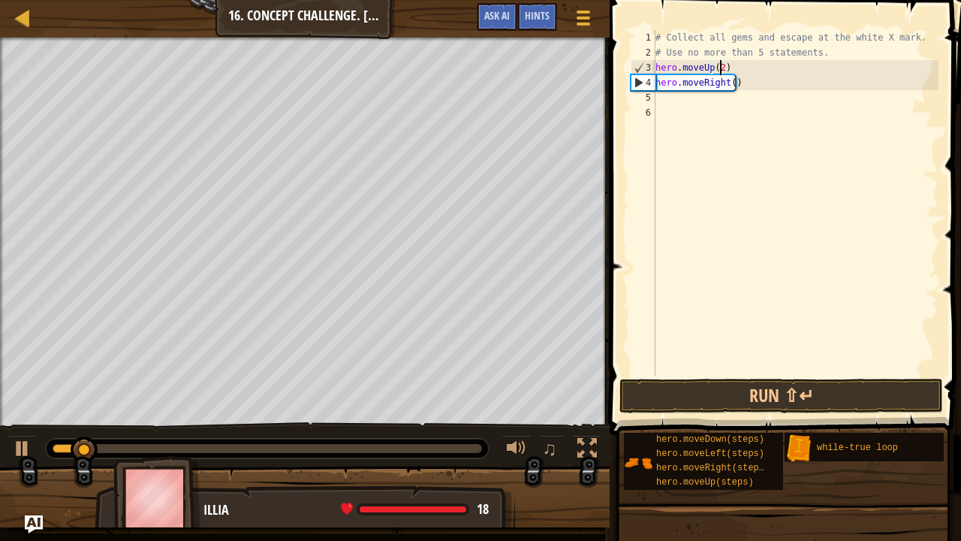
scroll to position [7, 5]
type textarea "hero.moveUp(2)"
click at [832, 382] on button "Run ⇧↵" at bounding box center [782, 396] width 324 height 35
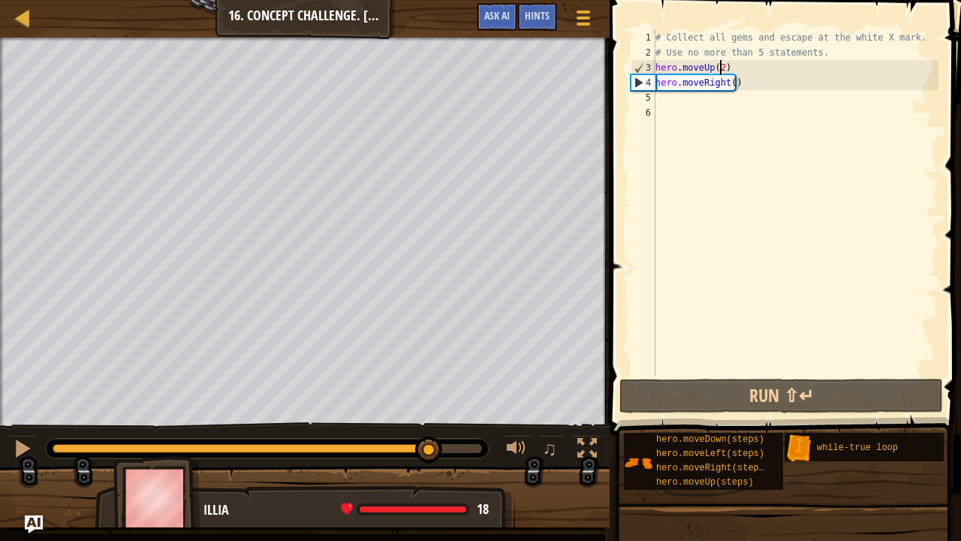
drag, startPoint x: 74, startPoint y: 444, endPoint x: 430, endPoint y: 485, distance: 358.4
click at [430, 455] on div "Collect all gems. Escape from the warehouse No more than 5 statements. Goals : …" at bounding box center [480, 283] width 961 height 490
click at [685, 103] on div "# Collect all gems and escape at the white X mark. # Use no more than 5 stateme…" at bounding box center [796, 218] width 286 height 376
type textarea "d"
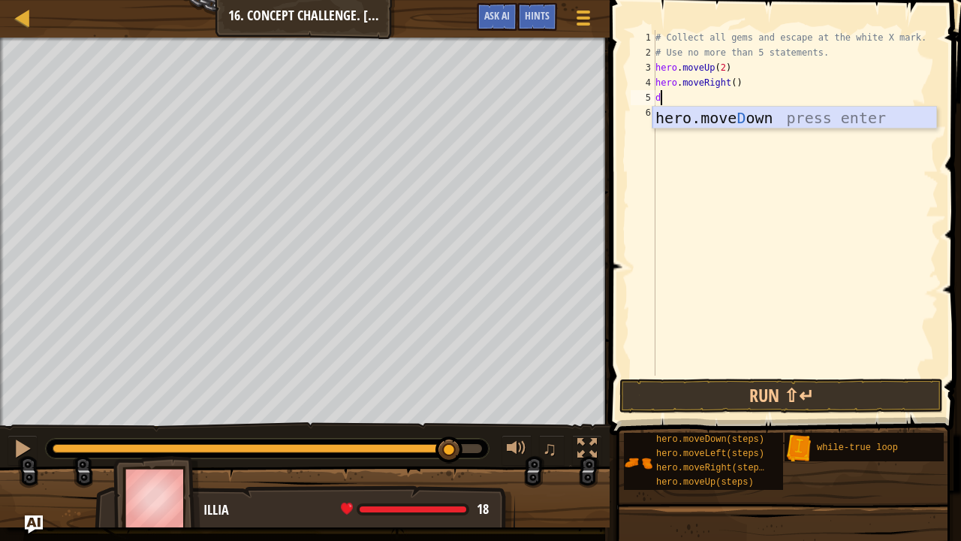
click at [746, 115] on div "hero.[PERSON_NAME] own press enter" at bounding box center [795, 141] width 285 height 68
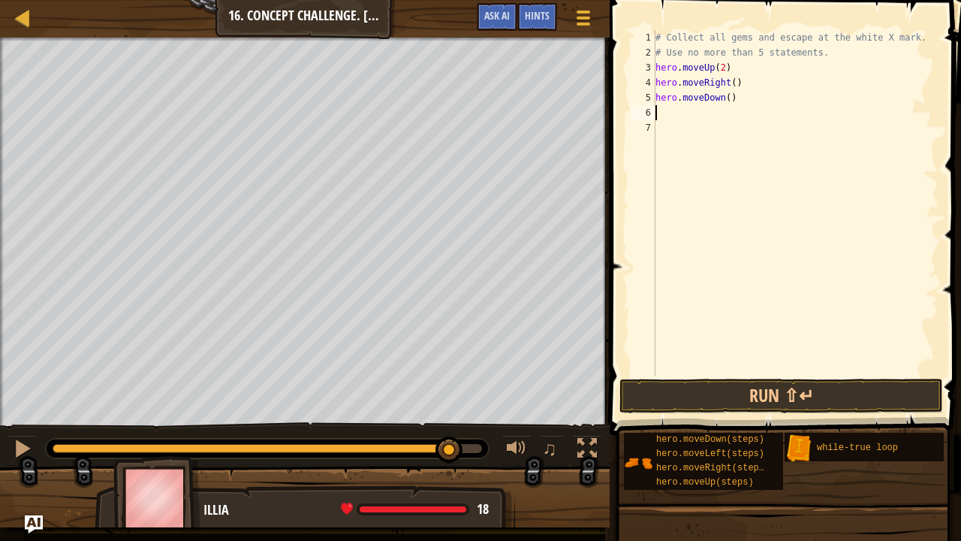
type textarea "r"
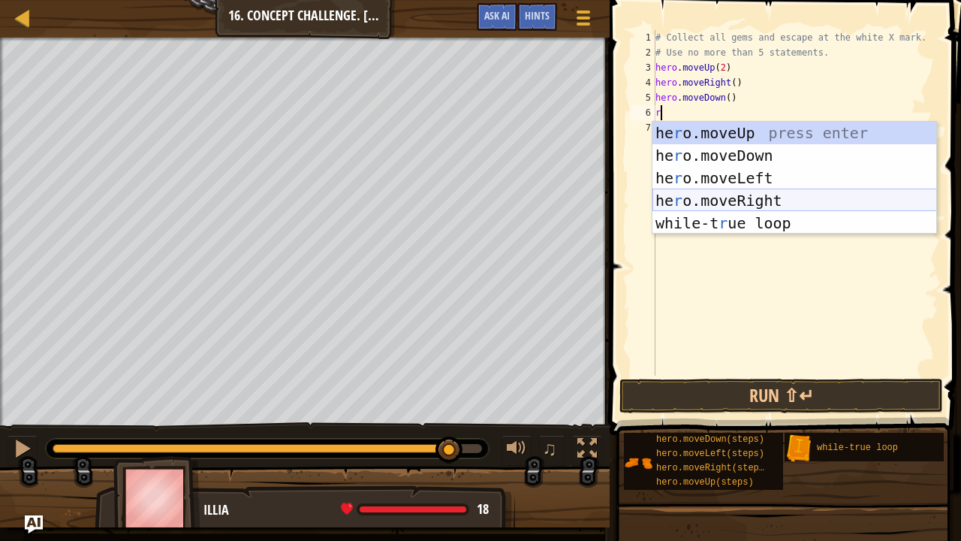
click at [749, 200] on div "he r o.moveUp press enter he r o.moveDown press enter he r o.moveLeft press ent…" at bounding box center [795, 201] width 285 height 158
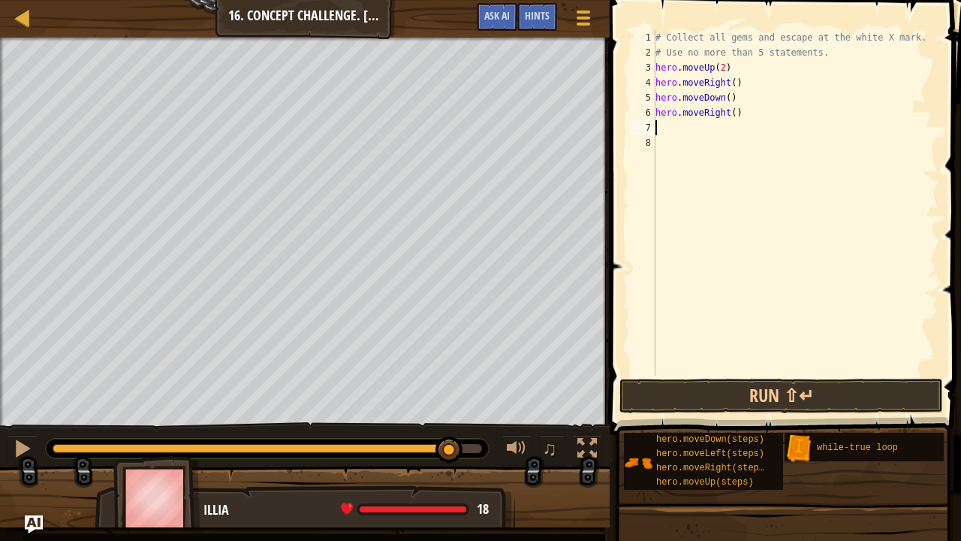
click at [729, 111] on div "# Collect all gems and escape at the white X mark. # Use no more than 5 stateme…" at bounding box center [796, 218] width 286 height 376
type textarea "hero.moveRight(2)"
click at [701, 131] on div "# Collect all gems and escape at the white X mark. # Use no more than 5 stateme…" at bounding box center [796, 218] width 286 height 376
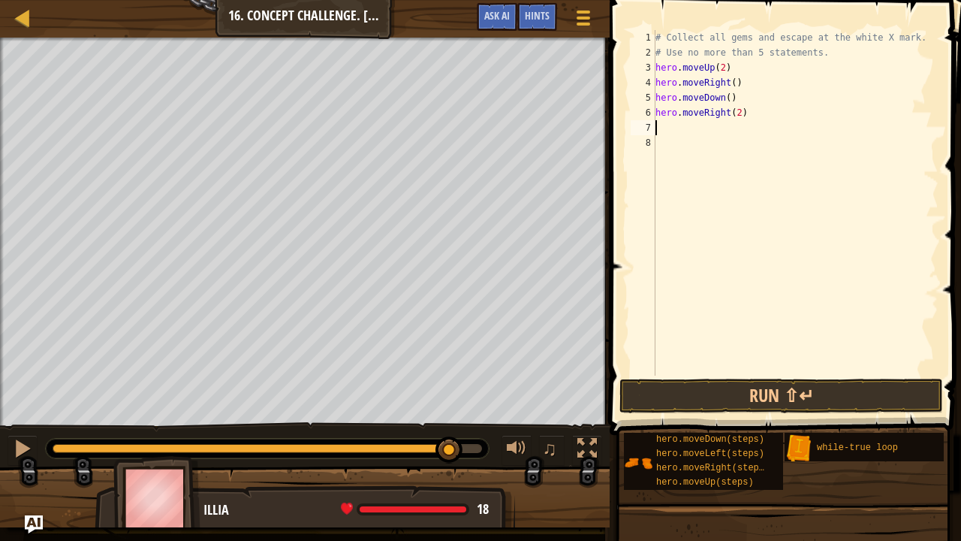
click at [706, 120] on div "# Collect all gems and escape at the white X mark. # Use no more than 5 stateme…" at bounding box center [796, 218] width 286 height 376
type textarea "u"
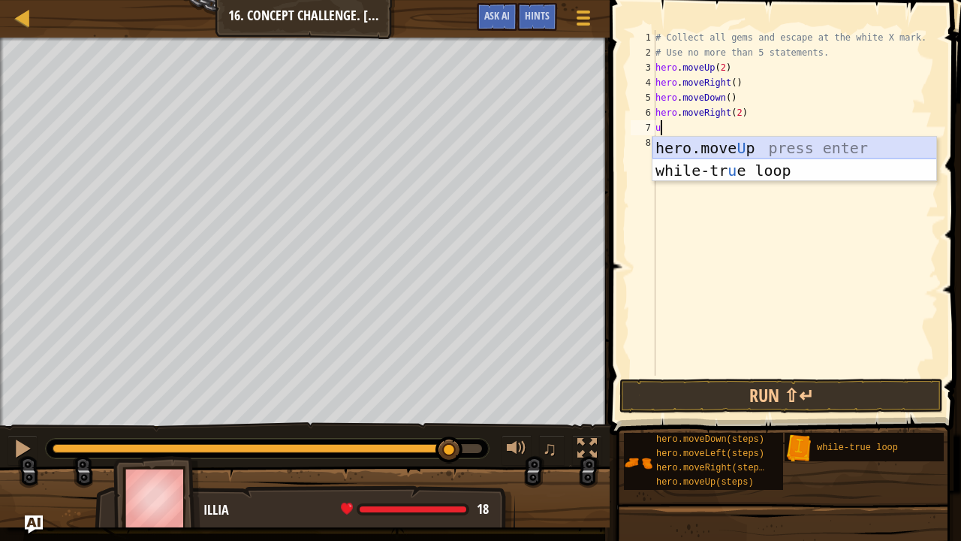
click at [732, 144] on div "hero.move U p press enter while-tr u e loop press enter" at bounding box center [795, 182] width 285 height 90
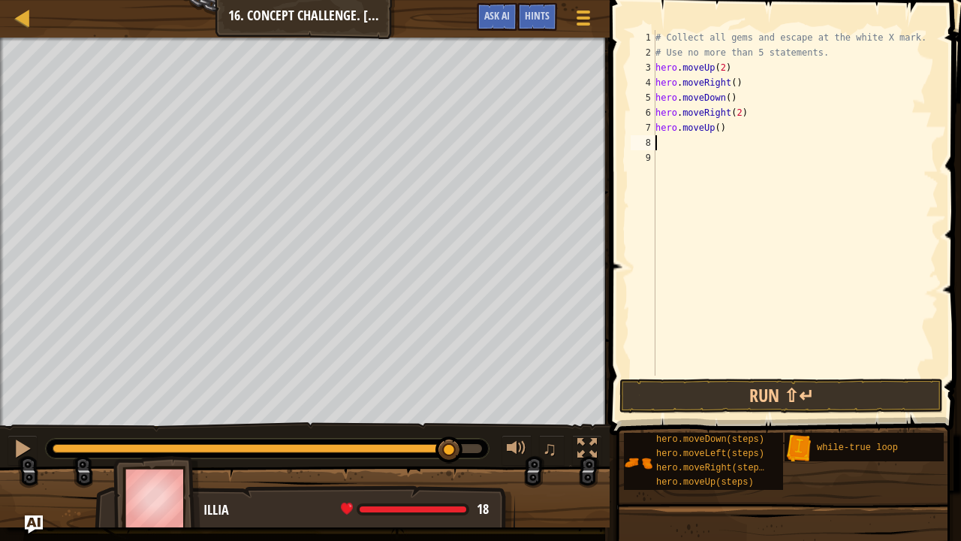
type textarea "l"
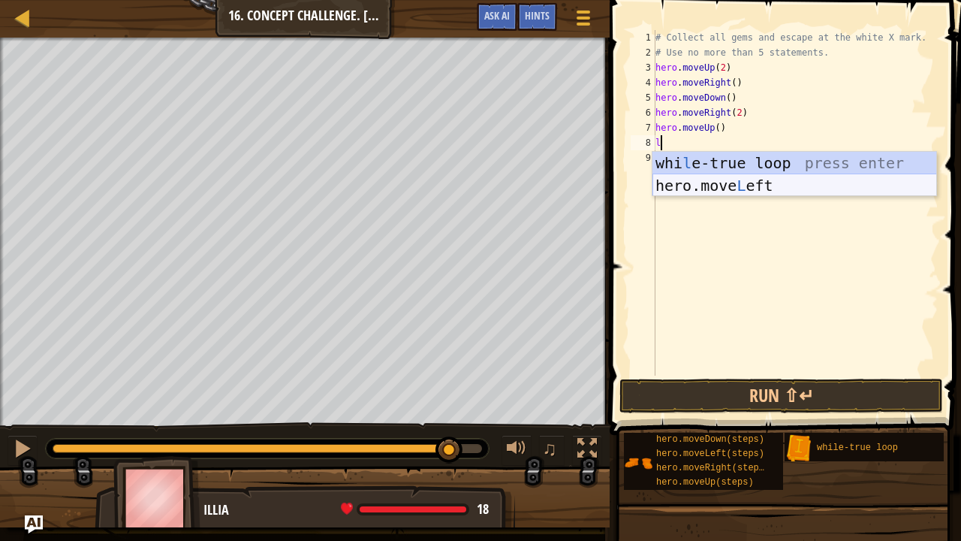
click at [745, 183] on div "whi l e-true loop press enter hero.move L eft press enter" at bounding box center [795, 197] width 285 height 90
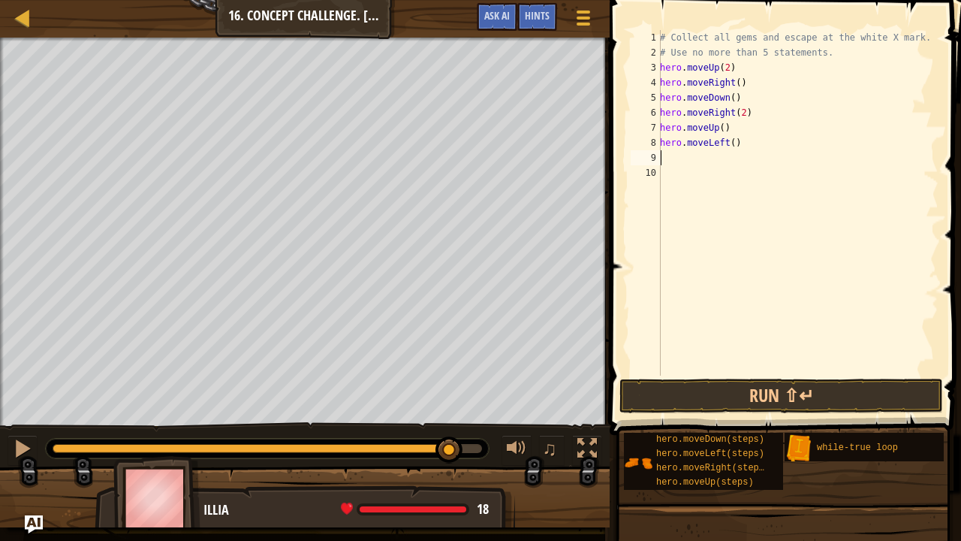
type textarea "r"
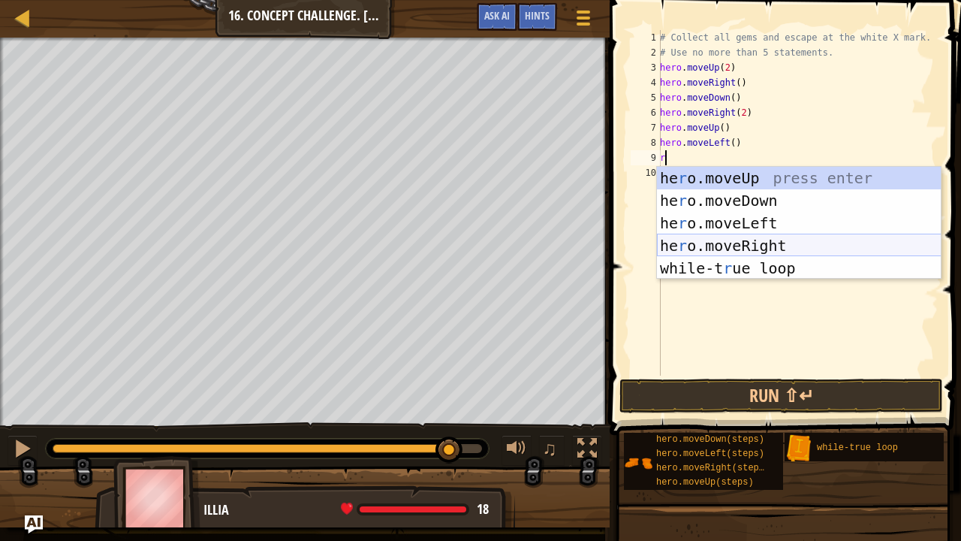
click at [755, 246] on div "he r o.moveUp press enter he r o.moveDown press enter he r o.moveLeft press ent…" at bounding box center [799, 246] width 285 height 158
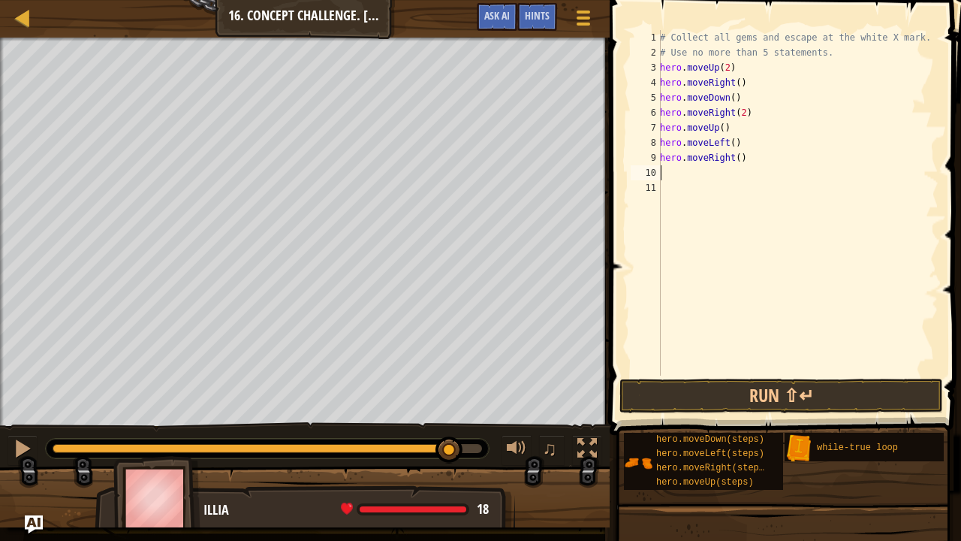
type textarea "u"
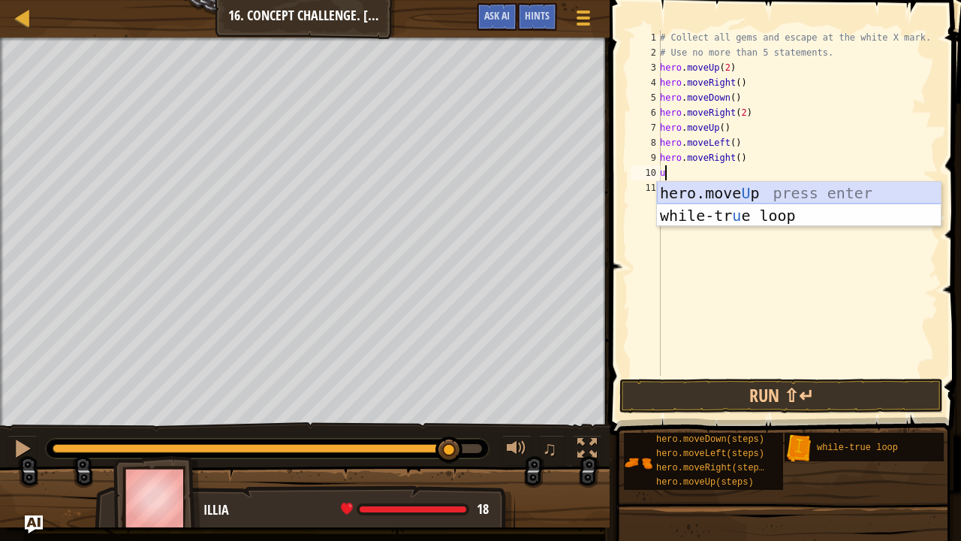
click at [741, 187] on div "hero.move U p press enter while-tr u e loop press enter" at bounding box center [799, 227] width 285 height 90
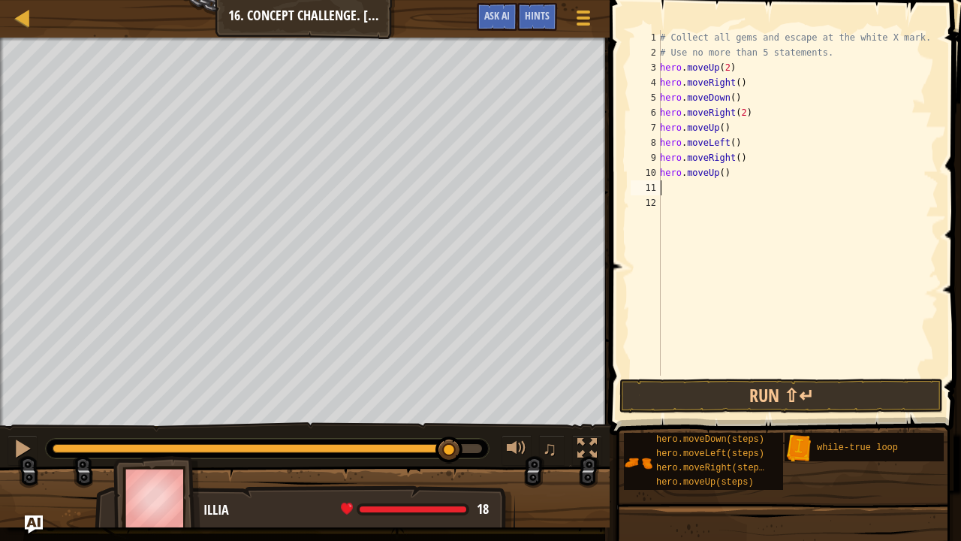
type textarea "r"
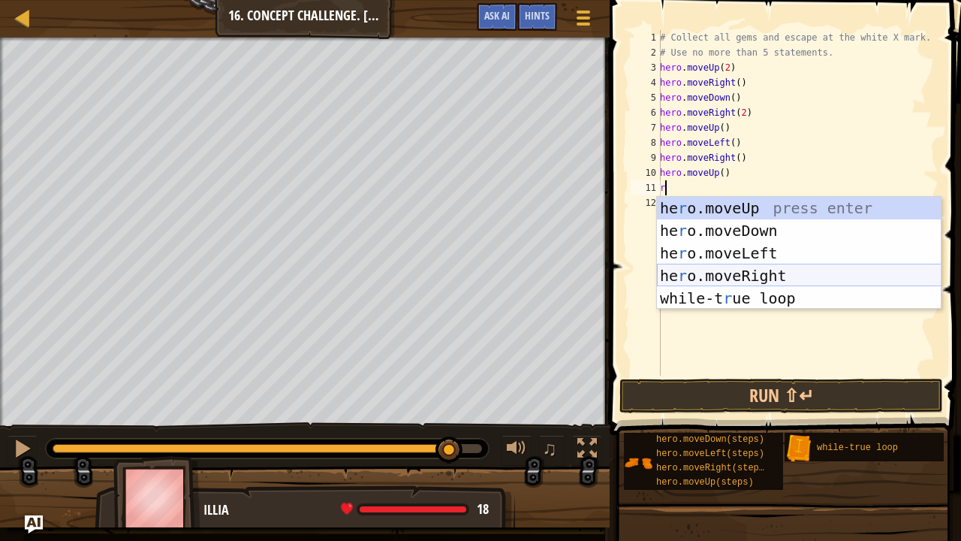
click at [758, 272] on div "he r o.moveUp press enter he r o.moveDown press enter he r o.moveLeft press ent…" at bounding box center [799, 276] width 285 height 158
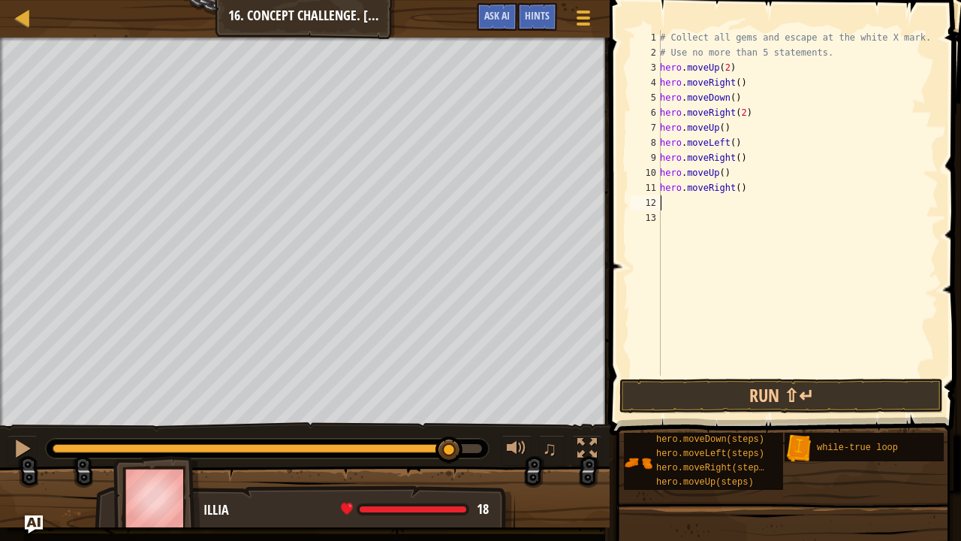
type textarea "d"
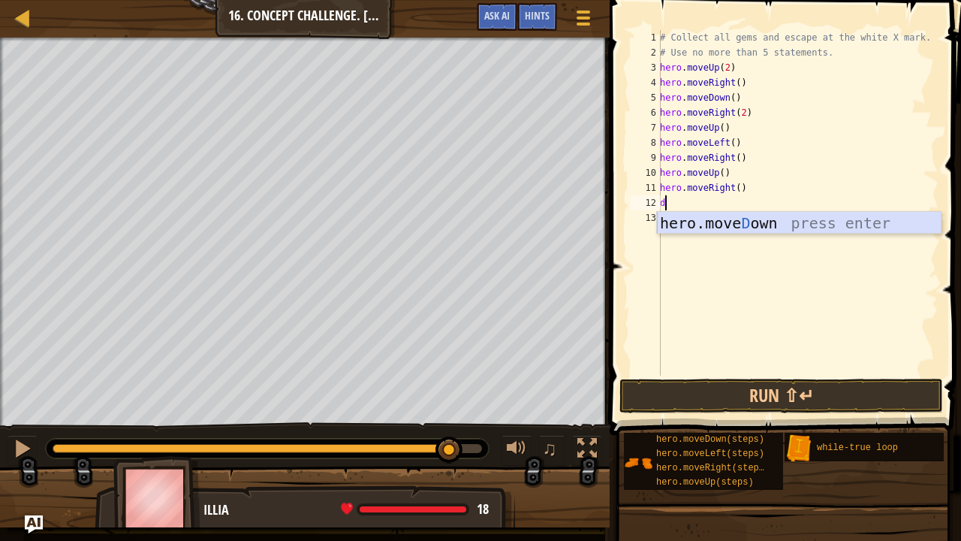
click at [746, 221] on div "hero.[PERSON_NAME] own press enter" at bounding box center [799, 246] width 285 height 68
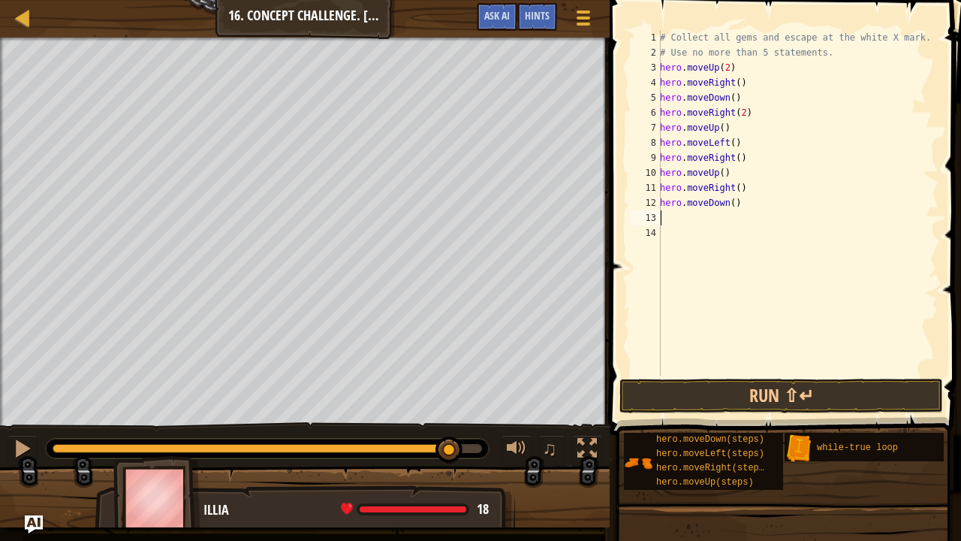
click at [674, 219] on div "# Collect all gems and escape at the white X mark. # Use no more than 5 stateme…" at bounding box center [798, 218] width 282 height 376
type textarea "l"
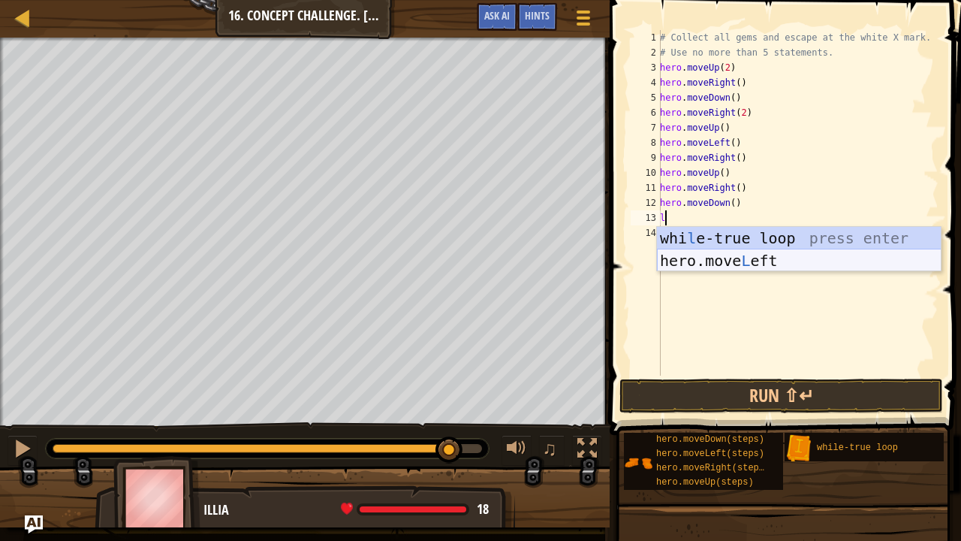
click at [735, 255] on div "whi l e-true loop press enter hero.move L eft press enter" at bounding box center [799, 272] width 285 height 90
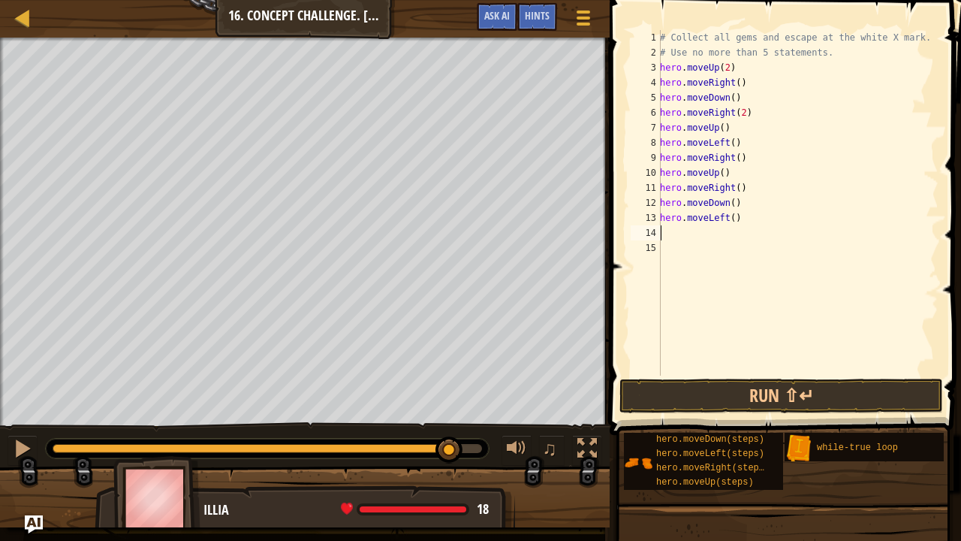
click at [729, 218] on div "# Collect all gems and escape at the white X mark. # Use no more than 5 stateme…" at bounding box center [798, 218] width 282 height 376
type textarea "hero.moveLeft(2)"
click at [687, 226] on div "# Collect all gems and escape at the white X mark. # Use no more than 5 stateme…" at bounding box center [798, 218] width 282 height 376
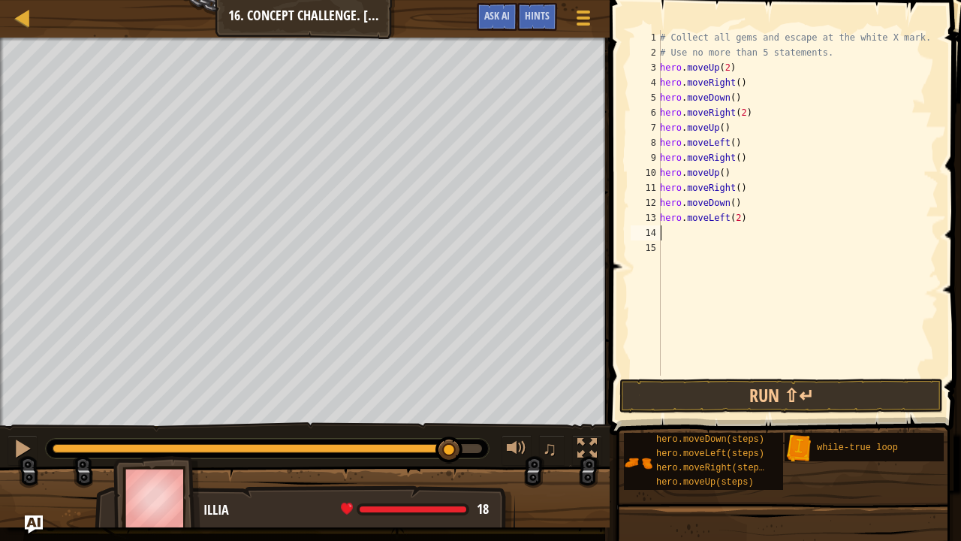
type textarea "d"
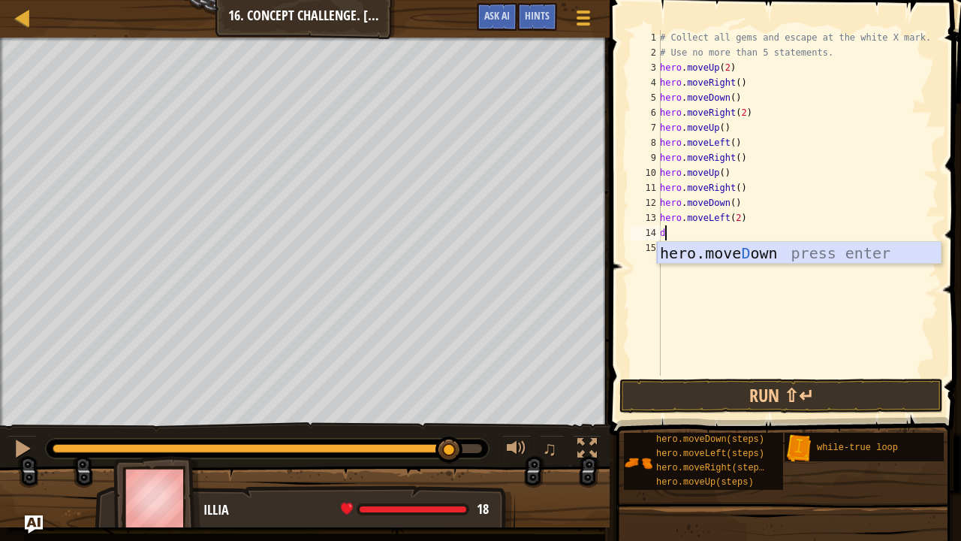
click at [725, 255] on div "hero.[PERSON_NAME] own press enter" at bounding box center [799, 276] width 285 height 68
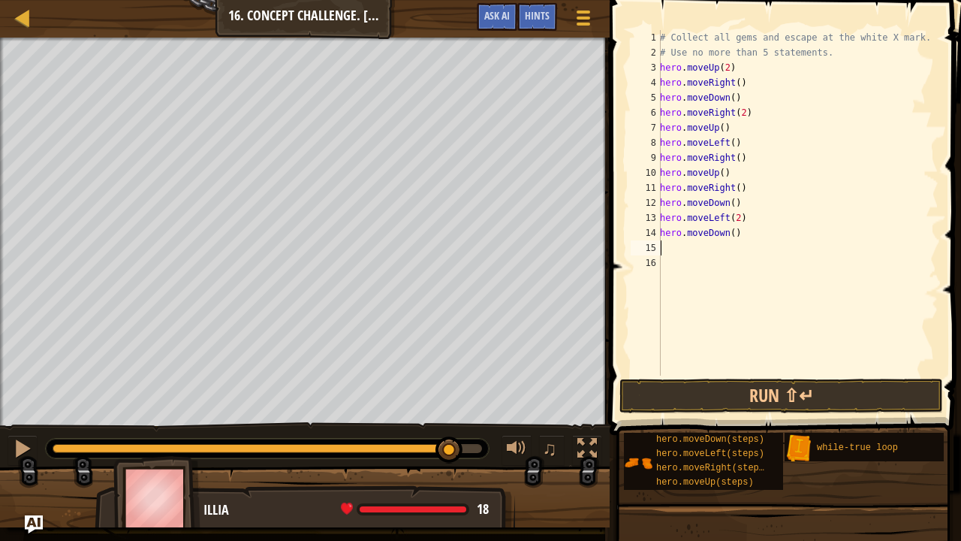
click at [727, 235] on div "# Collect all gems and escape at the white X mark. # Use no more than 5 stateme…" at bounding box center [798, 218] width 282 height 376
click at [780, 390] on button "Run ⇧↵" at bounding box center [782, 396] width 324 height 35
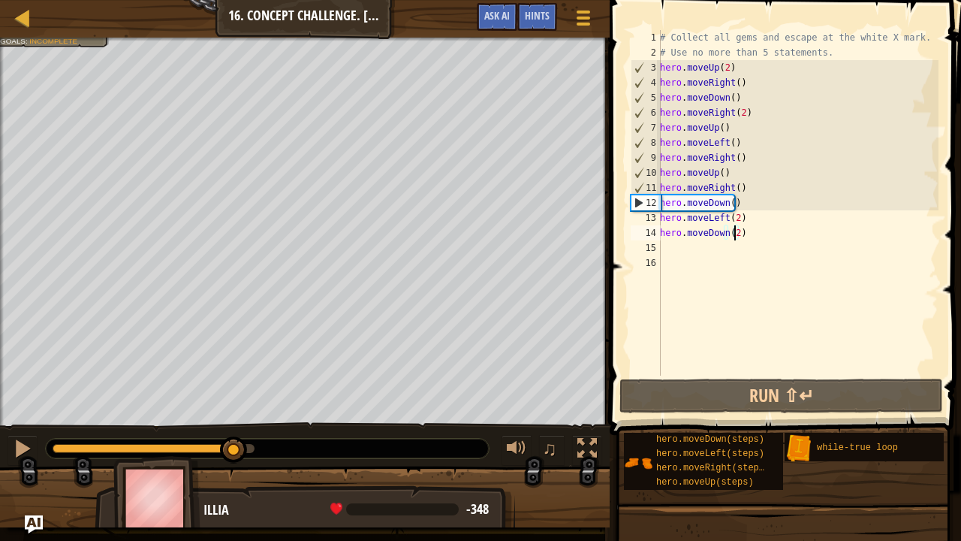
drag, startPoint x: 95, startPoint y: 444, endPoint x: 249, endPoint y: 425, distance: 155.9
click at [249, 425] on div "♫" at bounding box center [305, 444] width 610 height 45
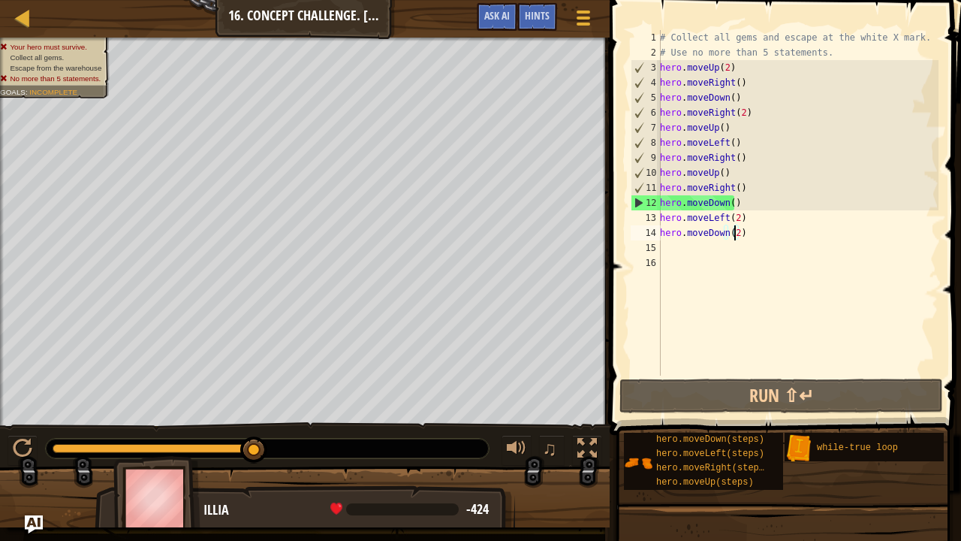
drag, startPoint x: 249, startPoint y: 442, endPoint x: 323, endPoint y: 458, distance: 75.3
drag, startPoint x: 264, startPoint y: 463, endPoint x: 201, endPoint y: 457, distance: 64.1
click at [143, 455] on div "Your hero must survive. Collect all gems. Escape from the warehouse No more tha…" at bounding box center [480, 283] width 961 height 490
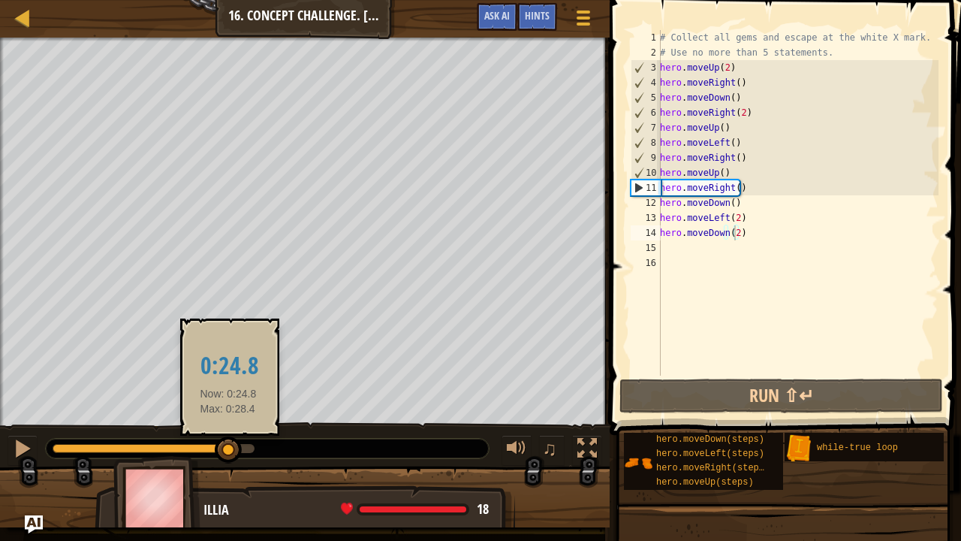
drag, startPoint x: 257, startPoint y: 450, endPoint x: 228, endPoint y: 437, distance: 31.3
click at [228, 437] on div at bounding box center [228, 449] width 27 height 27
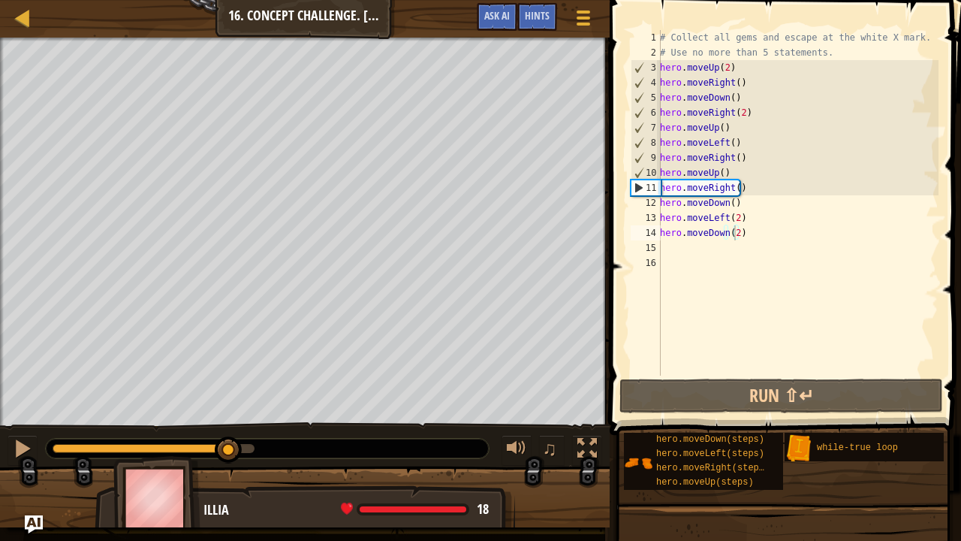
click at [766, 186] on div "# Collect all gems and escape at the white X mark. # Use no more than 5 stateme…" at bounding box center [798, 218] width 282 height 376
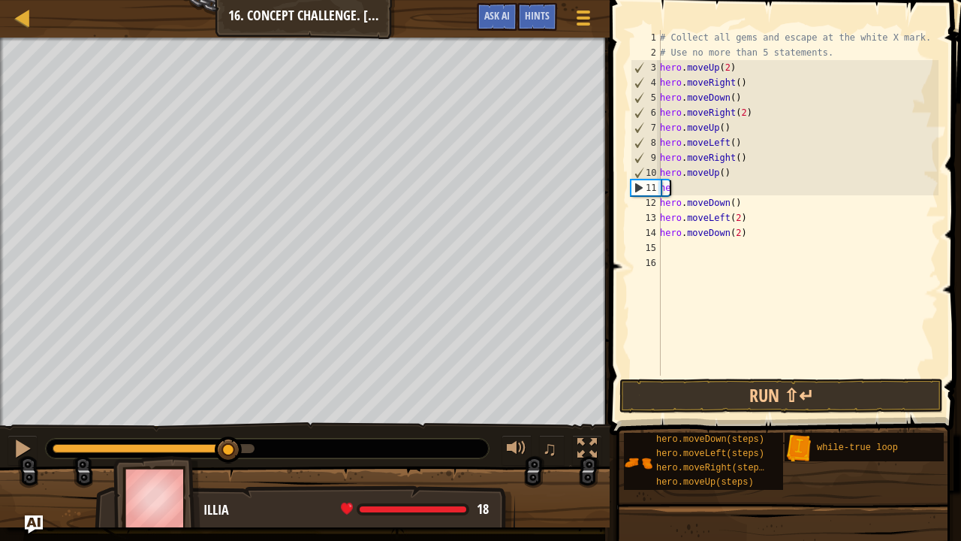
scroll to position [7, 0]
type textarea "h"
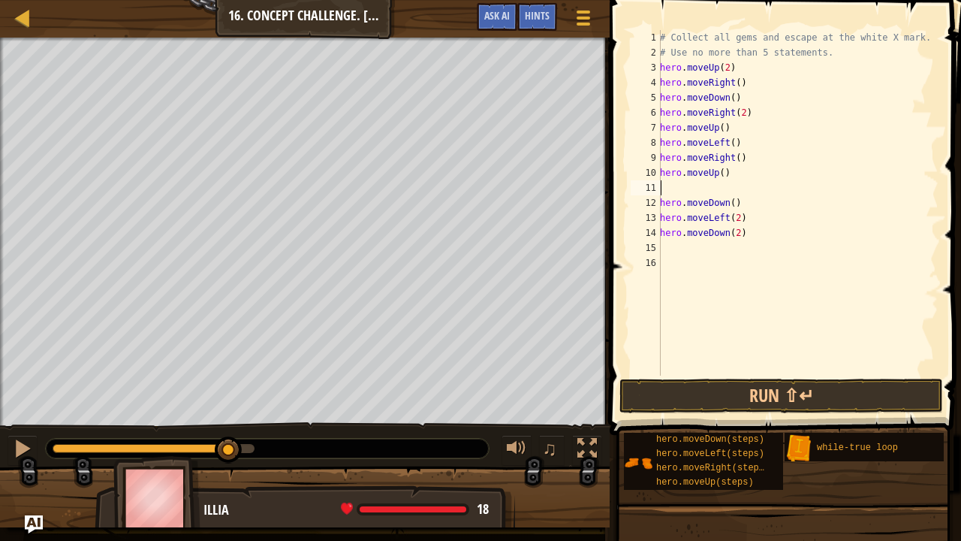
type textarea "l"
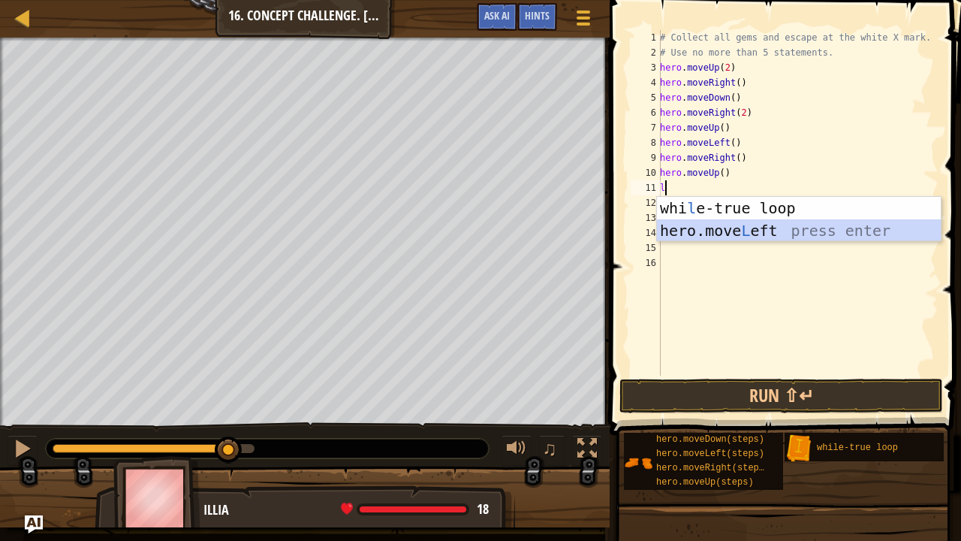
click at [756, 229] on div "whi l e-true loop press enter hero.move L eft press enter" at bounding box center [799, 242] width 285 height 90
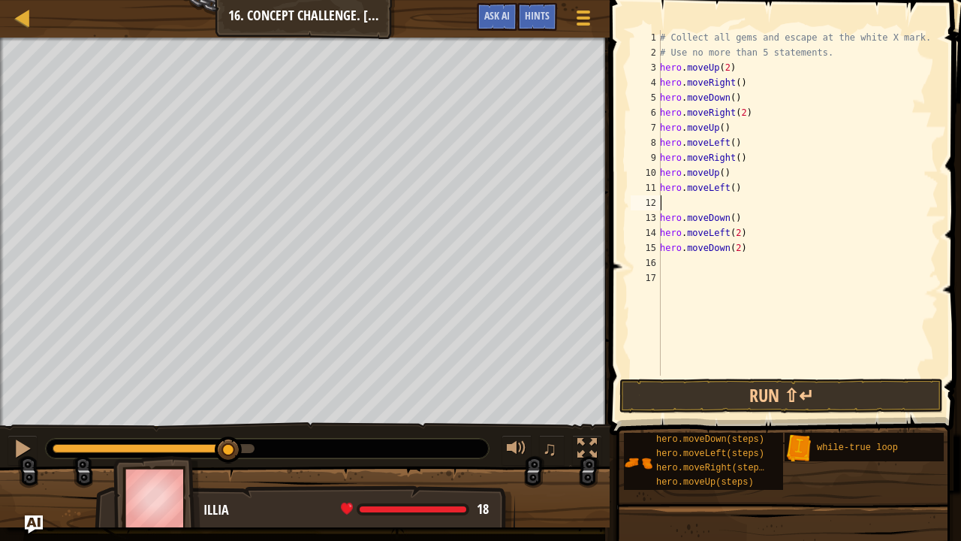
type textarea "r"
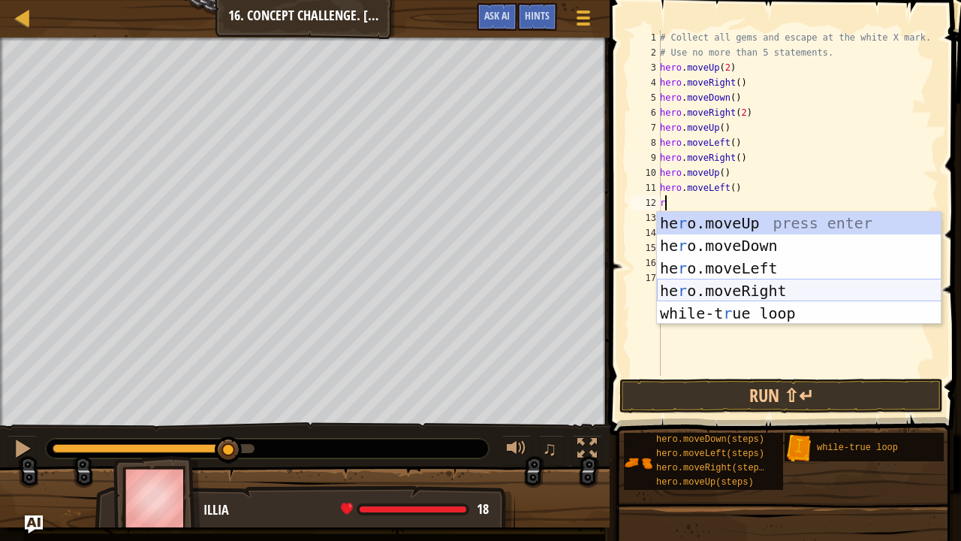
click at [752, 285] on div "he r o.moveUp press enter he r o.moveDown press enter he r o.moveLeft press ent…" at bounding box center [799, 291] width 285 height 158
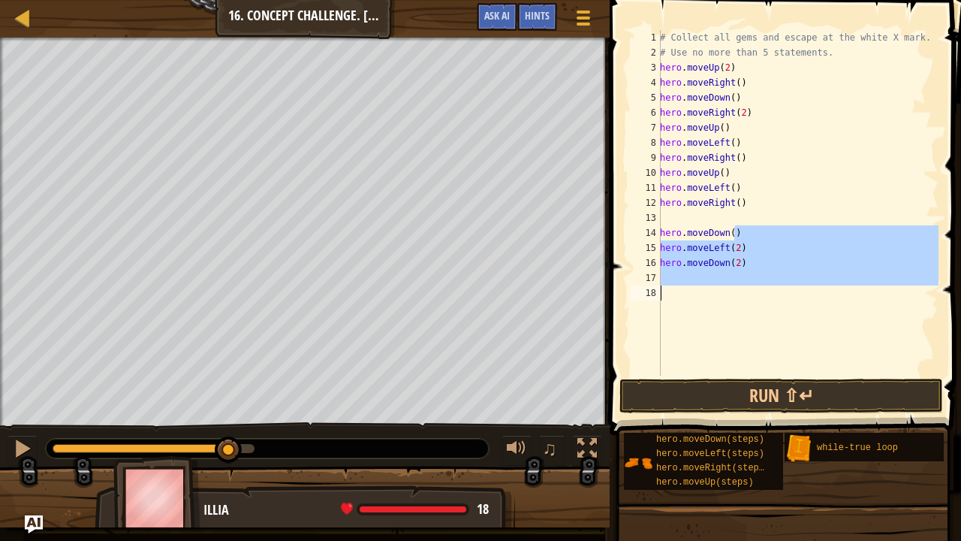
drag, startPoint x: 700, startPoint y: 234, endPoint x: 725, endPoint y: 288, distance: 59.5
click at [725, 288] on div "# Collect all gems and escape at the white X mark. # Use no more than 5 stateme…" at bounding box center [798, 218] width 282 height 376
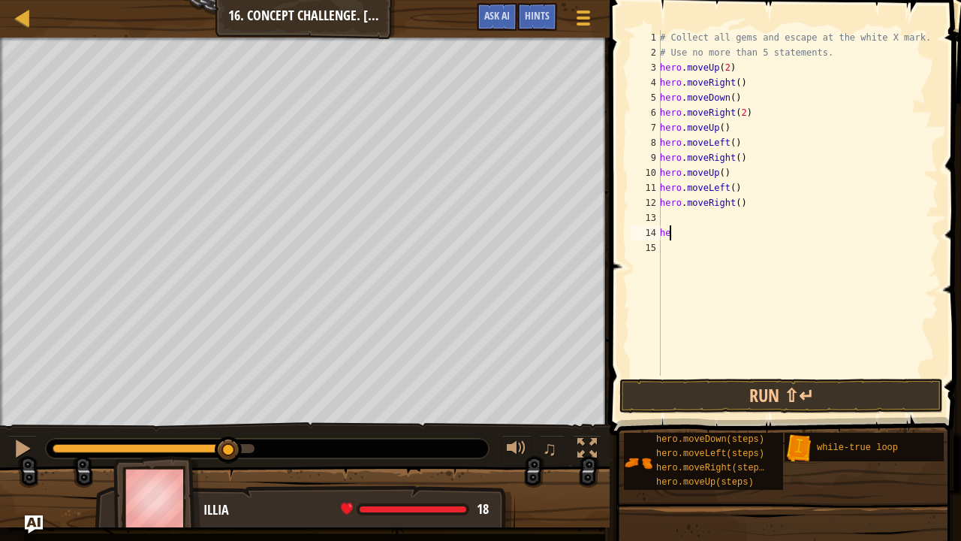
type textarea "h"
click at [673, 213] on div "# Collect all gems and escape at the white X mark. # Use no more than 5 stateme…" at bounding box center [798, 218] width 282 height 376
type textarea "u"
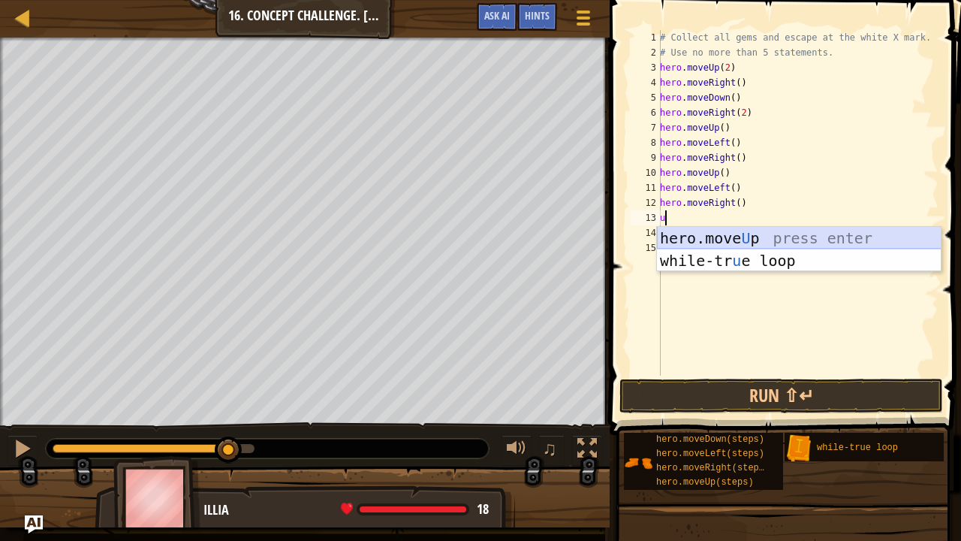
click at [752, 239] on div "hero.move U p press enter while-tr u e loop press enter" at bounding box center [799, 272] width 285 height 90
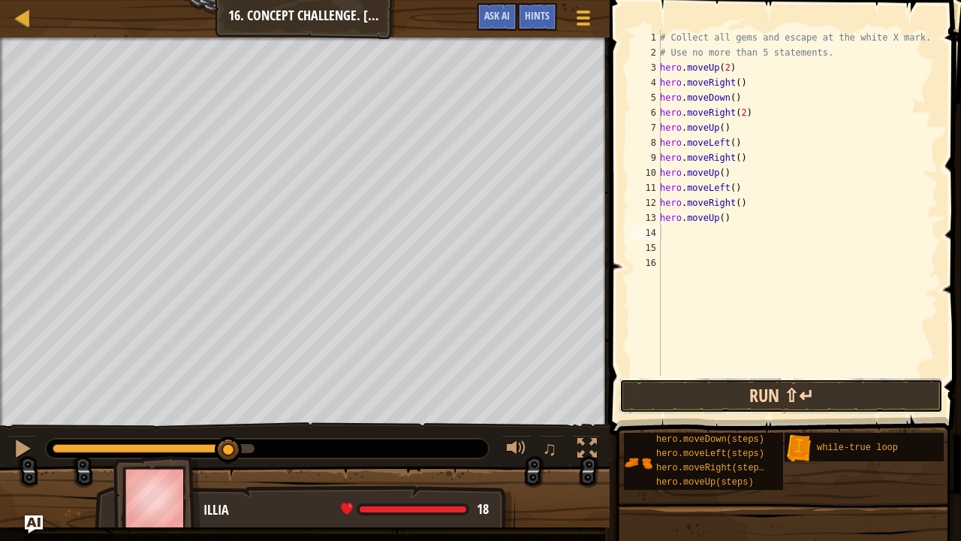
click at [781, 380] on button "Run ⇧↵" at bounding box center [782, 396] width 324 height 35
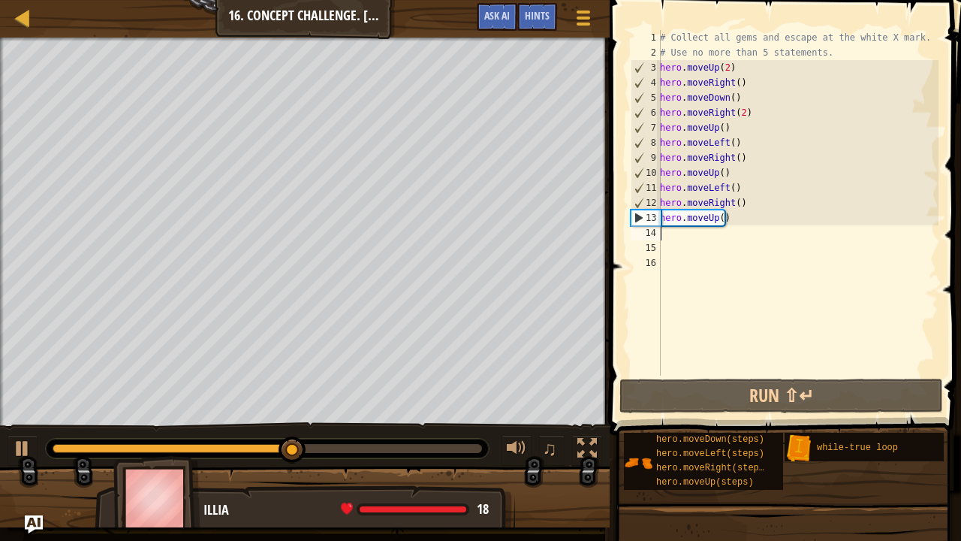
click at [704, 234] on div "# Collect all gems and escape at the white X mark. # Use no more than 5 stateme…" at bounding box center [798, 218] width 282 height 376
type textarea "r"
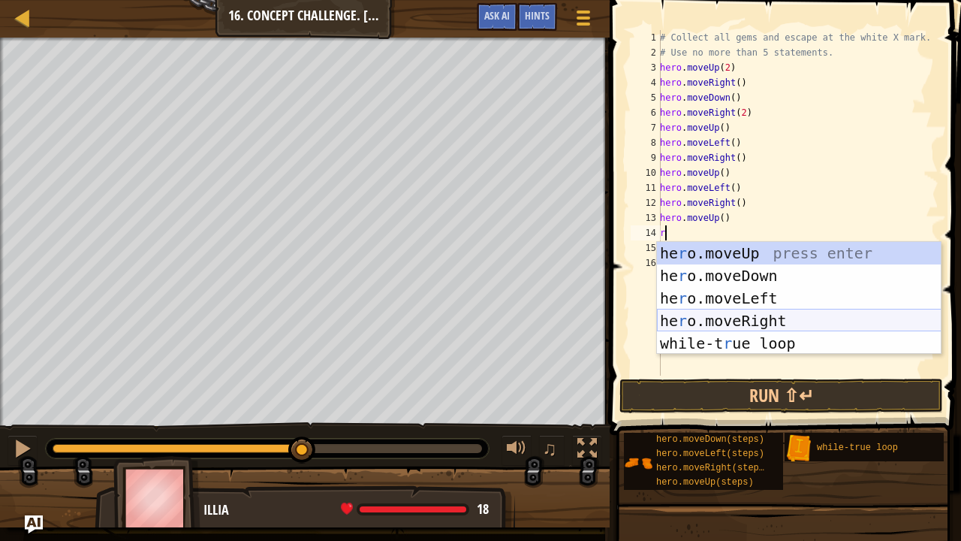
click at [772, 324] on div "he r o.moveUp press enter he r o.moveDown press enter he r o.moveLeft press ent…" at bounding box center [799, 321] width 285 height 158
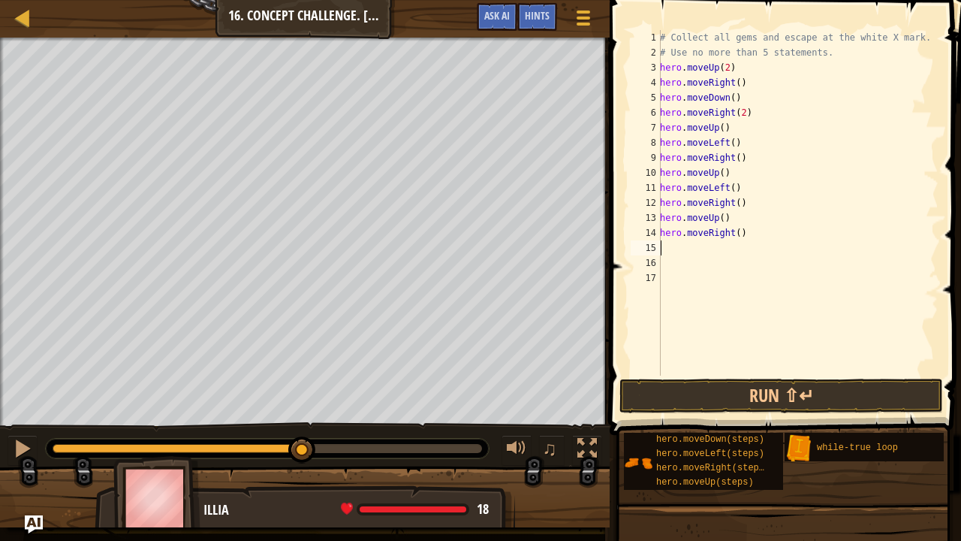
type textarea "d"
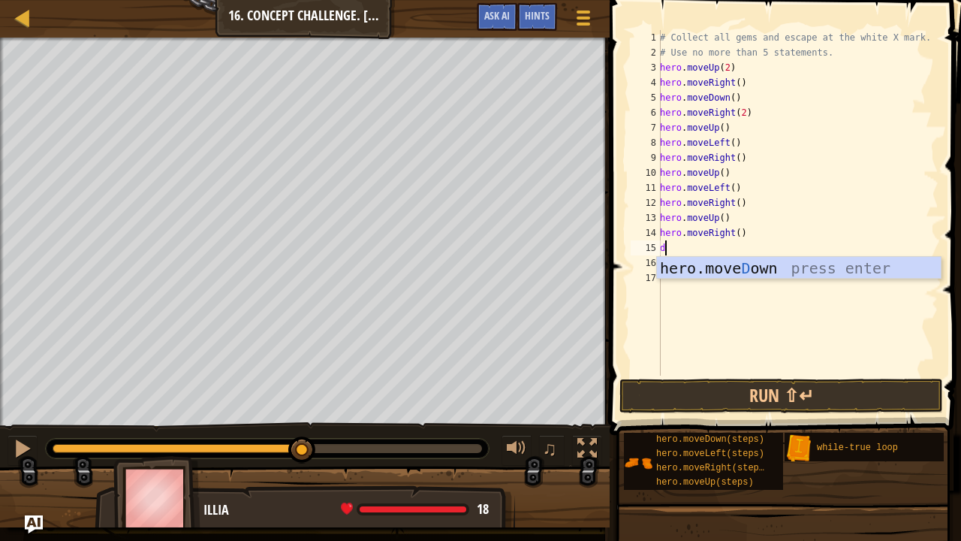
click at [713, 279] on div "# Collect all gems and escape at the white X mark. # Use no more than 5 stateme…" at bounding box center [798, 218] width 282 height 376
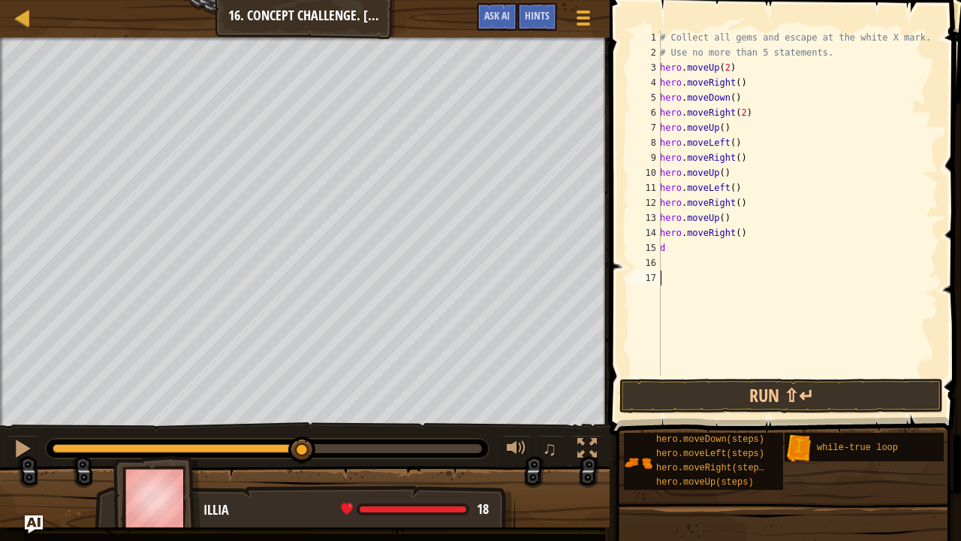
click at [686, 245] on div "# Collect all gems and escape at the white X mark. # Use no more than 5 stateme…" at bounding box center [798, 218] width 282 height 376
type textarea "do"
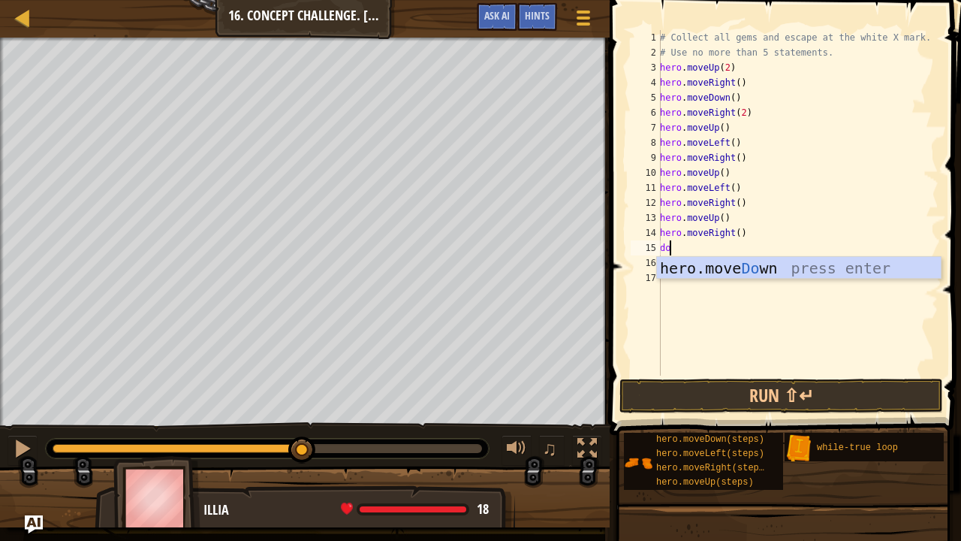
click at [748, 274] on div "hero.move Do wn press enter" at bounding box center [799, 291] width 285 height 68
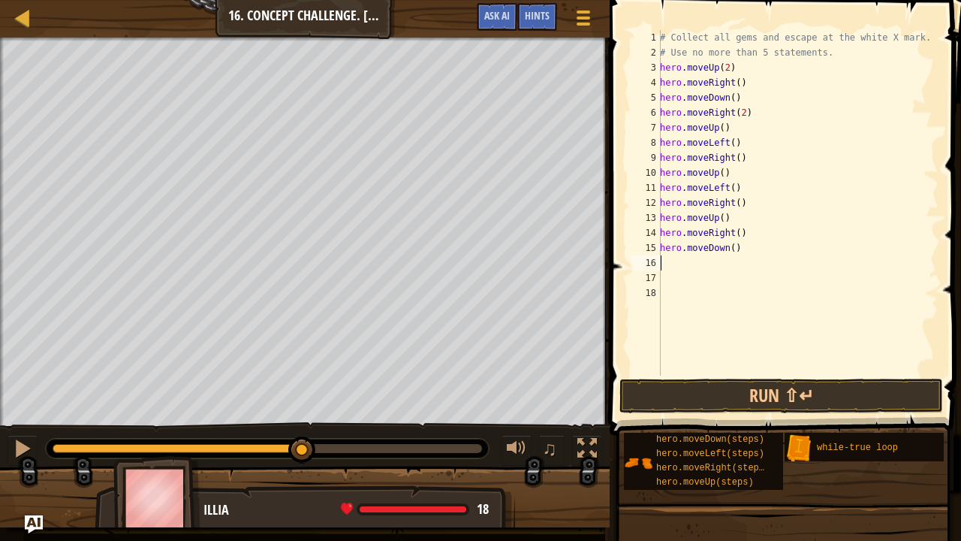
type textarea "l"
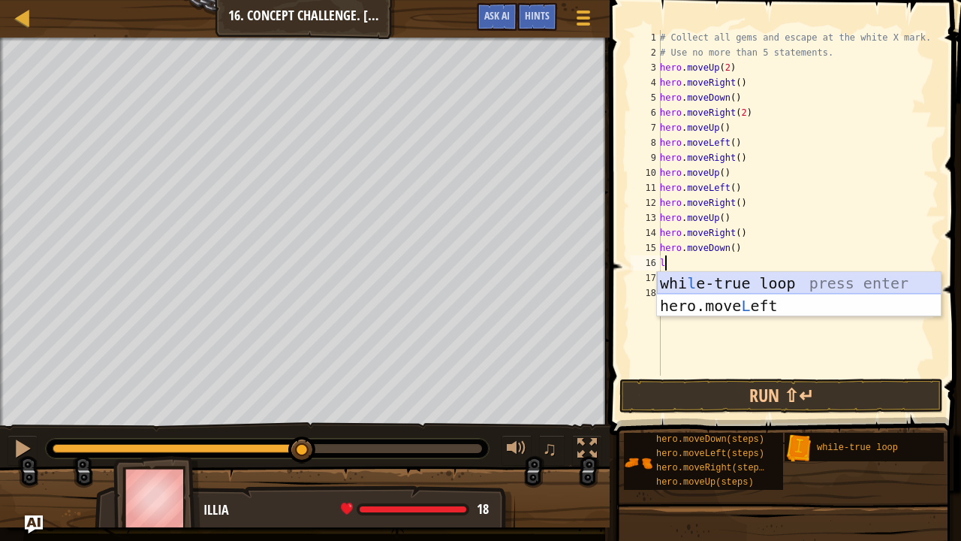
click at [732, 305] on div "whi l e-true loop press enter hero.move L eft press enter" at bounding box center [799, 317] width 285 height 90
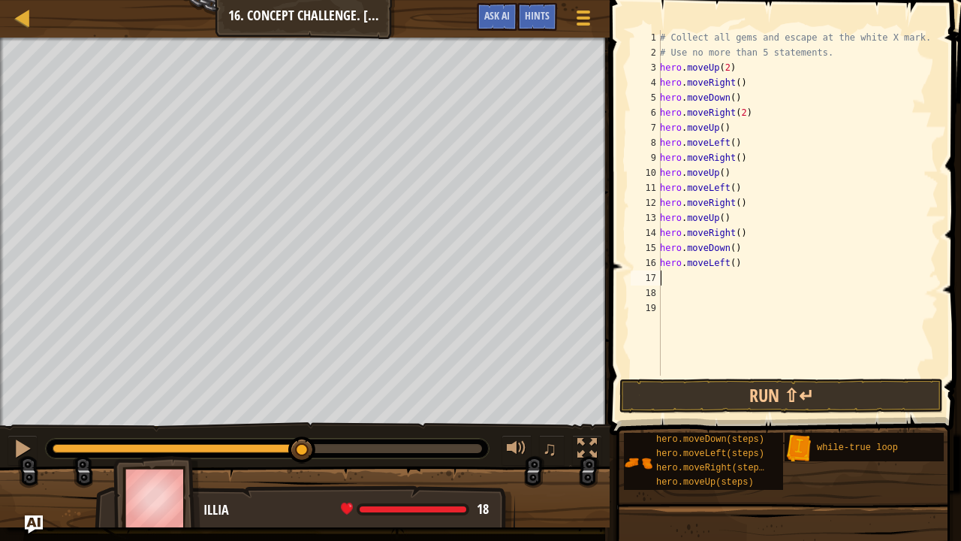
click at [729, 263] on div "# Collect all gems and escape at the white X mark. # Use no more than 5 stateme…" at bounding box center [798, 218] width 282 height 376
type textarea "hero.moveLeft(2)"
click at [684, 275] on div "# Collect all gems and escape at the white X mark. # Use no more than 5 stateme…" at bounding box center [798, 218] width 282 height 376
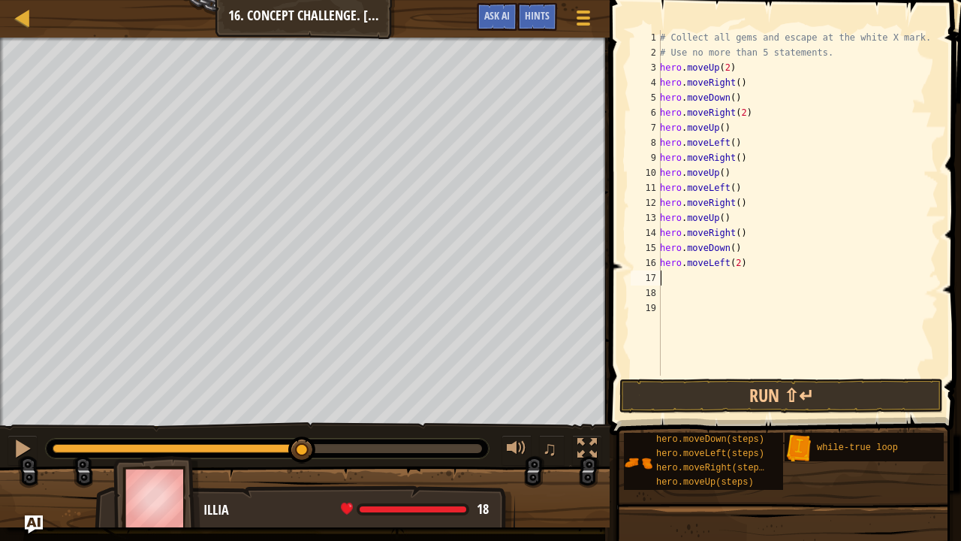
type textarea "r"
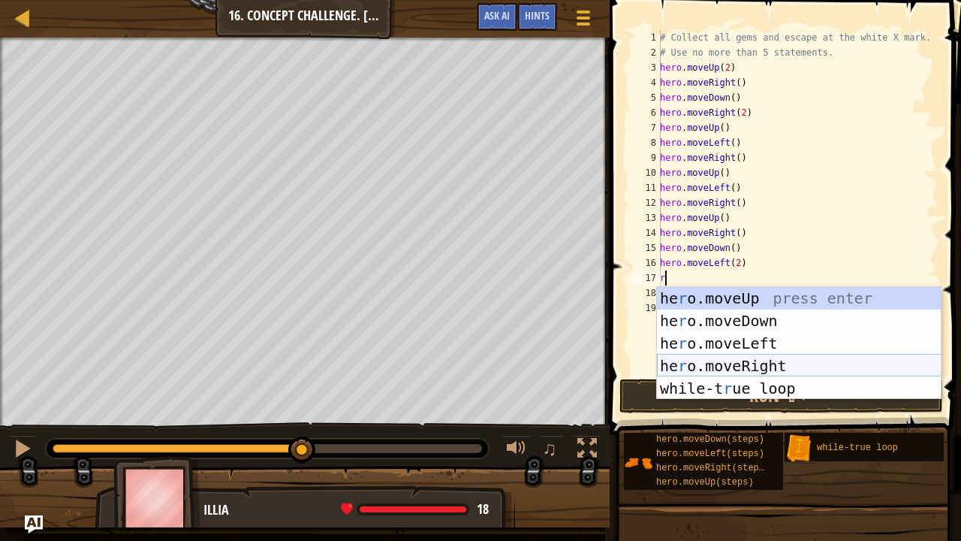
click at [760, 356] on div "he r o.moveUp press enter he r o.moveDown press enter he r o.moveLeft press ent…" at bounding box center [799, 366] width 285 height 158
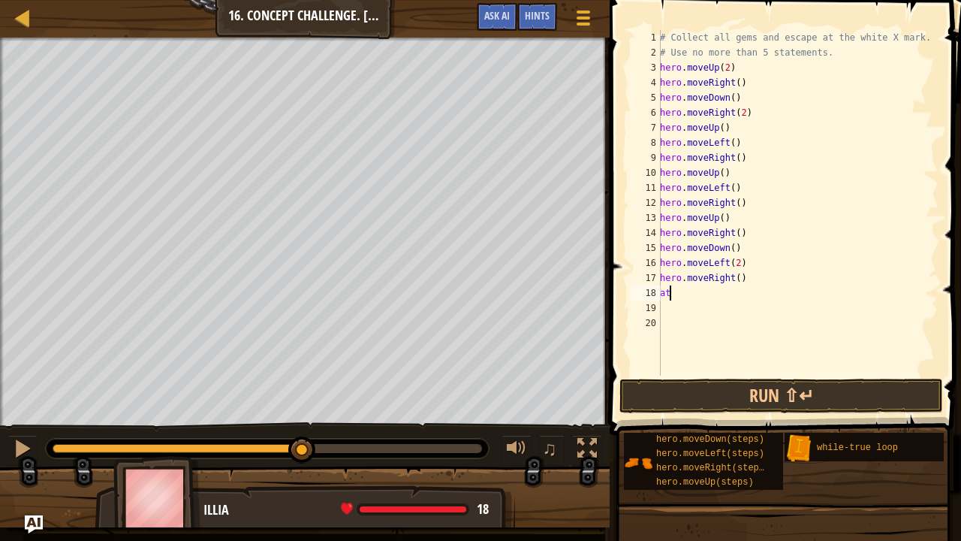
type textarea "a"
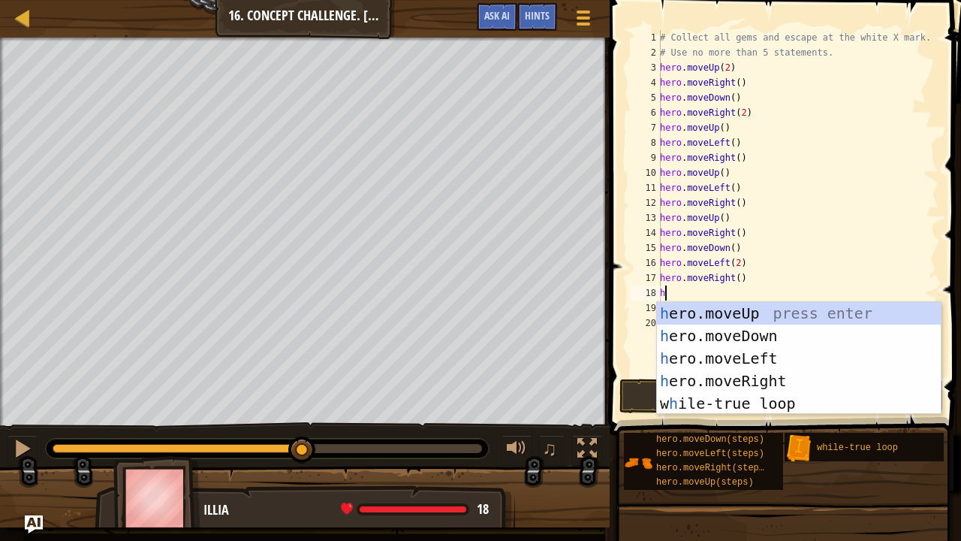
click at [804, 250] on div "# Collect all gems and escape at the white X mark. # Use no more than 5 stateme…" at bounding box center [798, 218] width 282 height 376
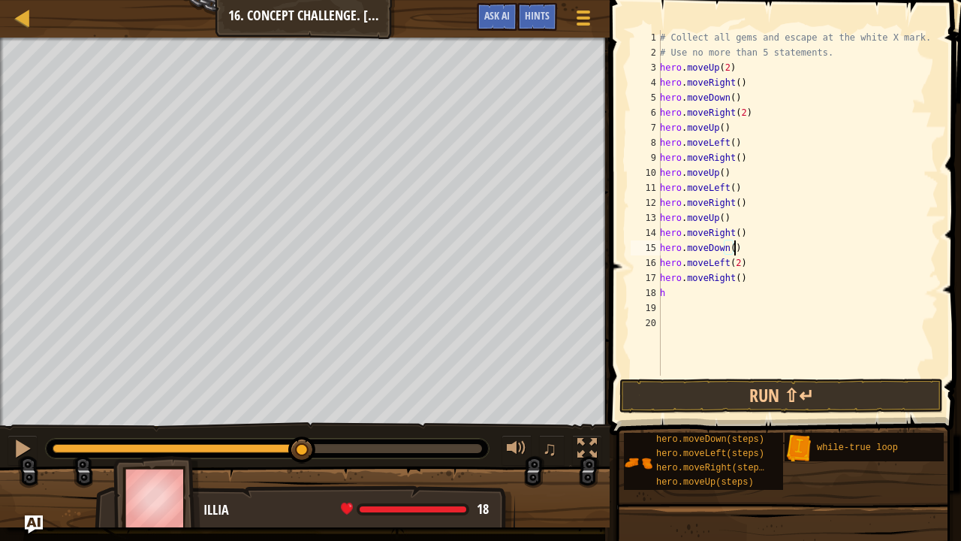
click at [697, 294] on div "# Collect all gems and escape at the white X mark. # Use no more than 5 stateme…" at bounding box center [798, 218] width 282 height 376
click at [838, 391] on button "Run ⇧↵" at bounding box center [782, 396] width 324 height 35
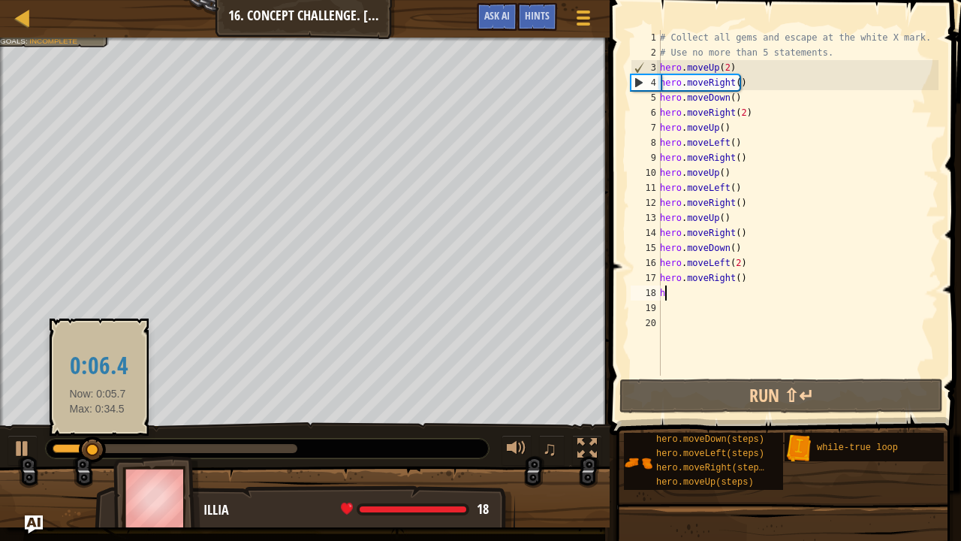
drag, startPoint x: 109, startPoint y: 453, endPoint x: 98, endPoint y: 446, distance: 13.1
click at [99, 447] on div at bounding box center [92, 449] width 27 height 27
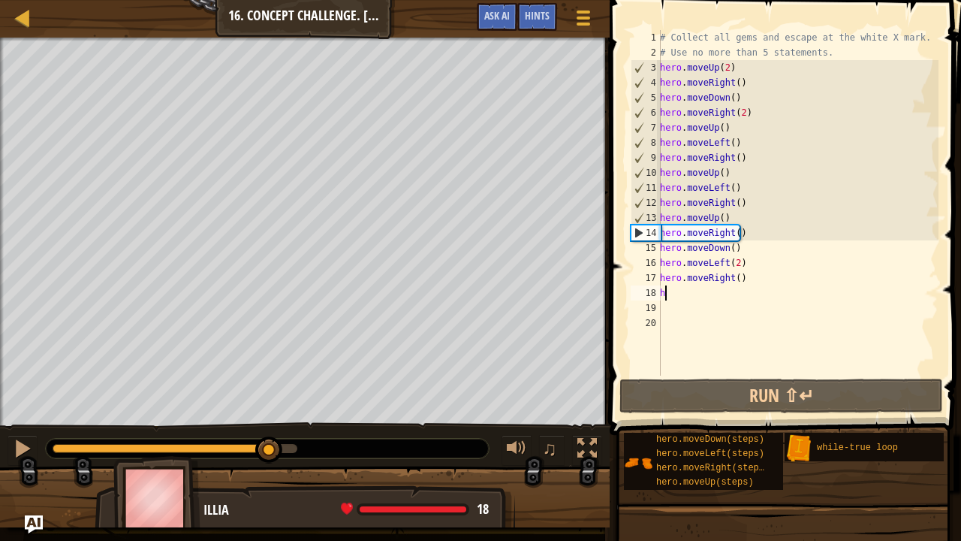
drag, startPoint x: 101, startPoint y: 445, endPoint x: 270, endPoint y: 433, distance: 169.5
click at [270, 433] on div "♫" at bounding box center [305, 444] width 610 height 45
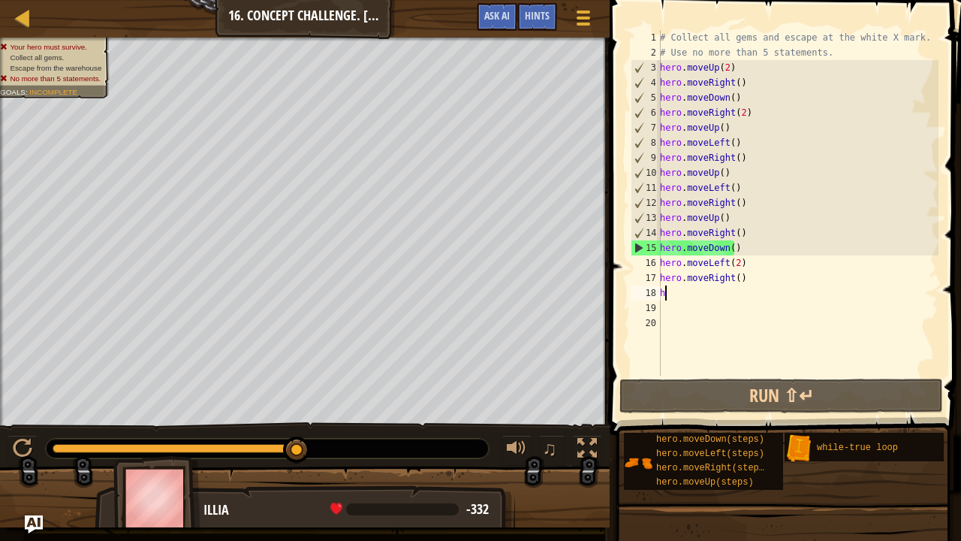
click at [734, 250] on div "# Collect all gems and escape at the white X mark. # Use no more than 5 stateme…" at bounding box center [798, 218] width 282 height 376
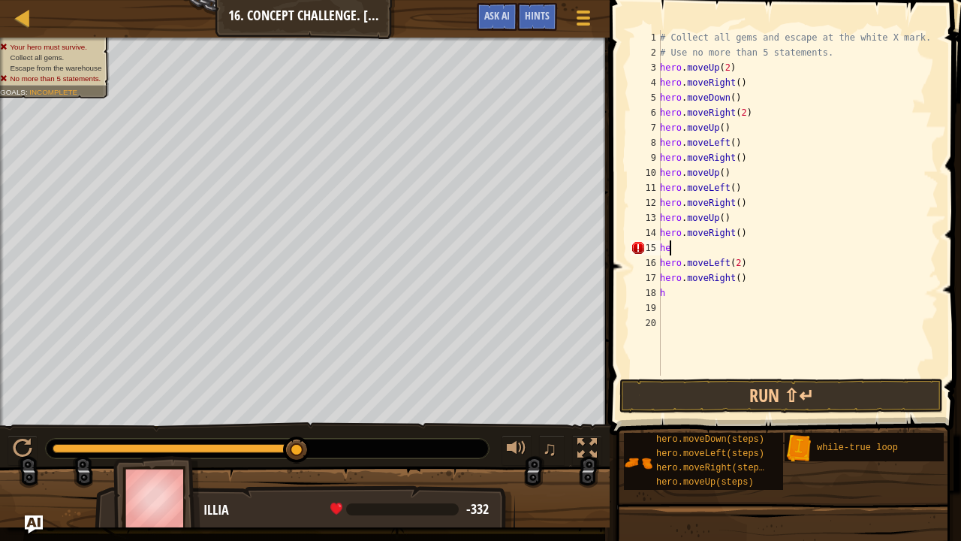
type textarea "h"
click at [735, 235] on div "# Collect all gems and escape at the white X mark. # Use no more than 5 stateme…" at bounding box center [798, 218] width 282 height 376
type textarea "hero.moveRight(2)"
click at [683, 244] on div "# Collect all gems and escape at the white X mark. # Use no more than 5 stateme…" at bounding box center [798, 218] width 282 height 376
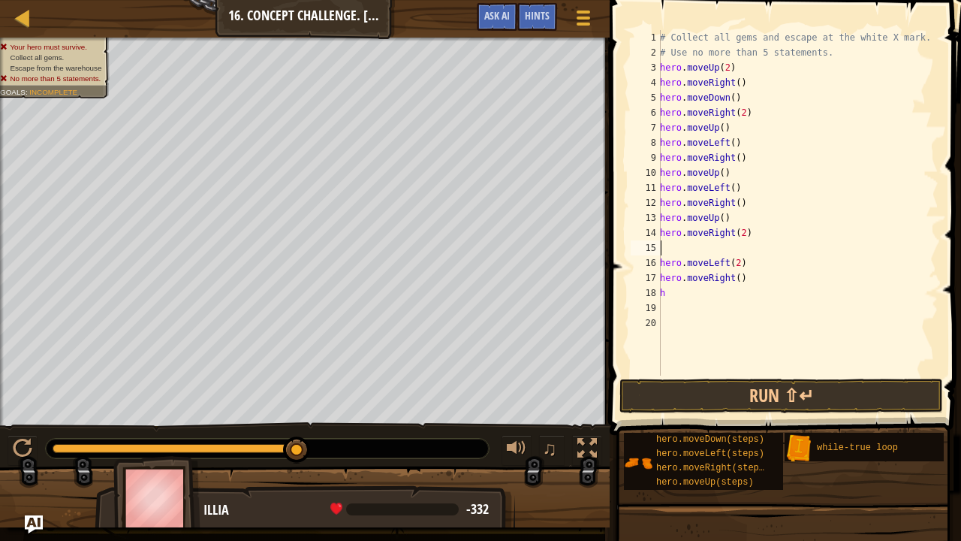
scroll to position [7, 0]
type textarea "d"
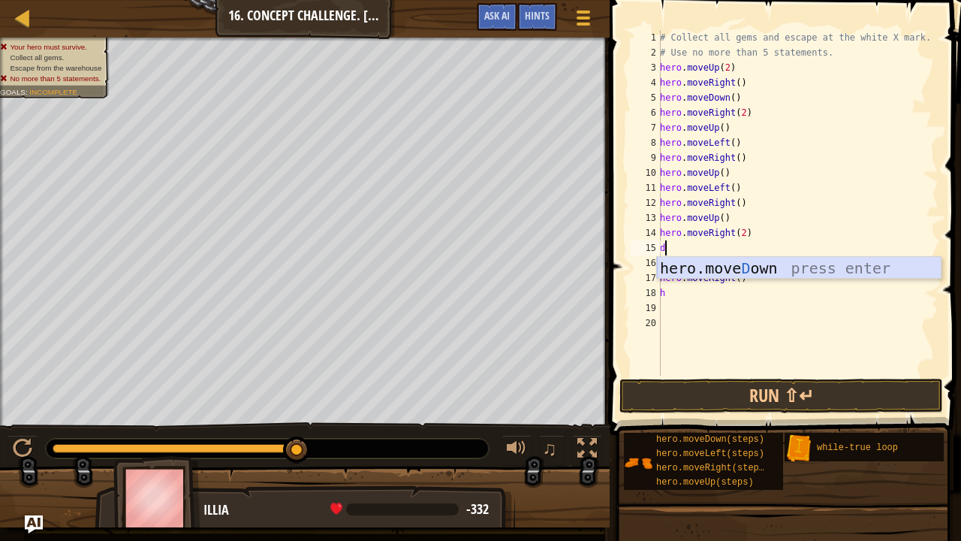
click at [752, 275] on div "hero.[PERSON_NAME] own press enter" at bounding box center [799, 291] width 285 height 68
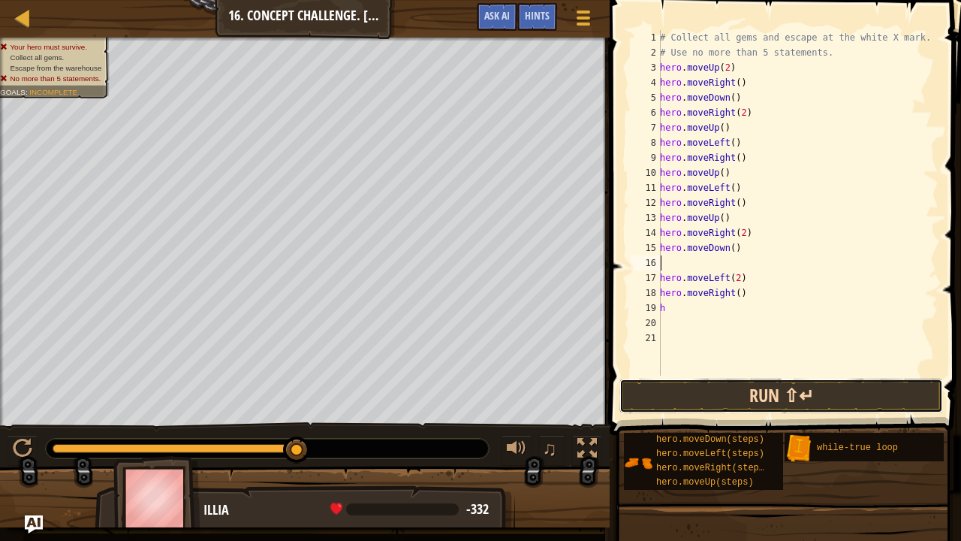
click at [710, 392] on button "Run ⇧↵" at bounding box center [782, 396] width 324 height 35
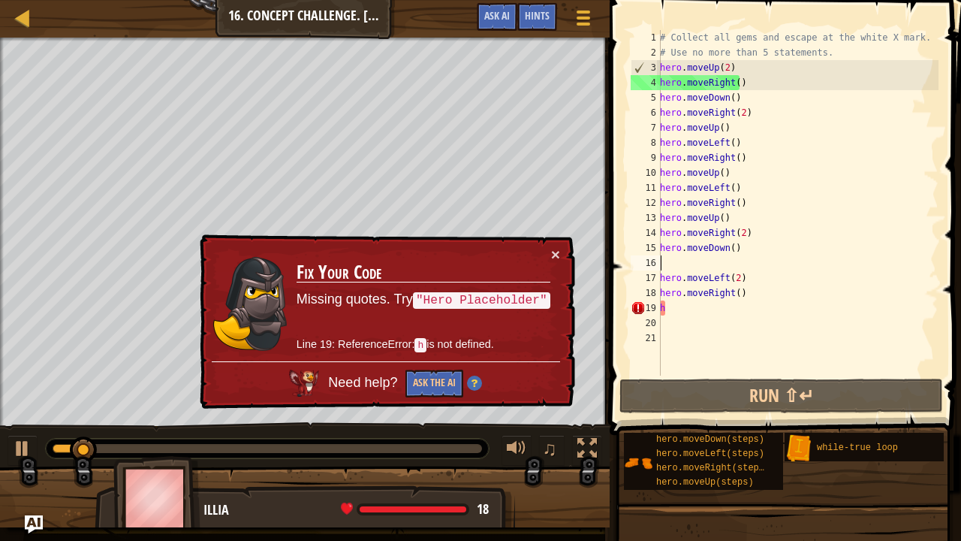
click at [560, 251] on div "× Fix Your Code Missing quotes. Try "Hero Placeholder" Line 19: ReferenceError:…" at bounding box center [386, 321] width 379 height 175
click at [556, 251] on button "×" at bounding box center [555, 254] width 9 height 16
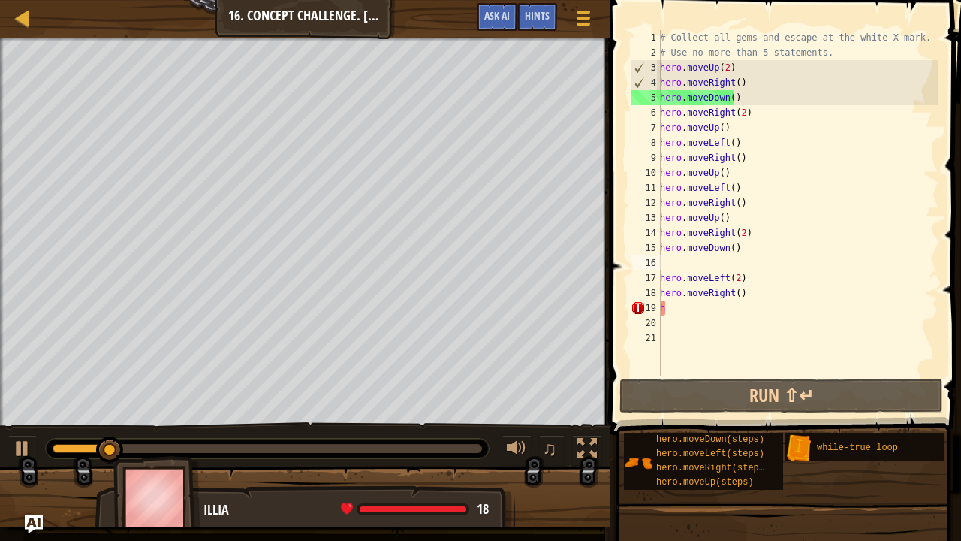
click at [688, 318] on div "# Collect all gems and escape at the white X mark. # Use no more than 5 stateme…" at bounding box center [798, 218] width 282 height 376
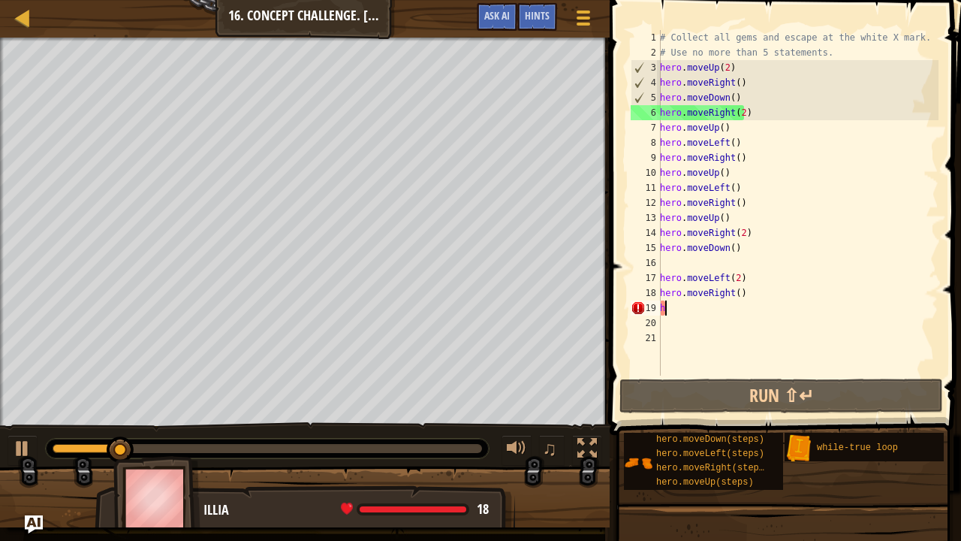
click at [687, 309] on div "# Collect all gems and escape at the white X mark. # Use no more than 5 stateme…" at bounding box center [798, 218] width 282 height 376
type textarea "h"
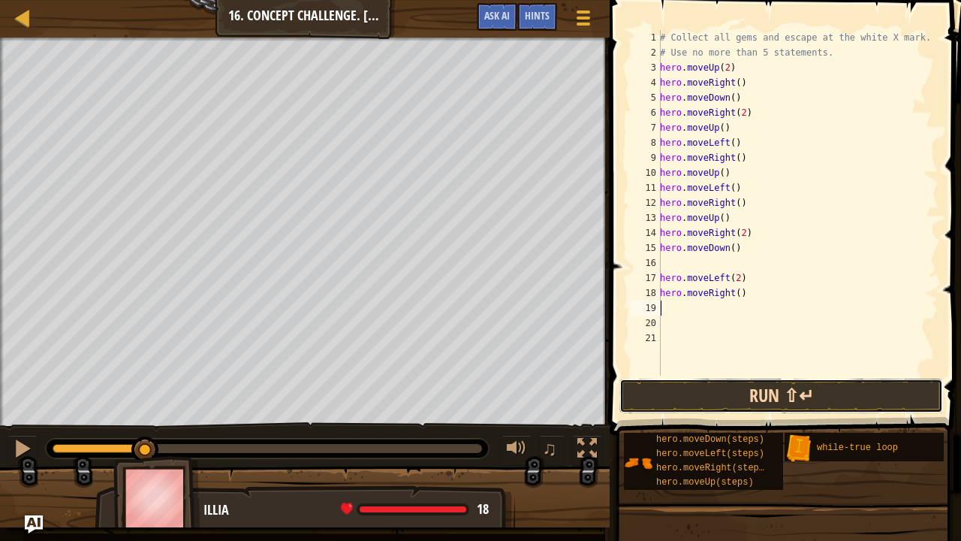
click at [729, 403] on button "Run ⇧↵" at bounding box center [782, 396] width 324 height 35
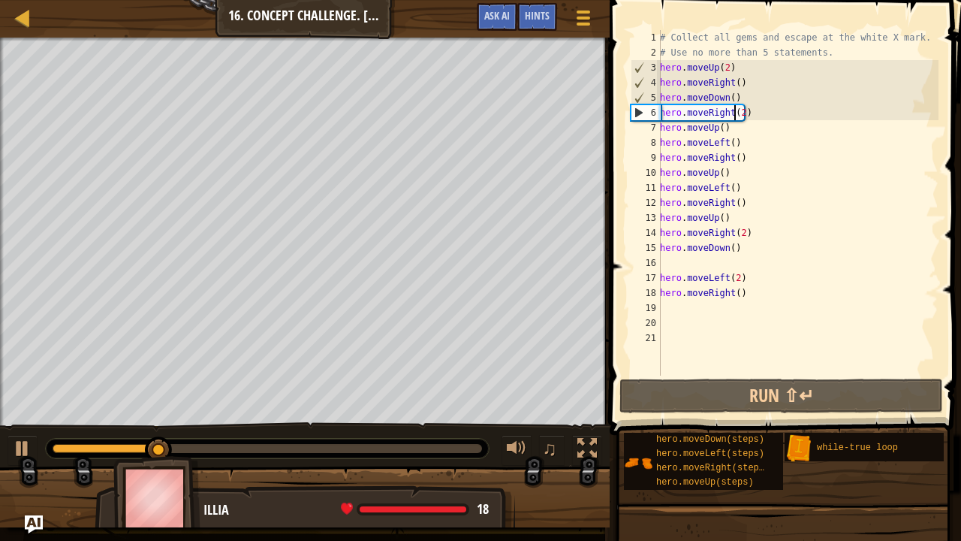
click at [737, 116] on div "# Collect all gems and escape at the white X mark. # Use no more than 5 stateme…" at bounding box center [798, 218] width 282 height 376
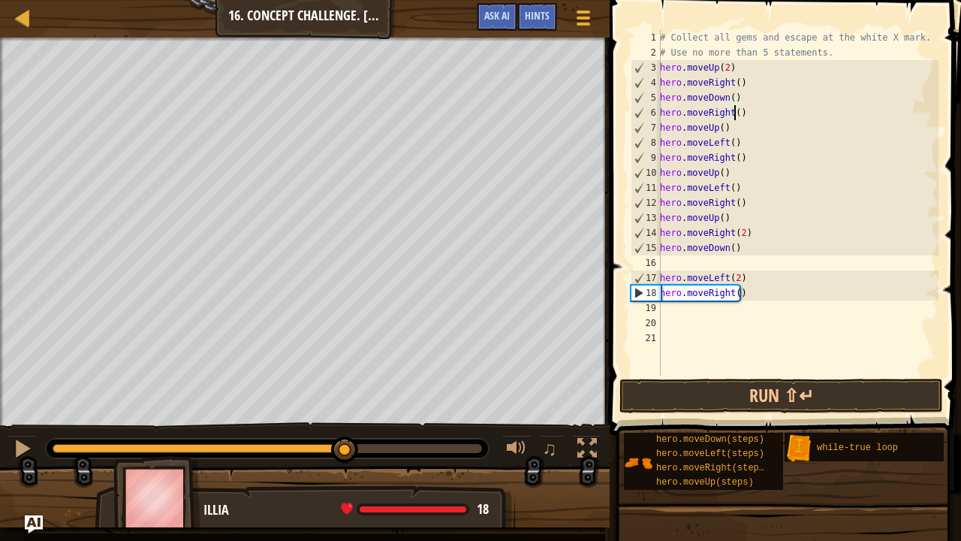
drag, startPoint x: 192, startPoint y: 444, endPoint x: 345, endPoint y: 430, distance: 153.9
click at [345, 430] on div "♫" at bounding box center [305, 444] width 610 height 45
click at [831, 403] on button "Run ⇧↵" at bounding box center [782, 396] width 324 height 35
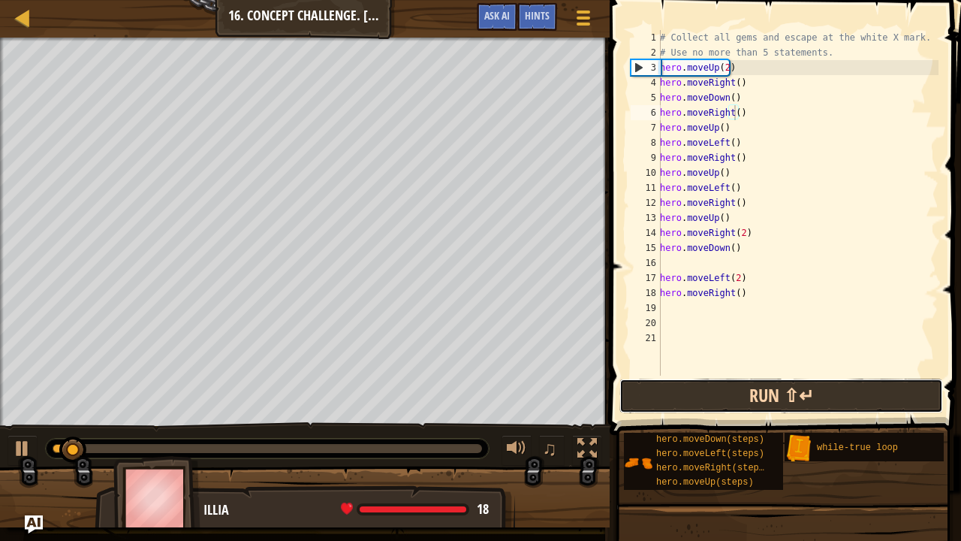
click at [827, 400] on button "Run ⇧↵" at bounding box center [782, 396] width 324 height 35
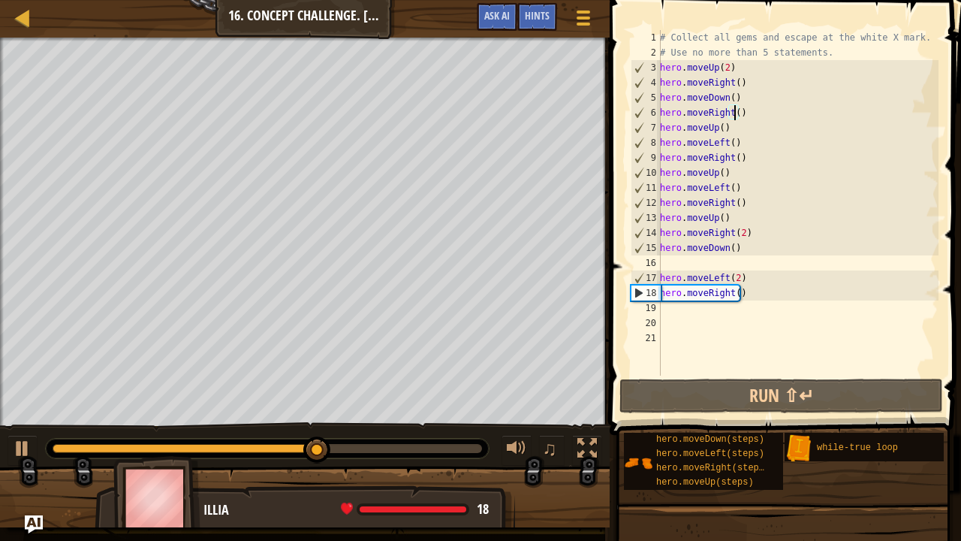
click at [732, 277] on div "# Collect all gems and escape at the white X mark. # Use no more than 5 stateme…" at bounding box center [798, 218] width 282 height 376
click at [740, 277] on div "# Collect all gems and escape at the white X mark. # Use no more than 5 stateme…" at bounding box center [798, 218] width 282 height 376
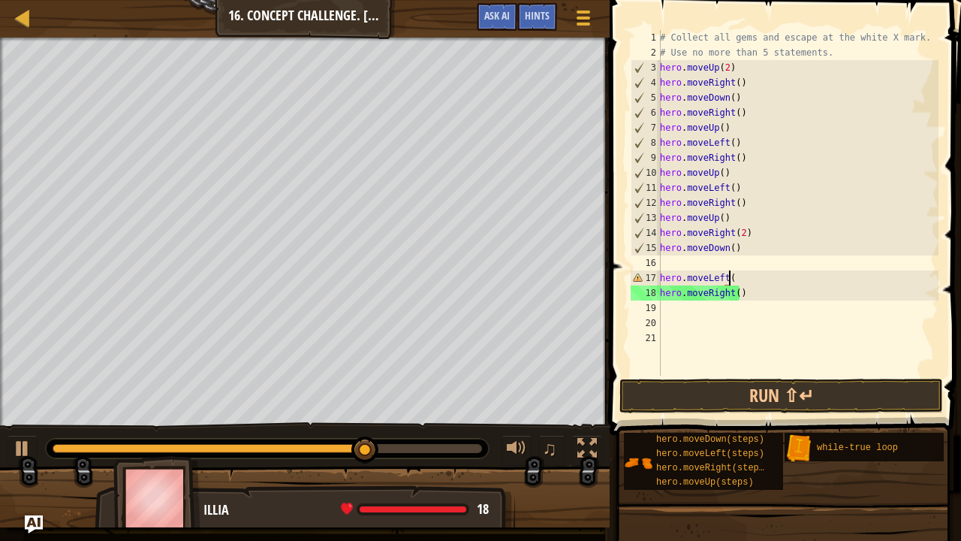
scroll to position [7, 5]
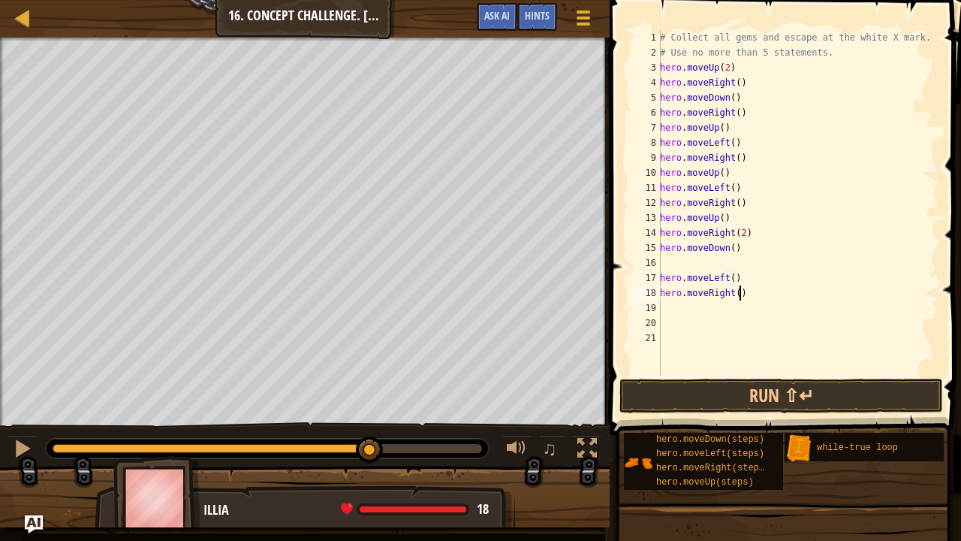
click at [740, 294] on div "# Collect all gems and escape at the white X mark. # Use no more than 5 stateme…" at bounding box center [798, 218] width 282 height 376
type textarea "h"
type textarea "u"
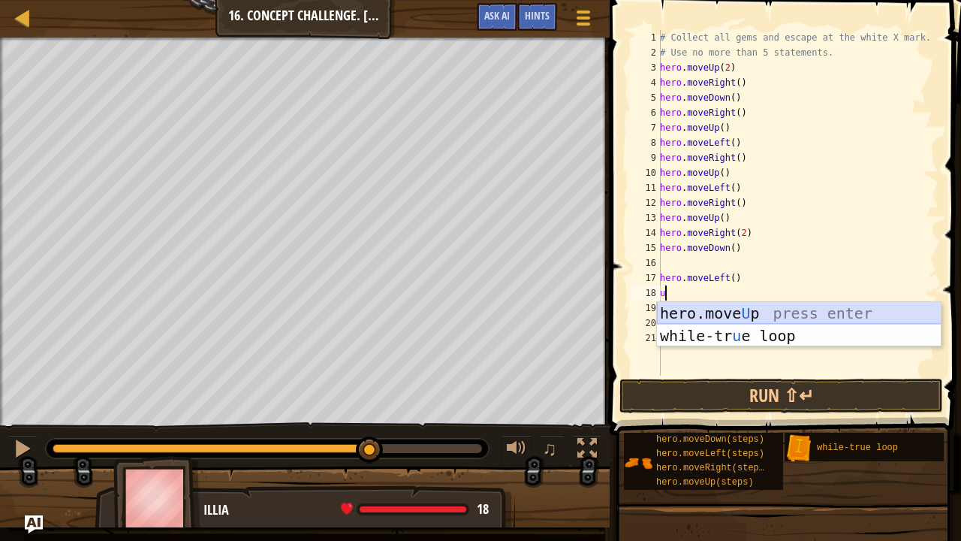
click at [741, 310] on div "hero.move U p press enter while-tr u e loop press enter" at bounding box center [799, 347] width 285 height 90
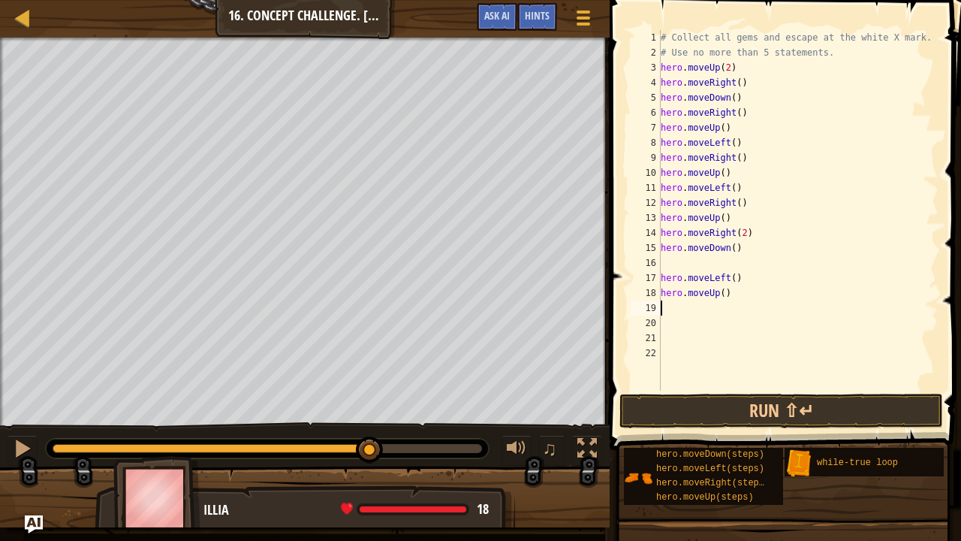
click at [768, 383] on div "# Collect all gems and escape at the white X mark. # Use no more than 5 stateme…" at bounding box center [799, 225] width 282 height 391
click at [769, 399] on button "Run ⇧↵" at bounding box center [782, 411] width 324 height 35
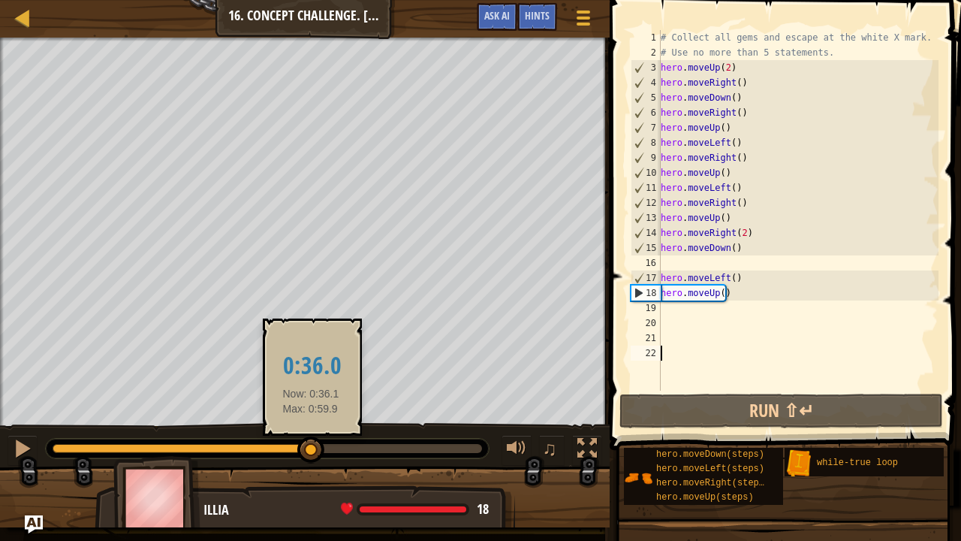
drag, startPoint x: 104, startPoint y: 445, endPoint x: 311, endPoint y: 456, distance: 207.6
click at [311, 455] on div at bounding box center [310, 449] width 27 height 27
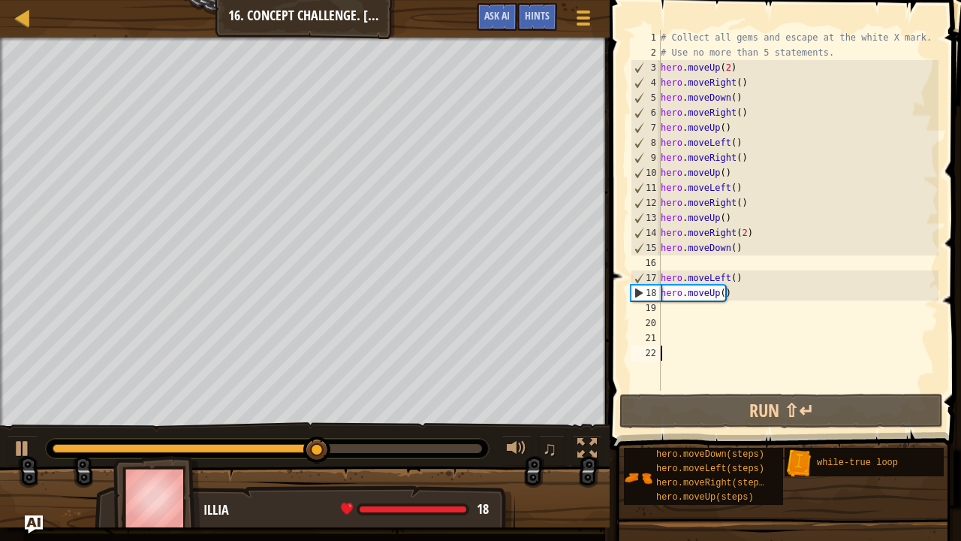
click at [723, 296] on div "# Collect all gems and escape at the white X mark. # Use no more than 5 stateme…" at bounding box center [798, 225] width 281 height 391
type textarea "hero.moveUp(2)"
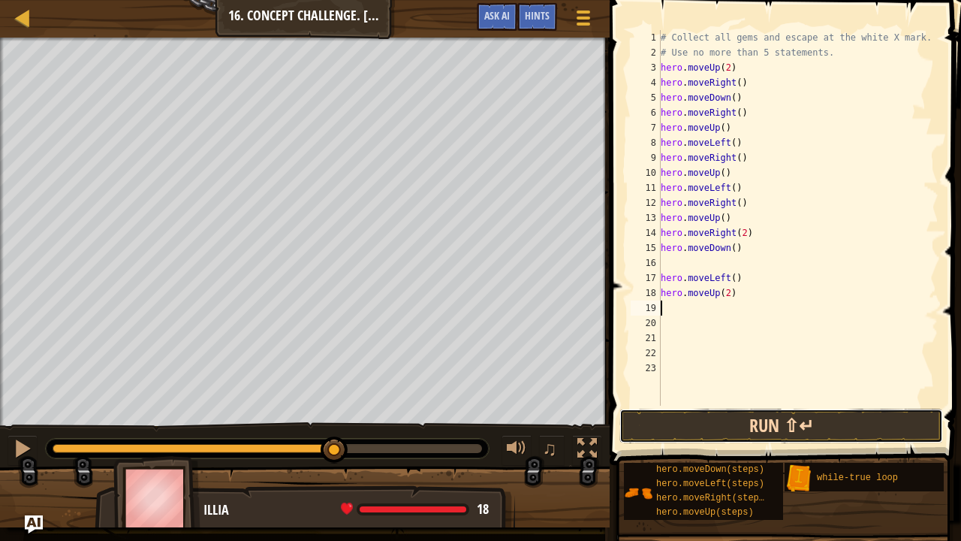
click at [816, 427] on button "Run ⇧↵" at bounding box center [782, 426] width 324 height 35
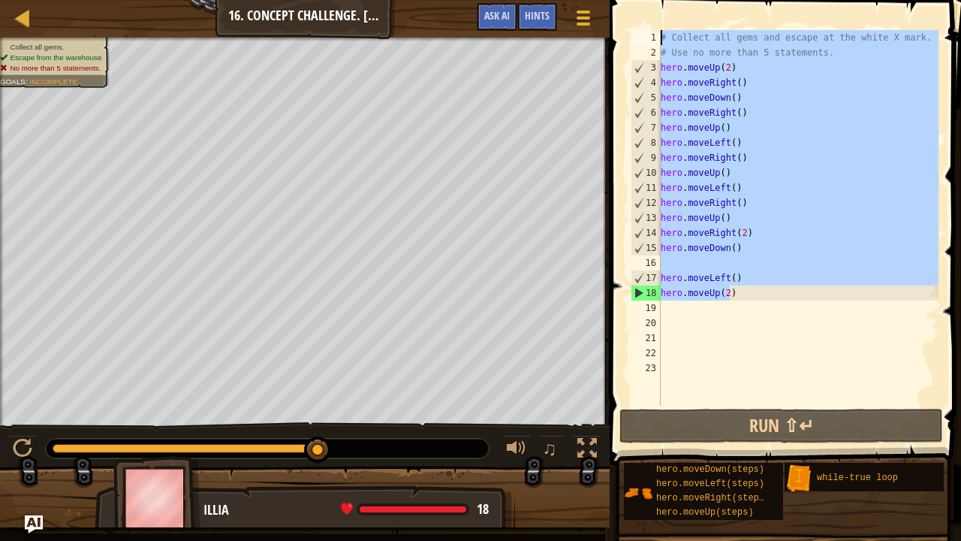
drag, startPoint x: 730, startPoint y: 294, endPoint x: 682, endPoint y: 23, distance: 274.6
click at [682, 23] on div "1 2 3 4 5 6 7 8 9 10 11 12 13 14 15 16 17 18 19 20 21 22 23 # Collect all gems …" at bounding box center [783, 262] width 356 height 509
type textarea "# Collect all gems and escape at the white X mark. # Use no more than 5 stateme…"
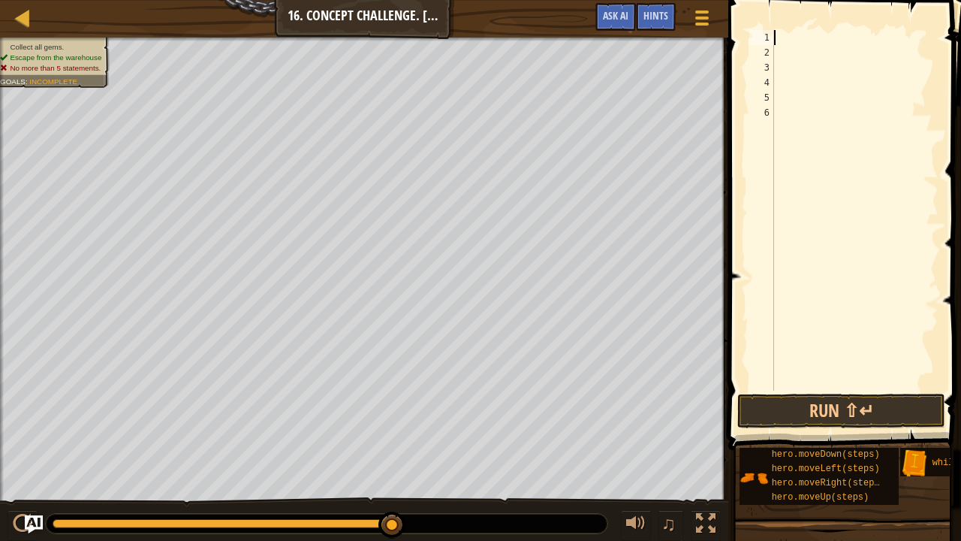
click at [726, 253] on div "Map Introduction to Computer Science 16. Concept Challenge. Loop Warehouse Game…" at bounding box center [480, 270] width 961 height 541
type textarea "u"
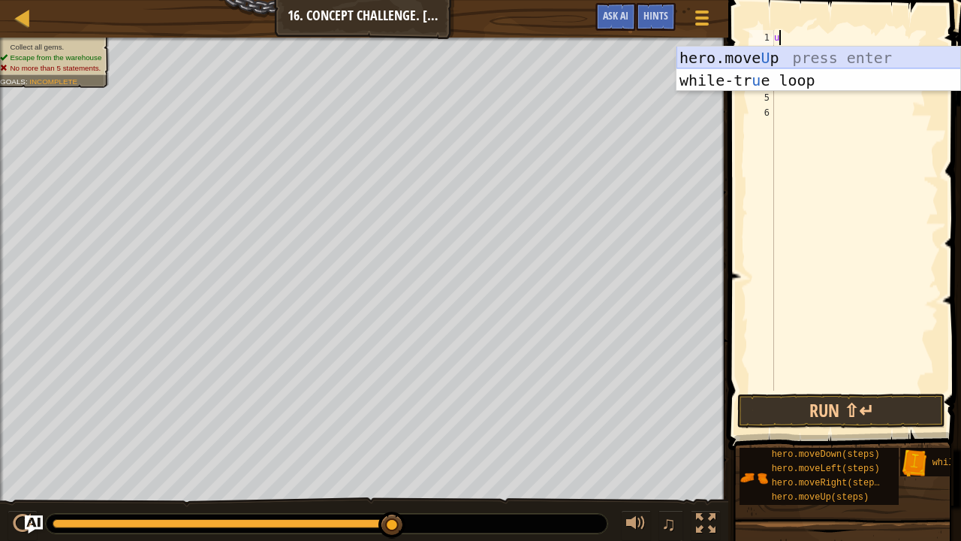
click at [775, 58] on div "hero.move U p press enter while-tr u e loop press enter" at bounding box center [819, 92] width 285 height 90
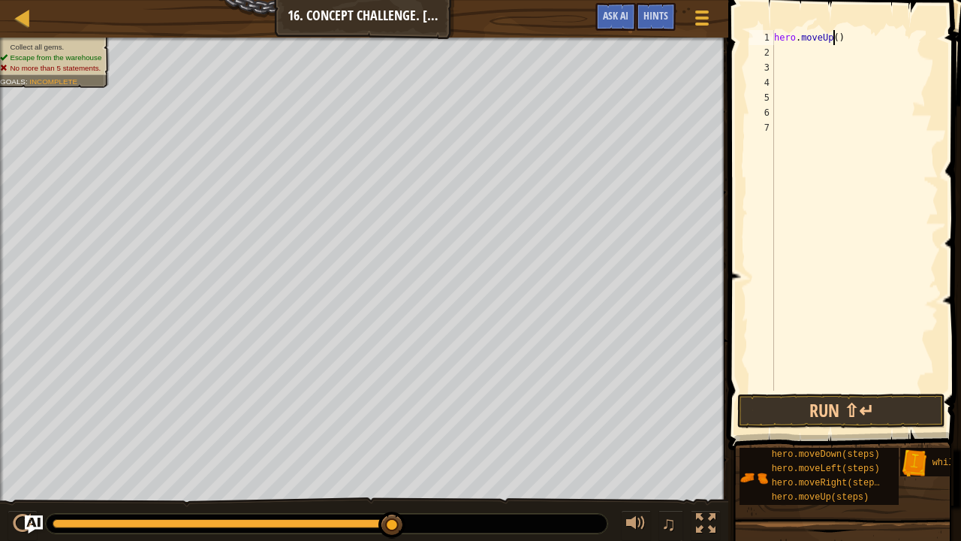
click at [833, 42] on div "hero . moveUp ( )" at bounding box center [854, 225] width 167 height 391
click at [857, 407] on button "Run ⇧↵" at bounding box center [842, 411] width 208 height 35
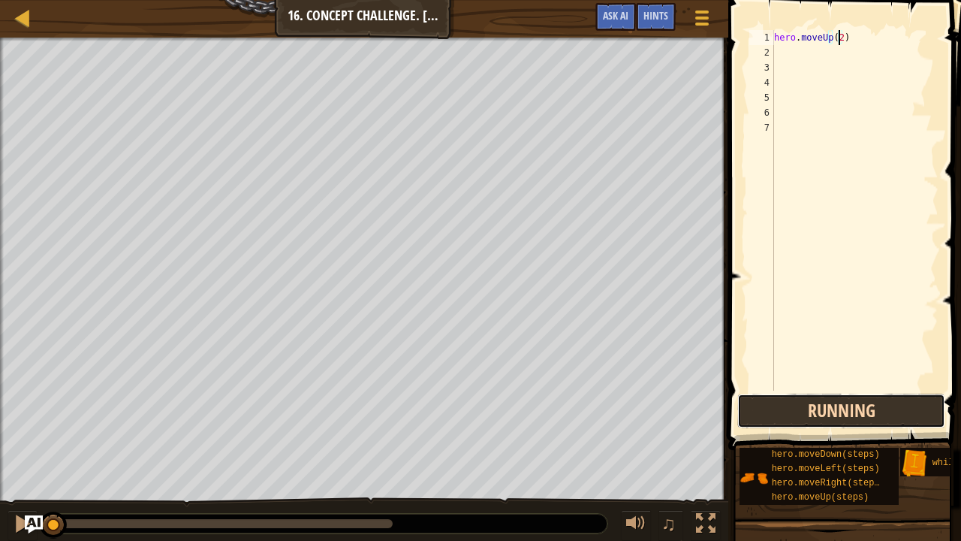
click at [847, 422] on button "Running" at bounding box center [842, 411] width 208 height 35
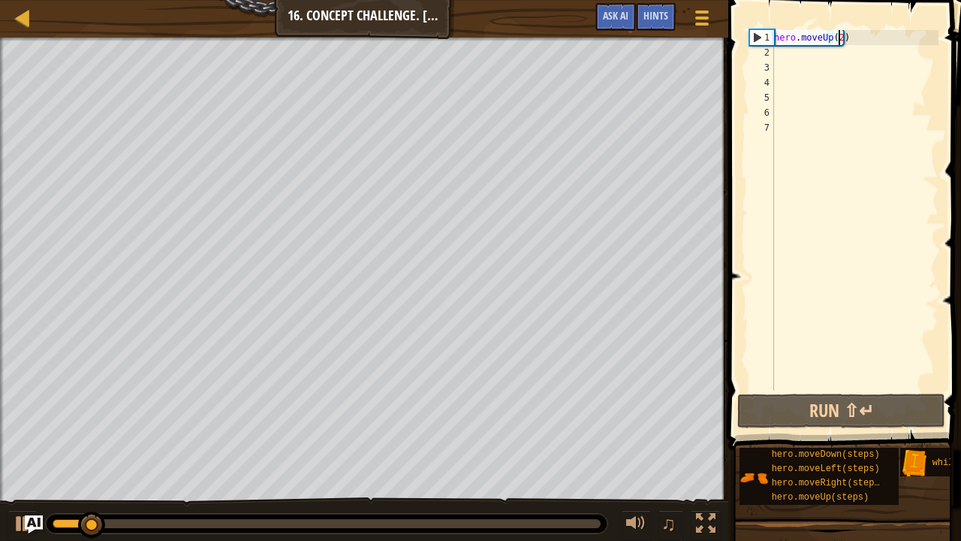
click at [856, 44] on div "hero . moveUp ( 2 )" at bounding box center [854, 225] width 167 height 391
type textarea "hero.moveUp(2)"
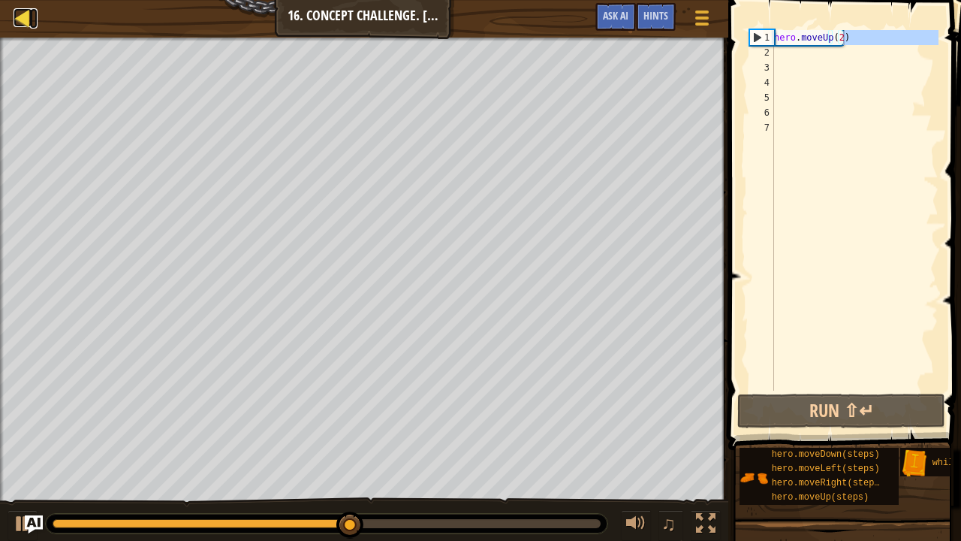
click at [27, 17] on div at bounding box center [23, 17] width 19 height 19
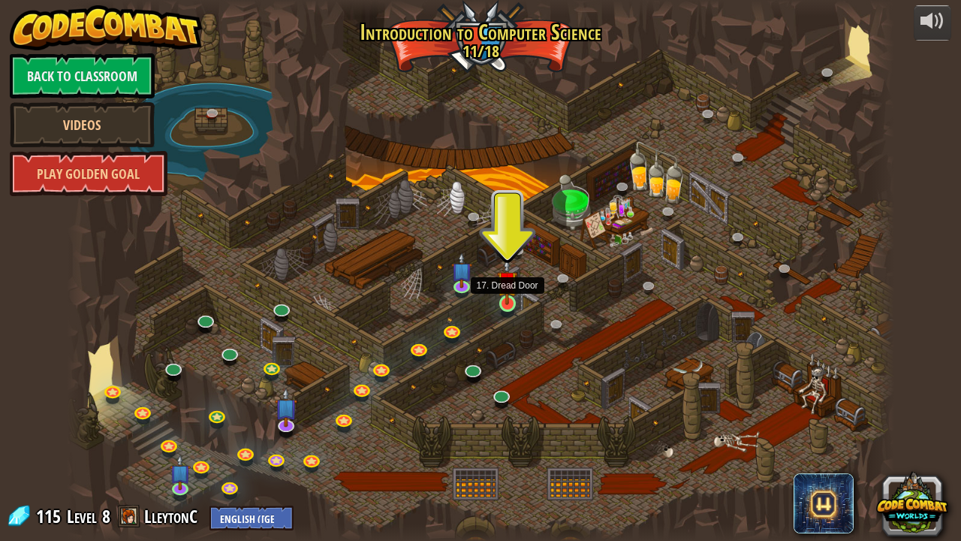
click at [508, 294] on img at bounding box center [507, 281] width 20 height 47
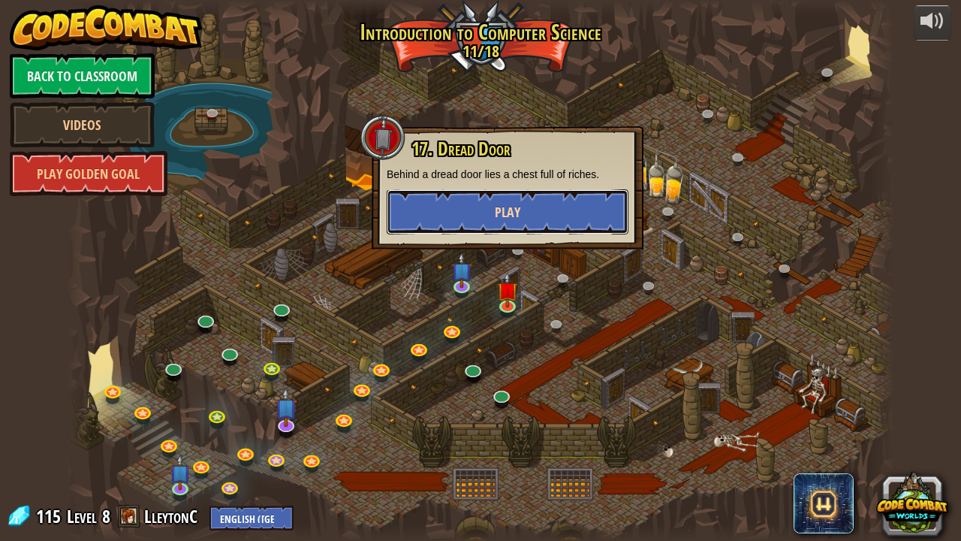
click at [501, 207] on span "Play" at bounding box center [508, 212] width 26 height 19
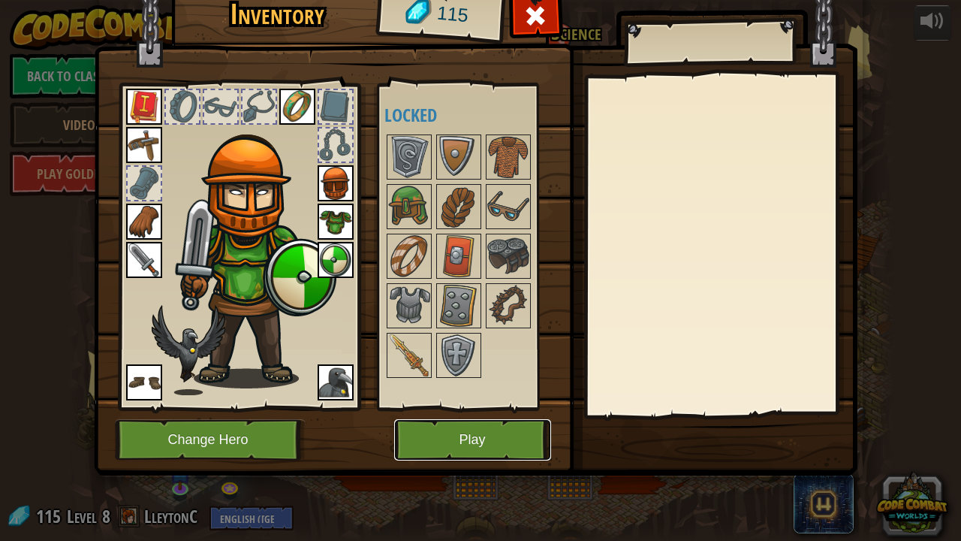
click at [514, 432] on button "Play" at bounding box center [472, 439] width 157 height 41
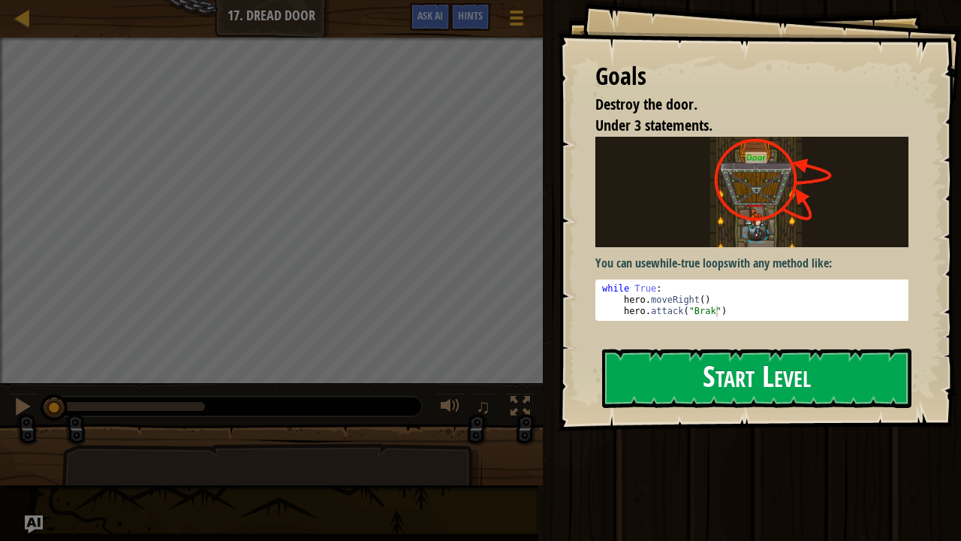
click at [755, 380] on button "Start Level" at bounding box center [756, 377] width 309 height 59
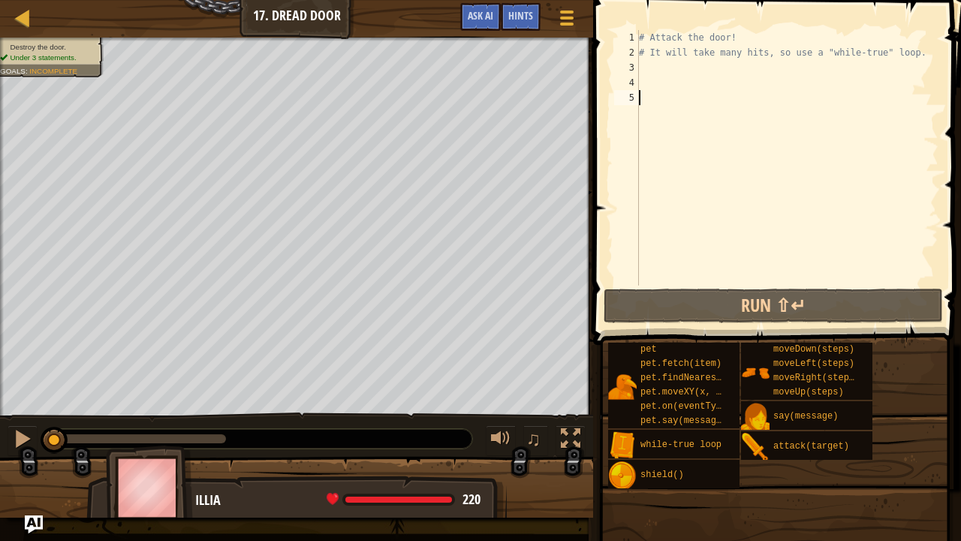
scroll to position [7, 0]
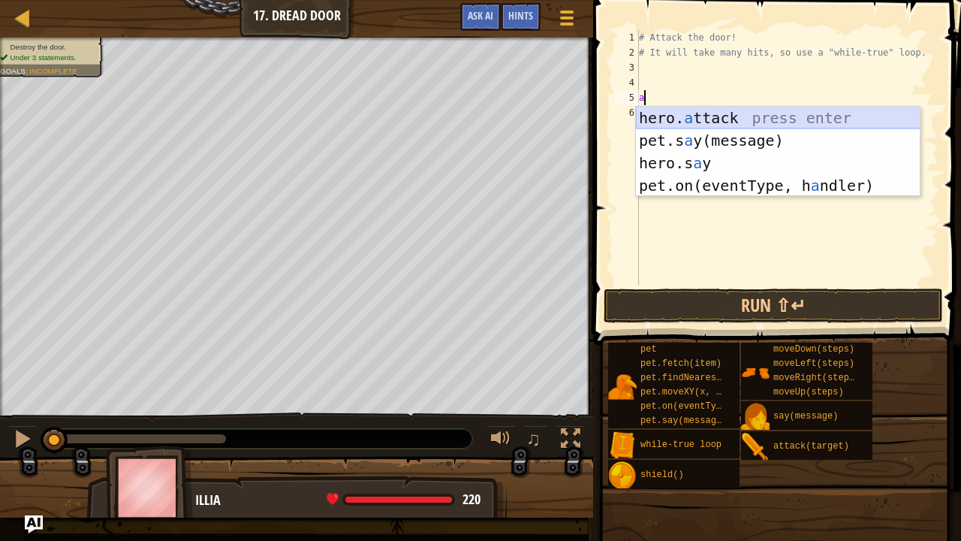
click at [716, 122] on div "hero. a ttack press enter pet.s a y(message) press enter hero.s a y press enter…" at bounding box center [778, 174] width 285 height 135
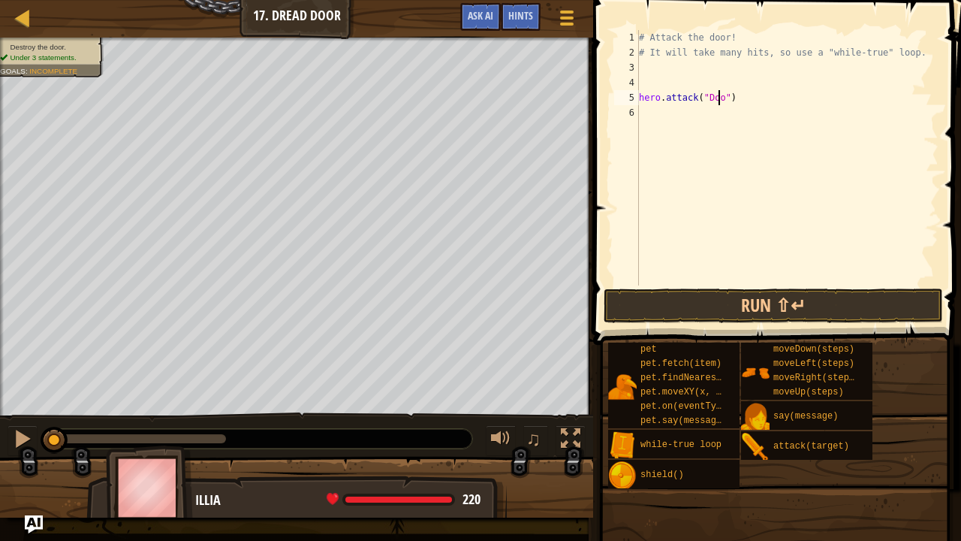
scroll to position [7, 7]
type textarea "hero.attack("Door")"
click at [798, 293] on button "Run ⇧↵" at bounding box center [773, 305] width 339 height 35
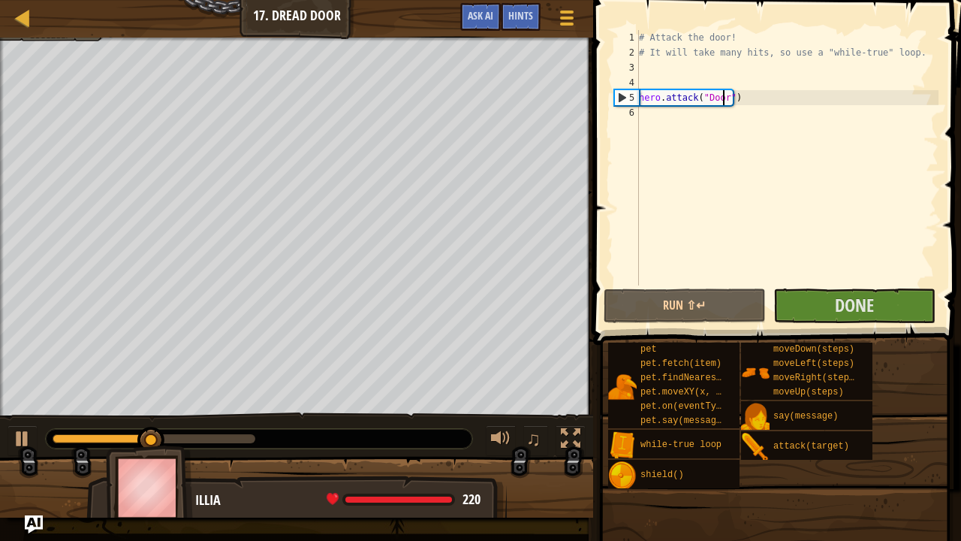
click at [744, 98] on div "# Attack the door! # It will take many hits, so use a "while-true" loop. hero .…" at bounding box center [787, 172] width 303 height 285
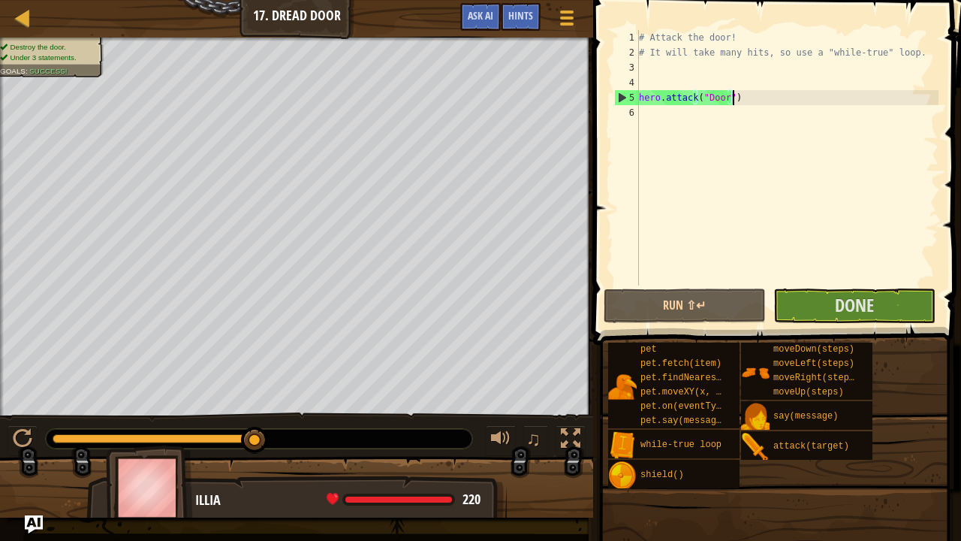
click at [673, 92] on div "# Attack the door! # It will take many hits, so use a "while-true" loop. hero .…" at bounding box center [787, 172] width 303 height 285
click at [750, 77] on div "# Attack the door! # It will take many hits, so use a "while-true" loop. hero .…" at bounding box center [787, 172] width 303 height 285
drag, startPoint x: 751, startPoint y: 100, endPoint x: 663, endPoint y: 105, distance: 88.0
click at [670, 105] on div "# Attack the door! # It will take many hits, so use a "while-true" loop. hero .…" at bounding box center [787, 172] width 303 height 285
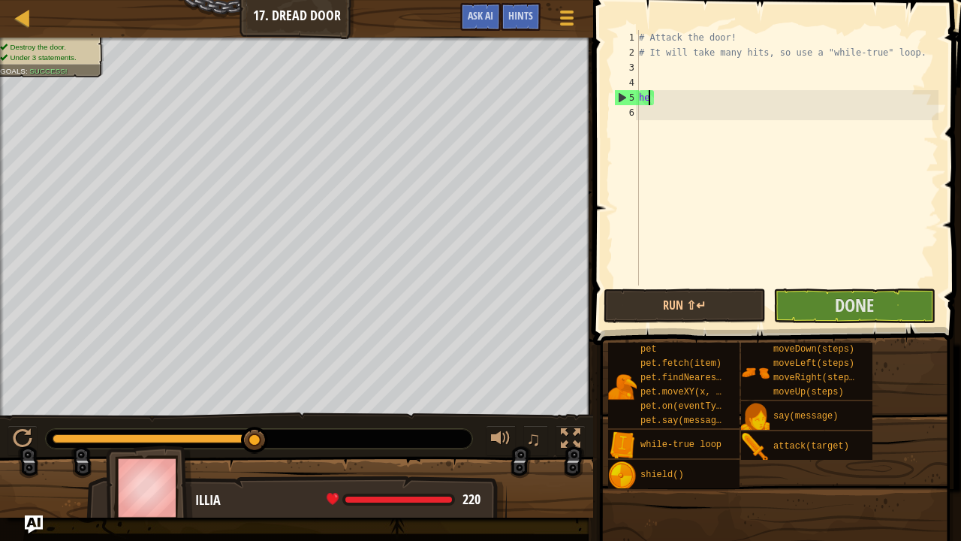
type textarea "h"
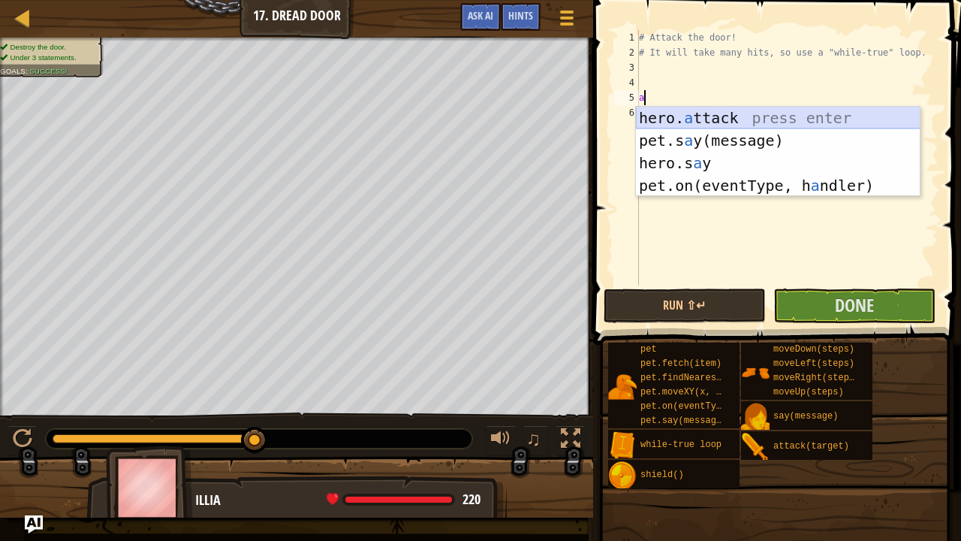
click at [748, 111] on div "hero. a ttack press enter pet.s a y(message) press enter hero.s a y press enter…" at bounding box center [778, 174] width 285 height 135
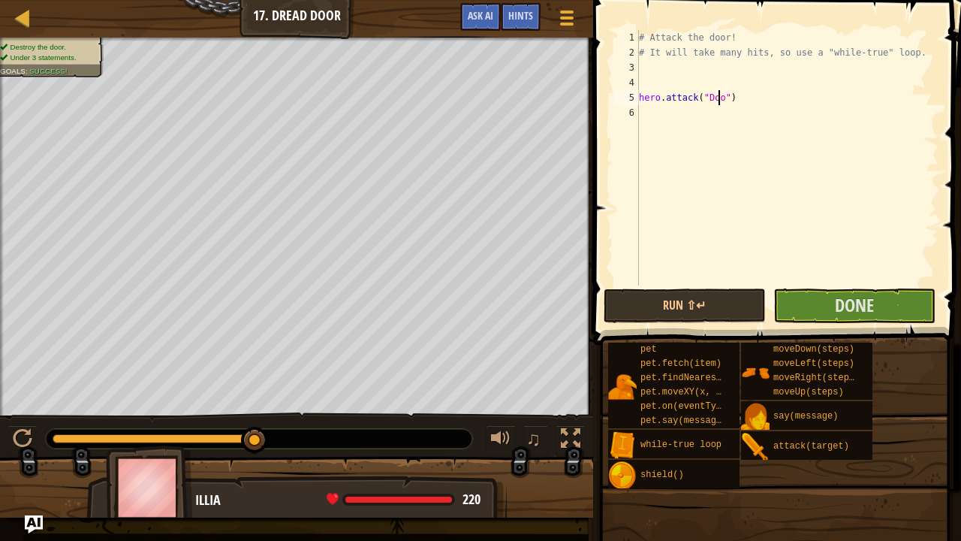
scroll to position [7, 7]
type textarea "hero.attack("Door3")"
click at [831, 296] on button "Done" at bounding box center [855, 305] width 162 height 35
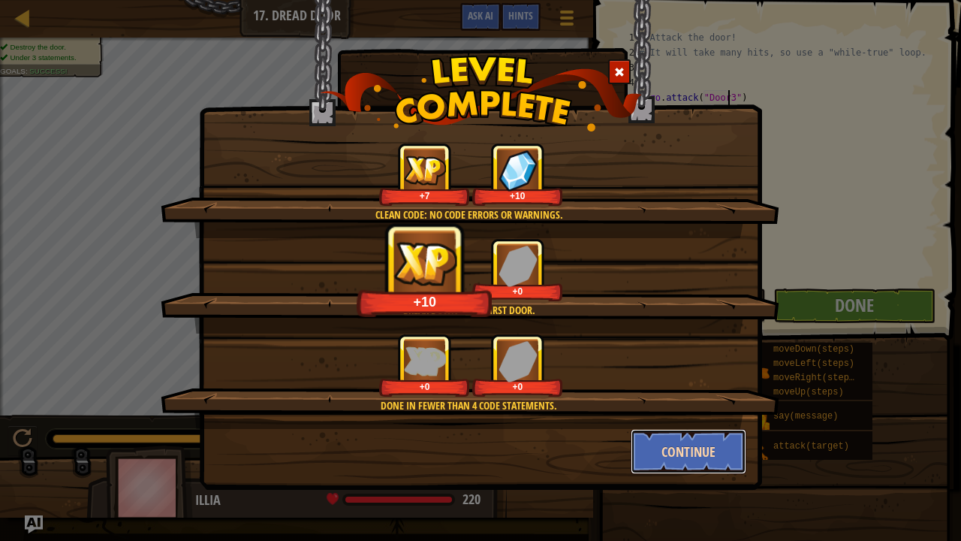
click at [683, 448] on button "Continue" at bounding box center [689, 451] width 116 height 45
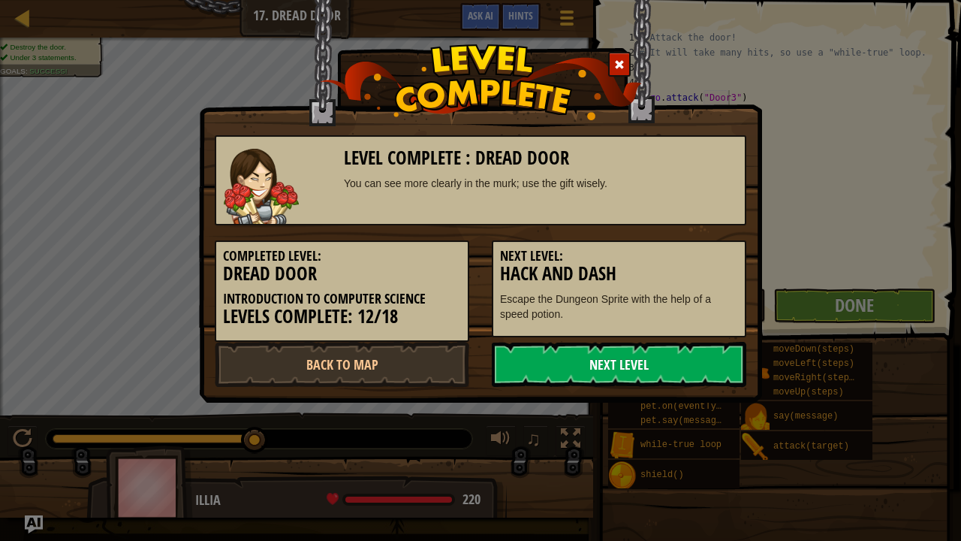
click at [644, 373] on link "Next Level" at bounding box center [619, 364] width 255 height 45
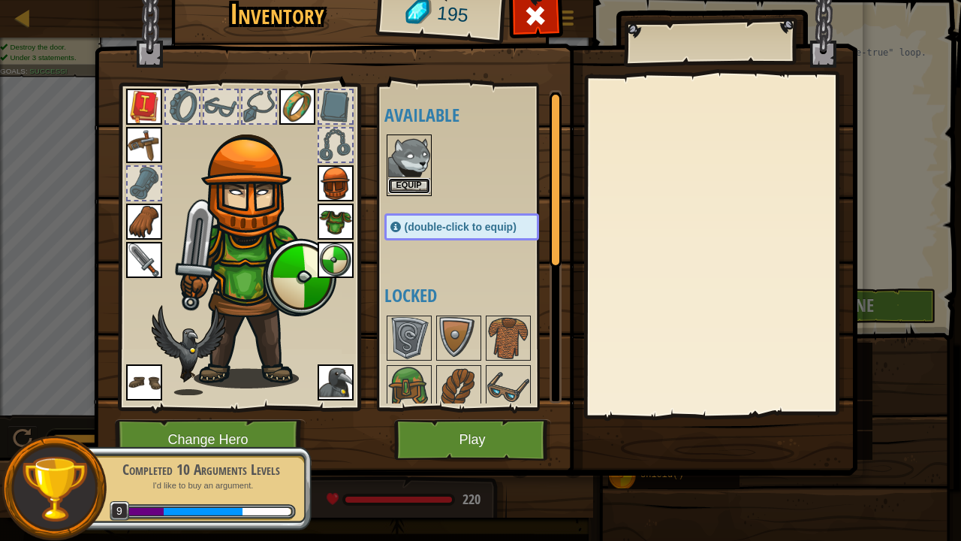
click at [415, 180] on button "Equip" at bounding box center [409, 186] width 42 height 16
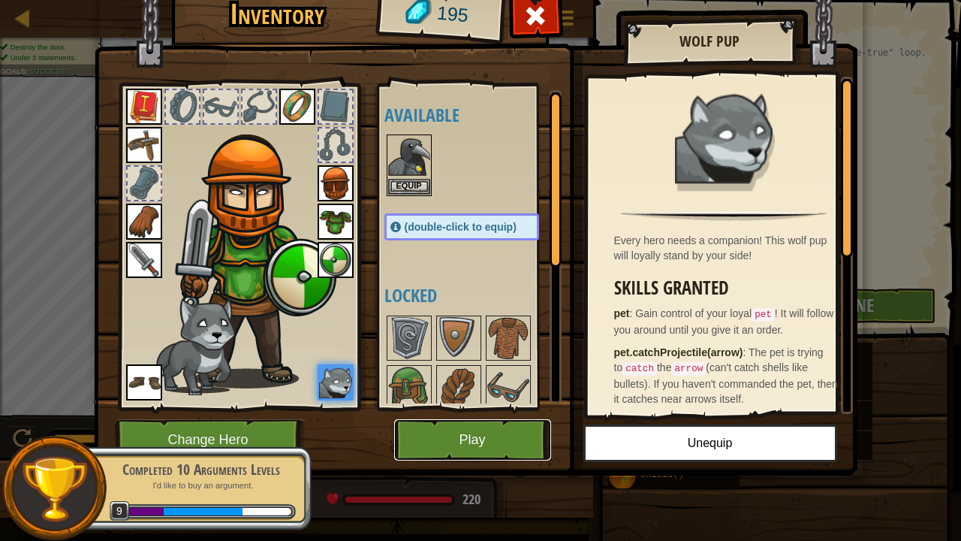
click at [479, 431] on button "Play" at bounding box center [472, 439] width 157 height 41
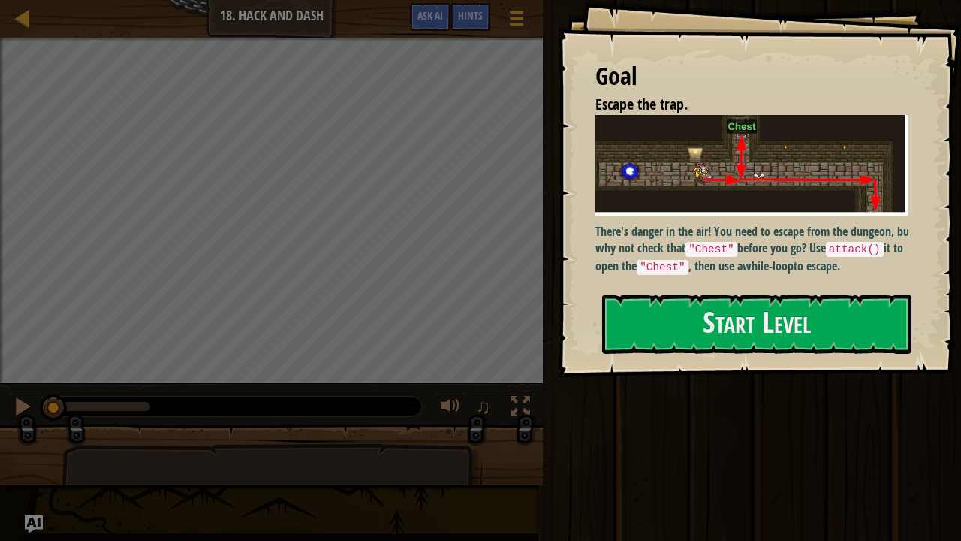
click at [711, 357] on div "Goal Escape the trap. There's danger in the air! You need to escape from the du…" at bounding box center [759, 188] width 403 height 377
click at [706, 320] on button "Start Level" at bounding box center [756, 323] width 309 height 59
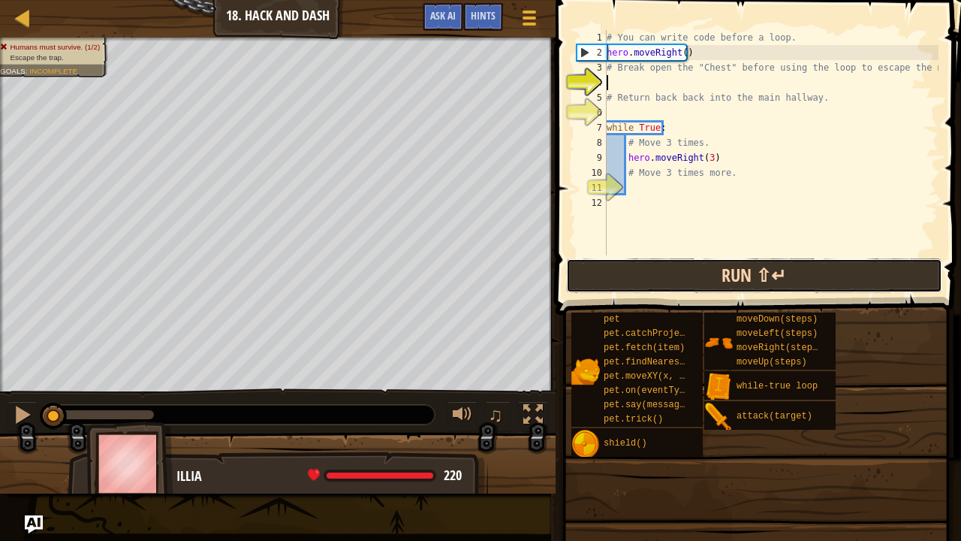
click at [780, 278] on button "Run ⇧↵" at bounding box center [754, 275] width 376 height 35
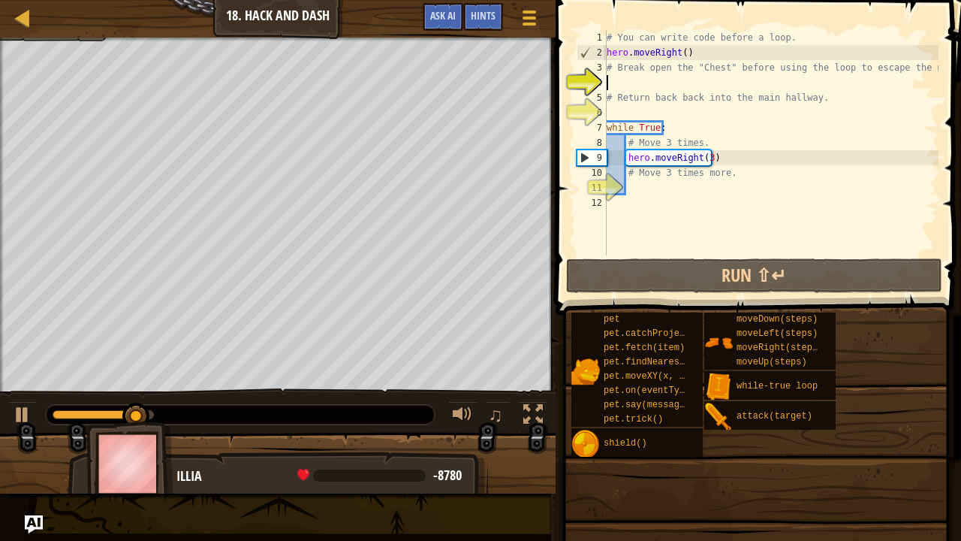
click at [729, 147] on div "# You can write code before a loop. hero . moveRight ( ) # Break open the "Ches…" at bounding box center [771, 157] width 335 height 255
click at [729, 161] on div "# You can write code before a loop. hero . moveRight ( ) # Break open the "Ches…" at bounding box center [771, 157] width 335 height 255
type textarea "hero.moveRight(3)"
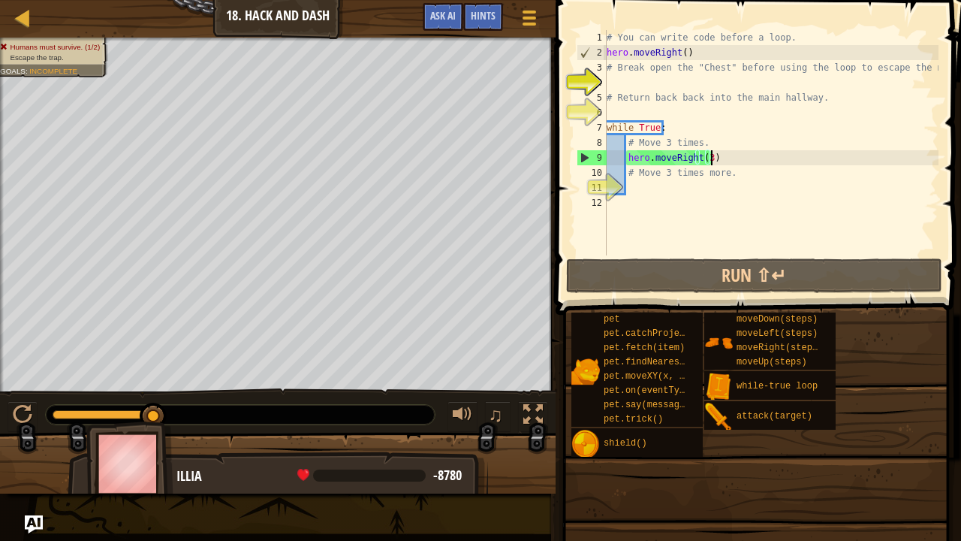
click at [625, 75] on div "# You can write code before a loop. hero . moveRight ( ) # Break open the "Ches…" at bounding box center [771, 157] width 335 height 255
click at [707, 158] on div "# You can write code before a loop. hero . moveRight ( ) # Break open the "Ches…" at bounding box center [771, 157] width 335 height 255
type textarea "hero.moveRight()"
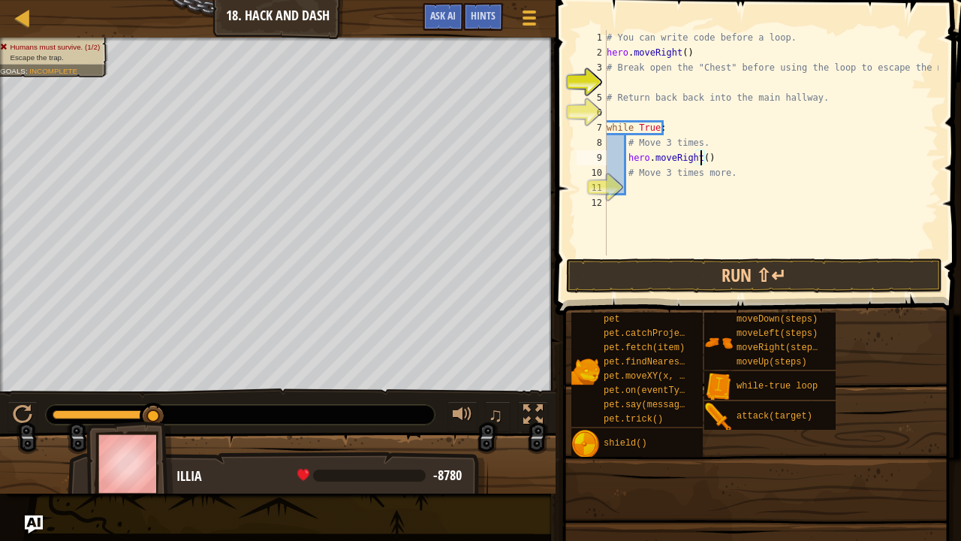
click at [618, 86] on div "# You can write code before a loop. hero . moveRight ( ) # Break open the "Ches…" at bounding box center [771, 157] width 335 height 255
type textarea "u"
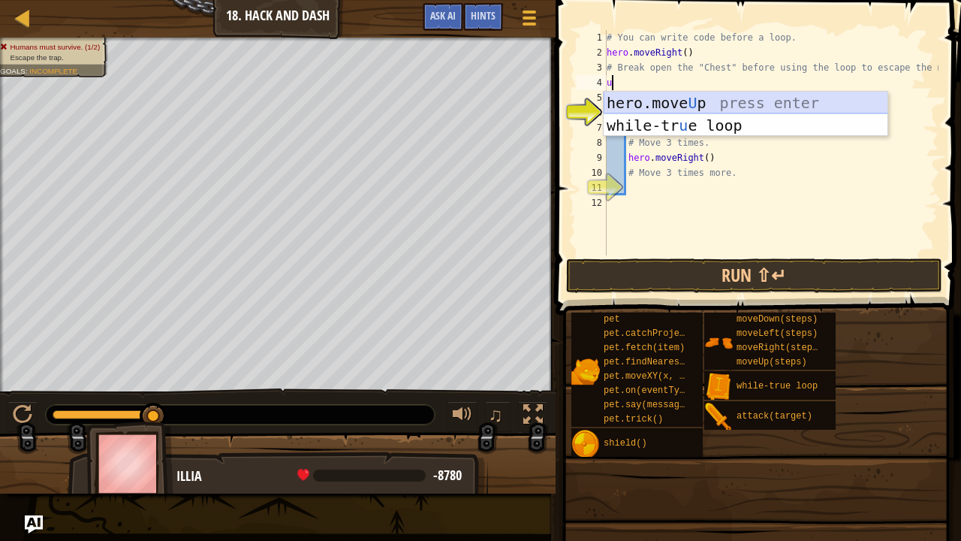
click at [688, 107] on div "hero.move U p press enter while-tr u e loop press enter" at bounding box center [746, 137] width 285 height 90
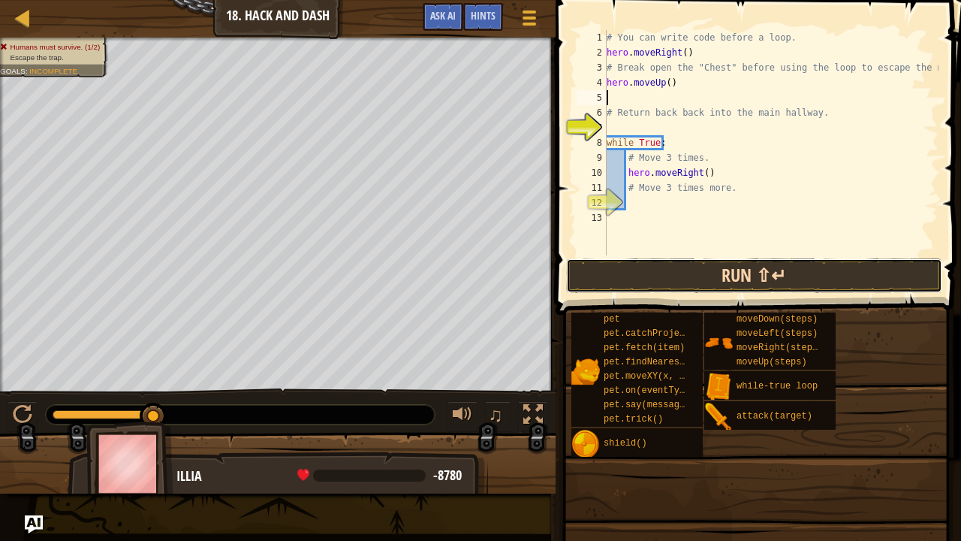
click at [777, 269] on button "Run ⇧↵" at bounding box center [754, 275] width 376 height 35
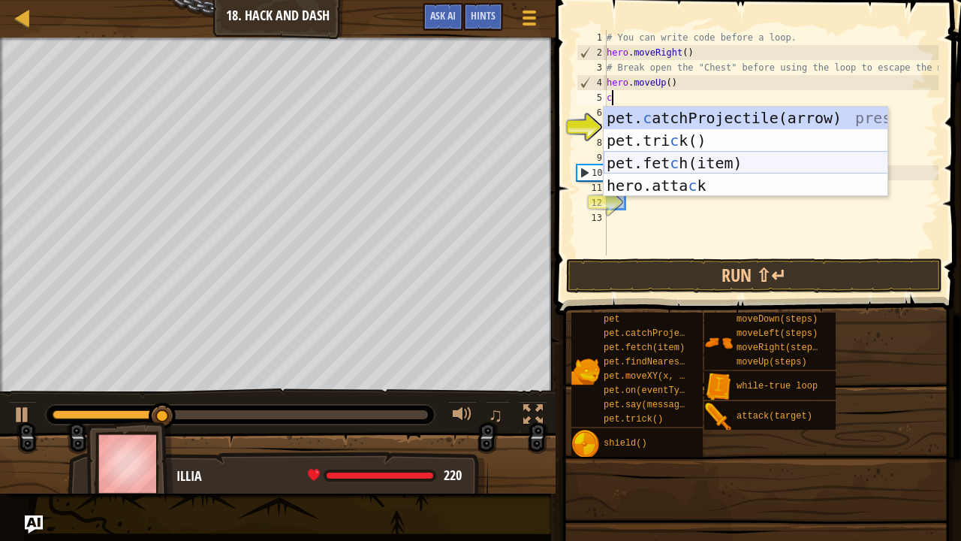
click at [680, 165] on div "pet. c atchProjectile(arrow) press enter pet.tri c k() press enter pet.fet c h(…" at bounding box center [746, 174] width 285 height 135
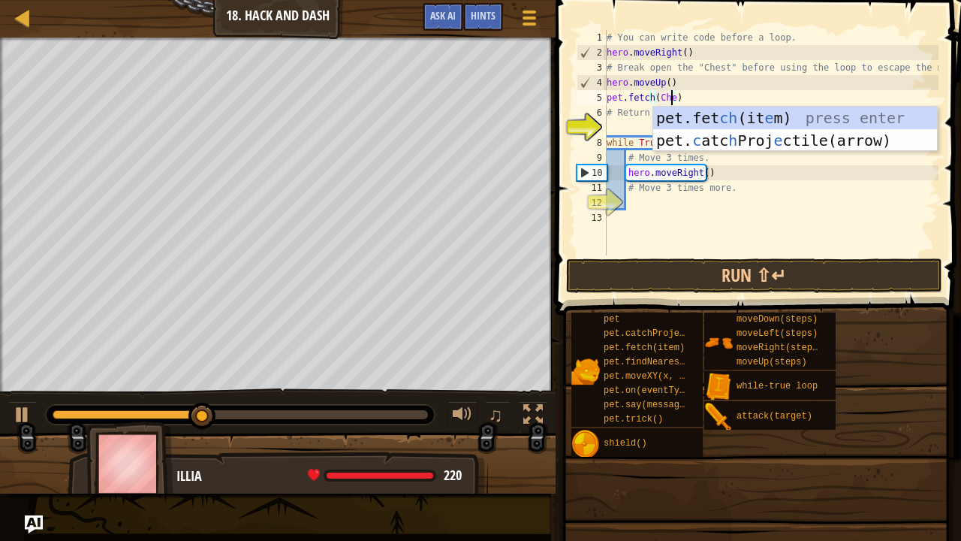
scroll to position [7, 6]
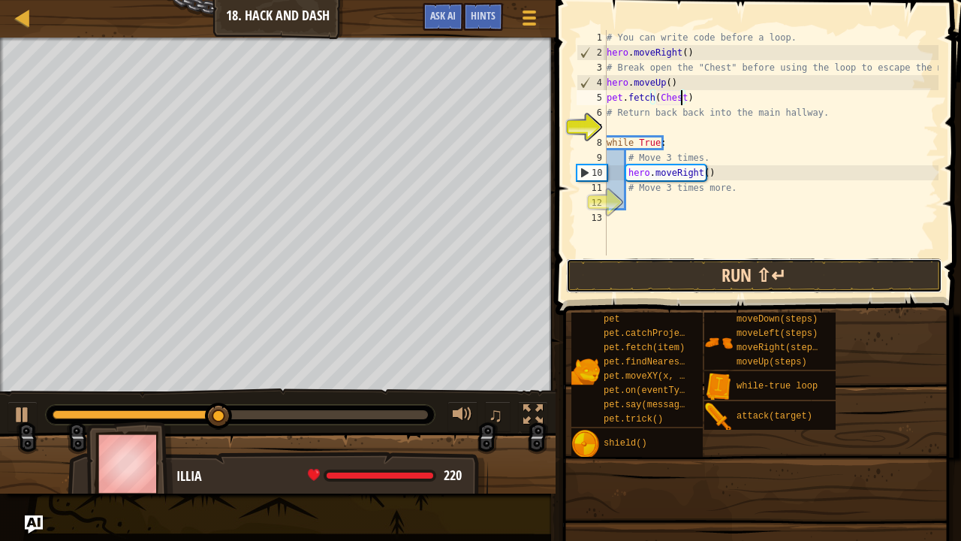
click at [761, 262] on button "Run ⇧↵" at bounding box center [754, 275] width 376 height 35
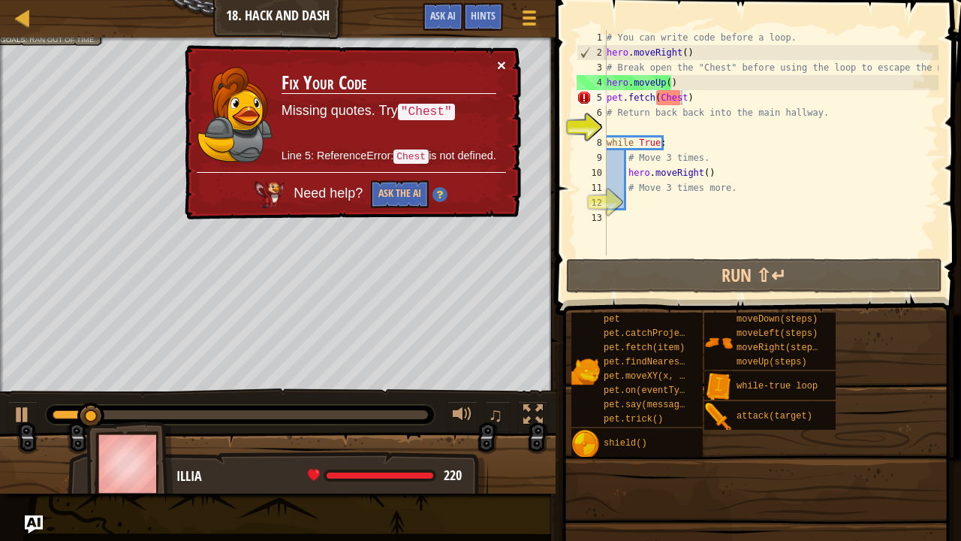
click at [502, 59] on button "×" at bounding box center [501, 65] width 9 height 16
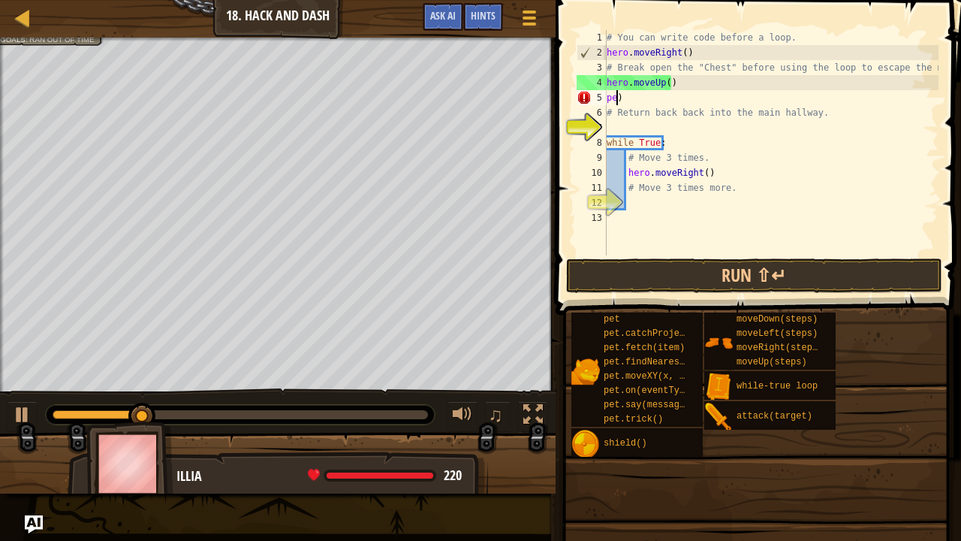
scroll to position [7, 0]
type textarea ")"
type textarea "c"
type textarea "o"
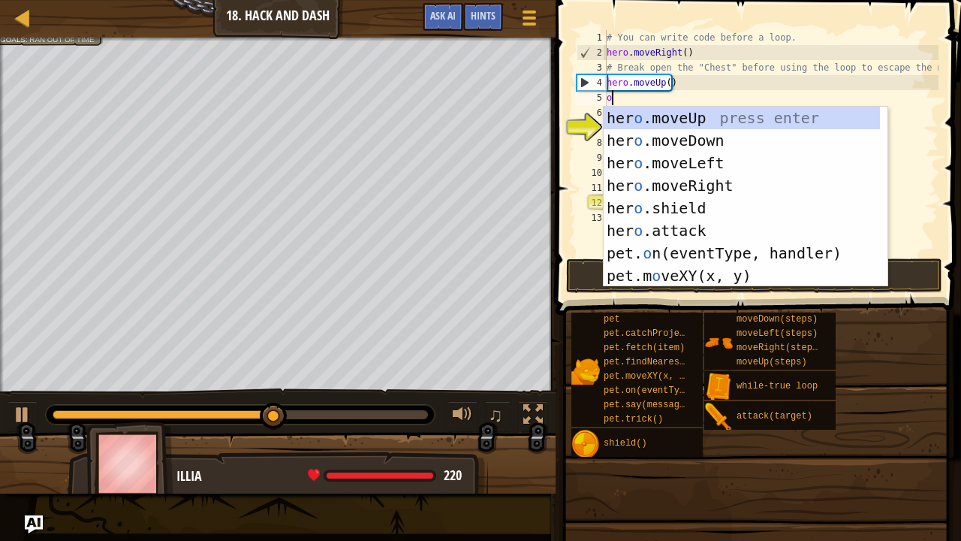
click at [715, 94] on div "# You can write code before a loop. hero . moveRight ( ) # Break open the "Ches…" at bounding box center [771, 157] width 335 height 255
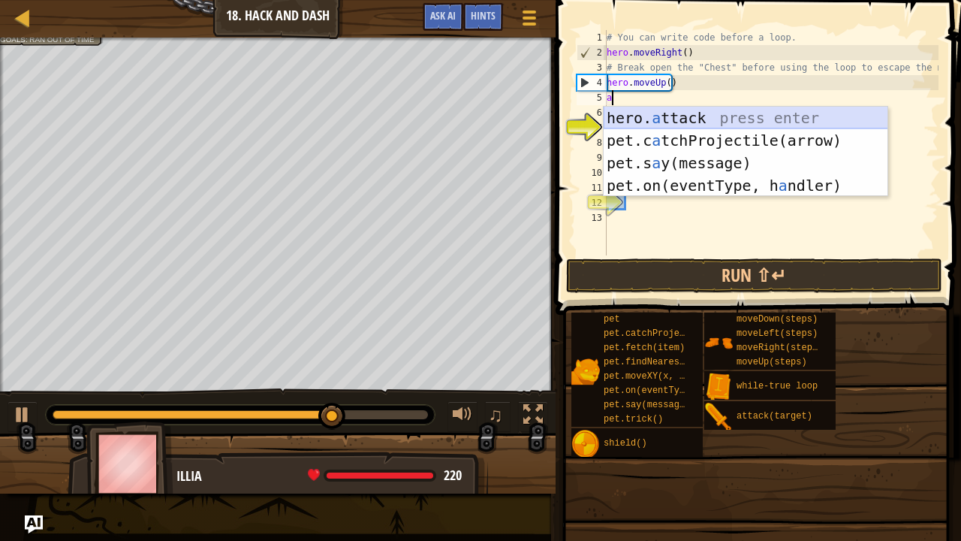
click at [697, 114] on div "hero. a ttack press enter pet.c a tchProjectile(arrow) press enter pet.s a y(me…" at bounding box center [746, 174] width 285 height 135
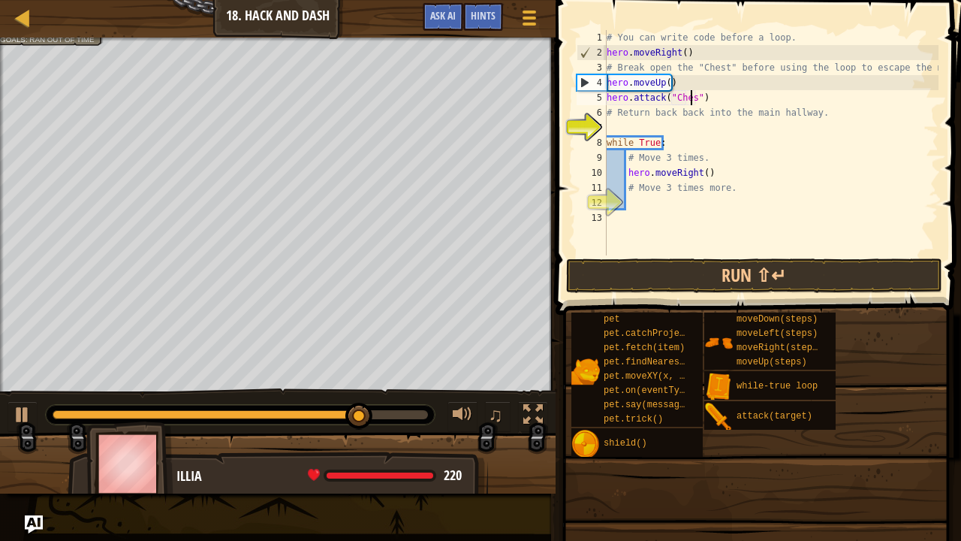
scroll to position [7, 7]
type textarea "hero.attack("Chest")"
click at [779, 276] on button "Run ⇧↵" at bounding box center [754, 275] width 376 height 35
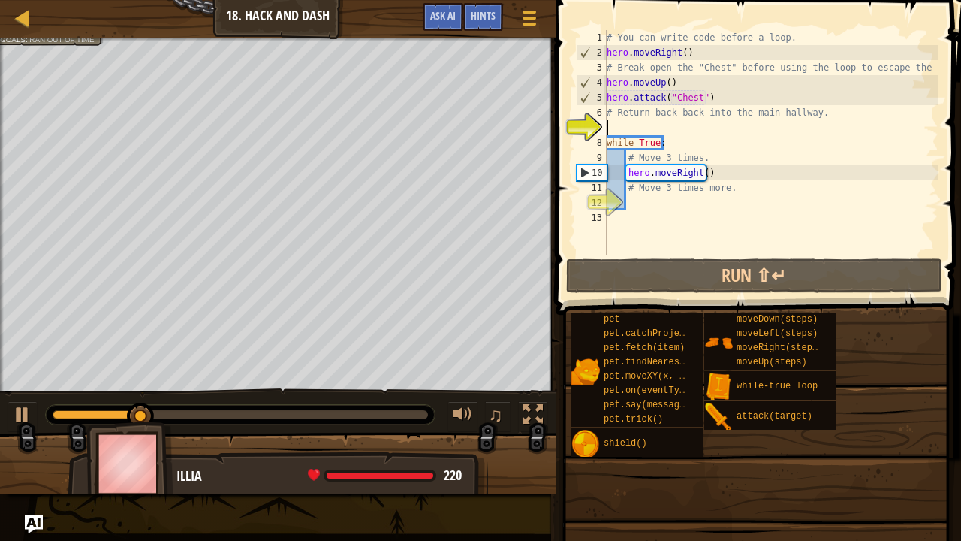
click at [619, 129] on div "# You can write code before a loop. hero . moveRight ( ) # Break open the "Ches…" at bounding box center [771, 157] width 335 height 255
type textarea "d"
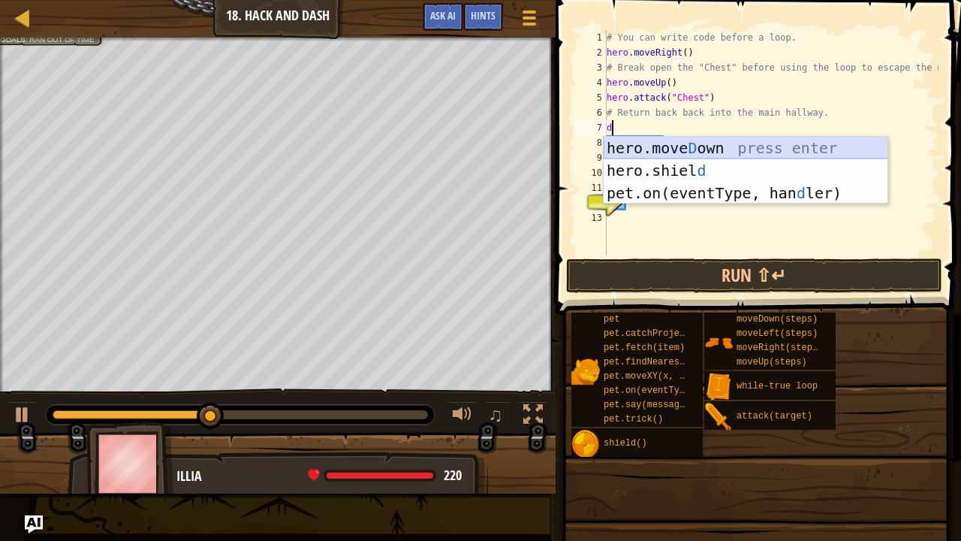
click at [709, 146] on div "hero.[PERSON_NAME] own press enter hero.[PERSON_NAME] d press enter pet.on(even…" at bounding box center [746, 193] width 285 height 113
